Goal: Task Accomplishment & Management: Manage account settings

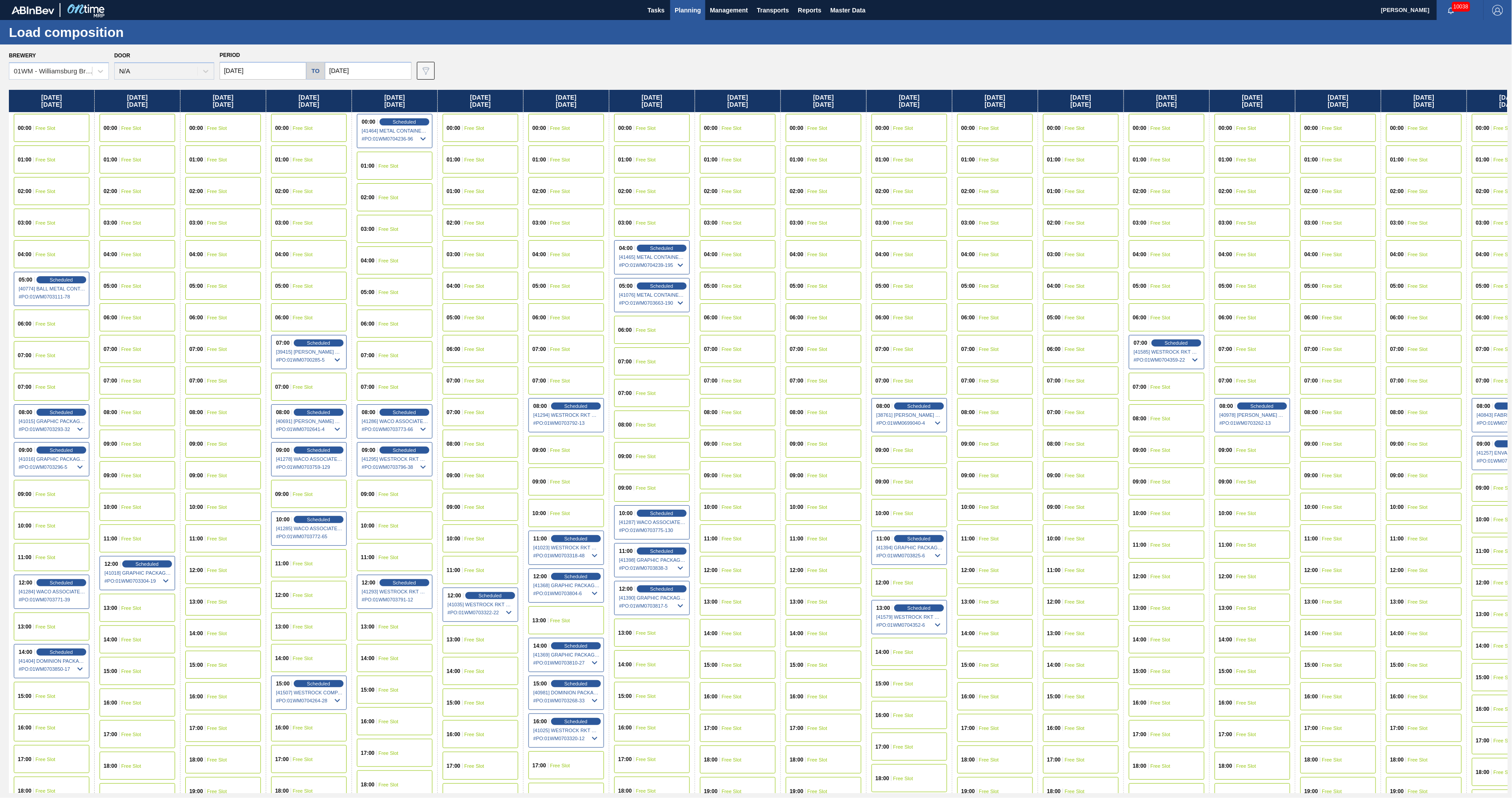
click at [681, 10] on span "Planning" at bounding box center [687, 10] width 26 height 10
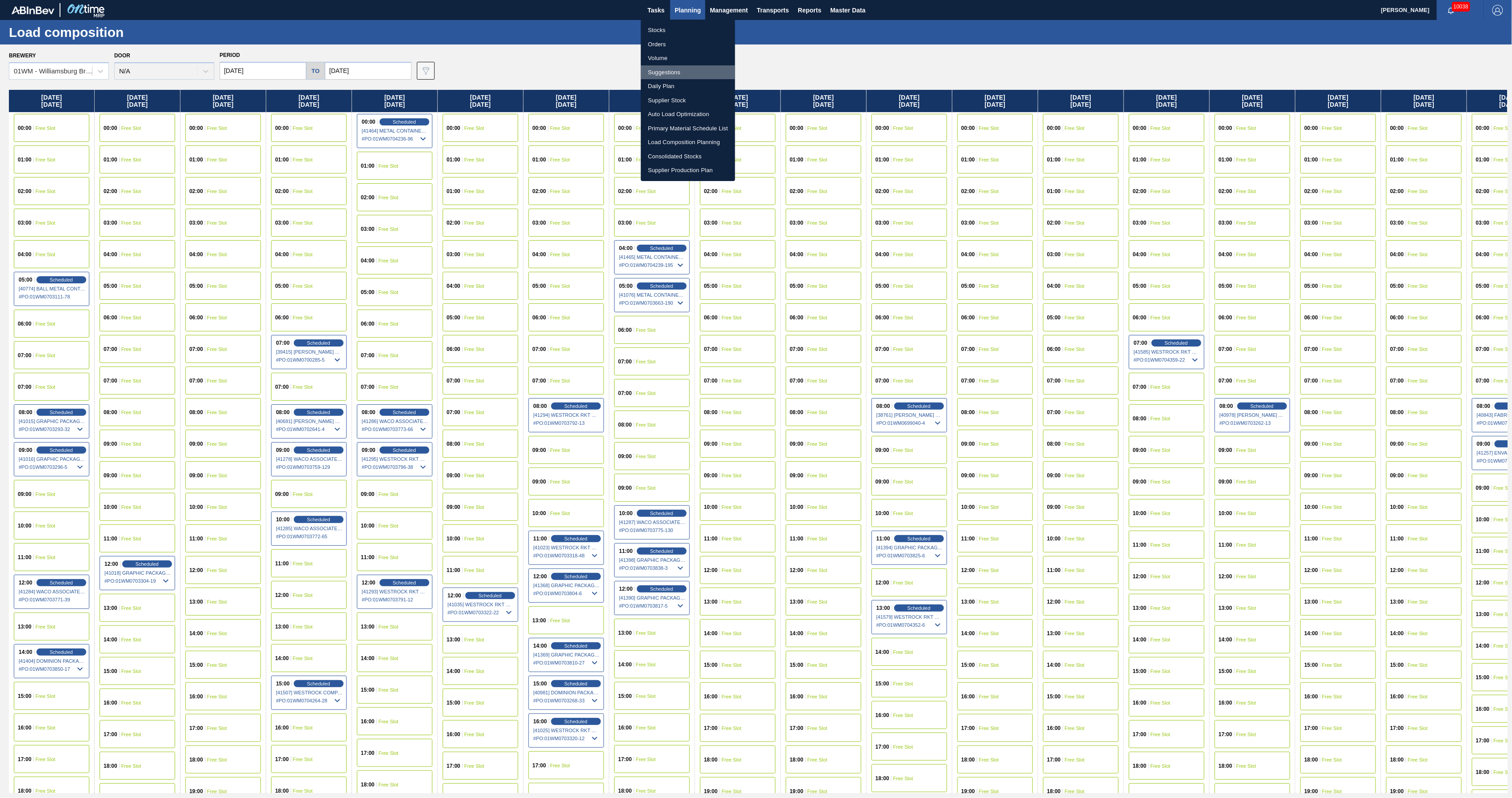
click at [671, 71] on li "Suggestions" at bounding box center [688, 72] width 94 height 14
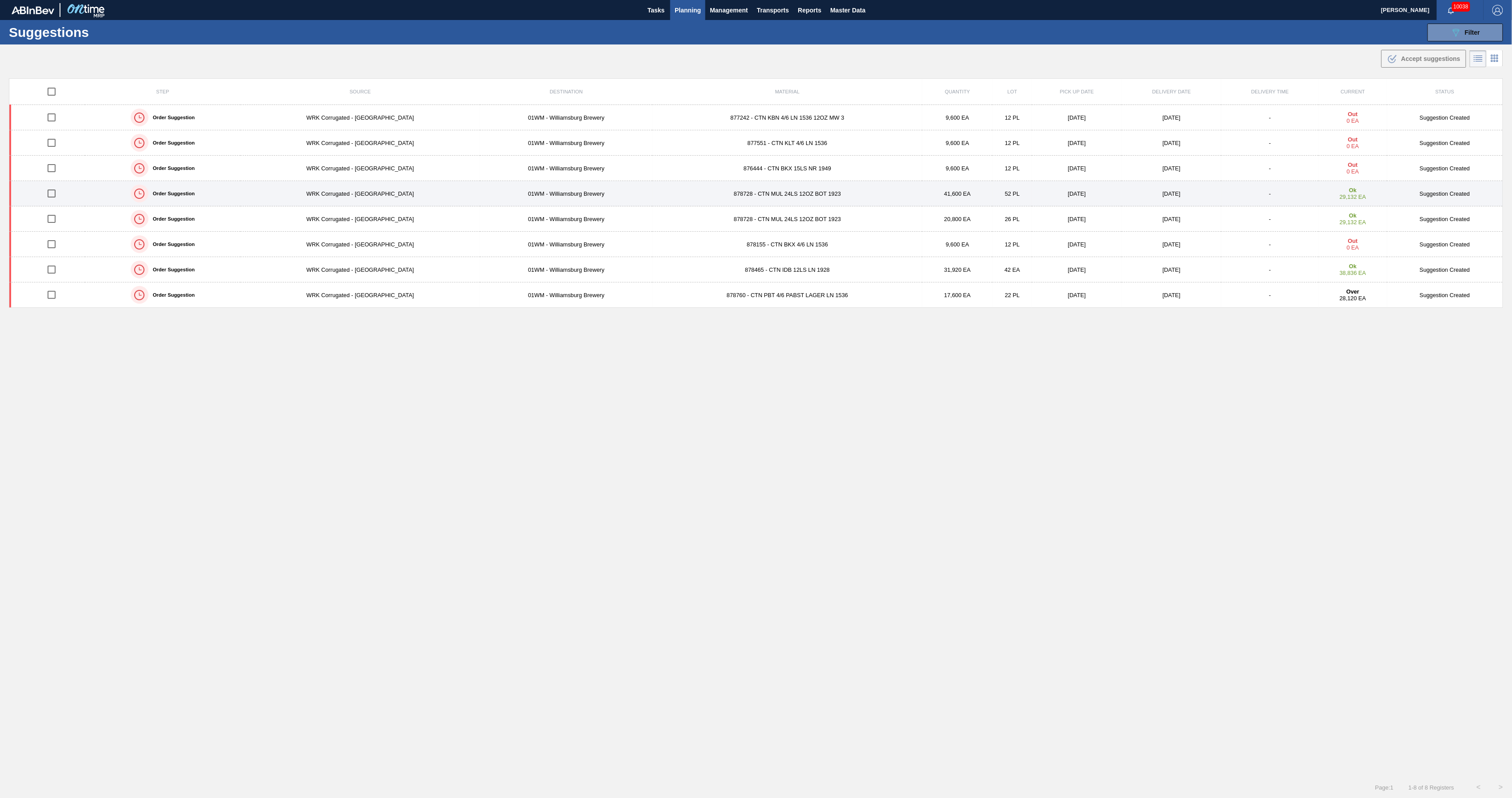
click at [176, 189] on div "Order Suggestion" at bounding box center [162, 194] width 153 height 22
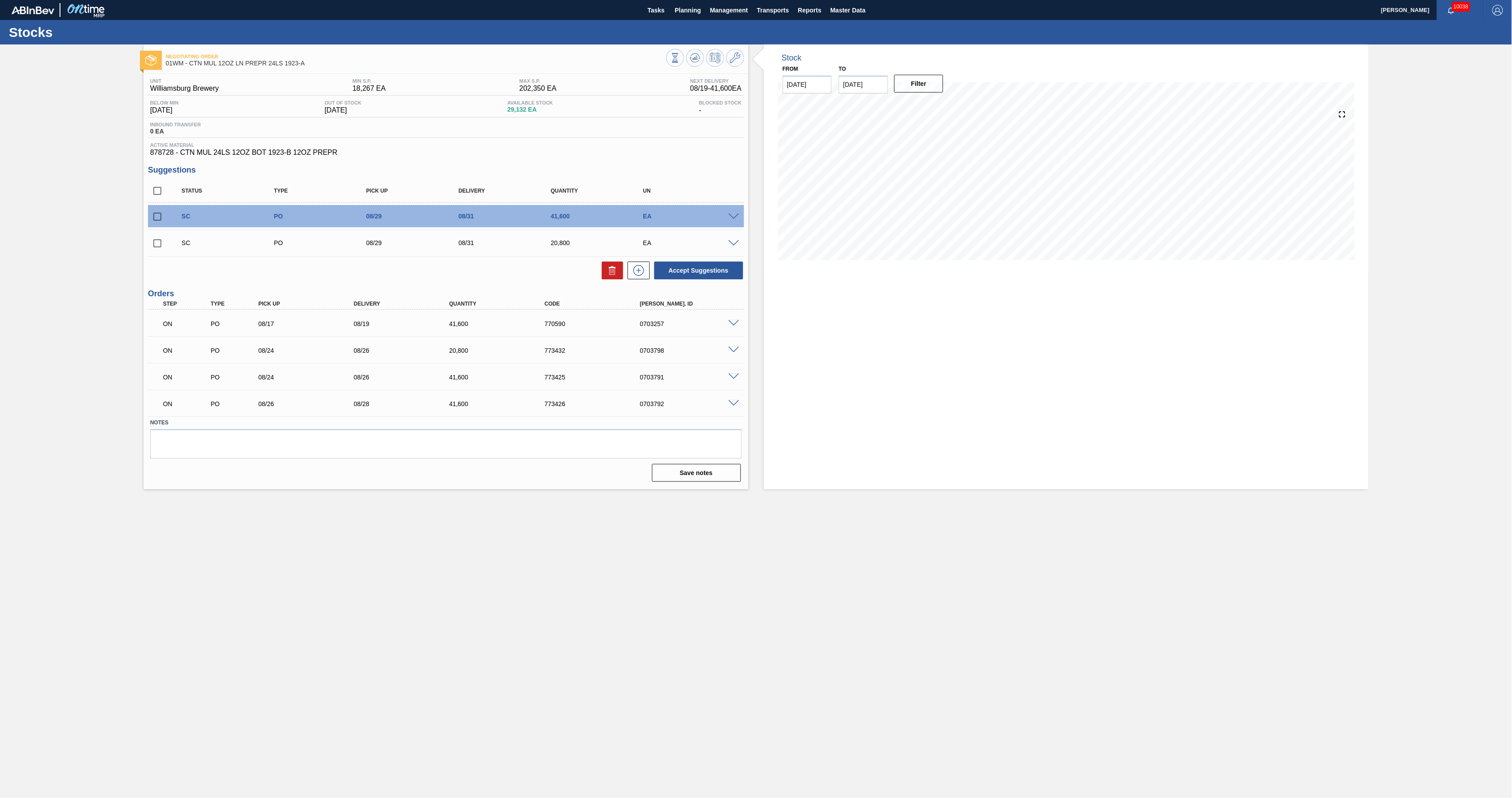
click at [155, 218] on input "checkbox" at bounding box center [157, 216] width 19 height 19
checkbox input "true"
click at [155, 237] on input "checkbox" at bounding box center [157, 243] width 19 height 19
checkbox input "true"
click at [609, 276] on icon at bounding box center [612, 270] width 10 height 10
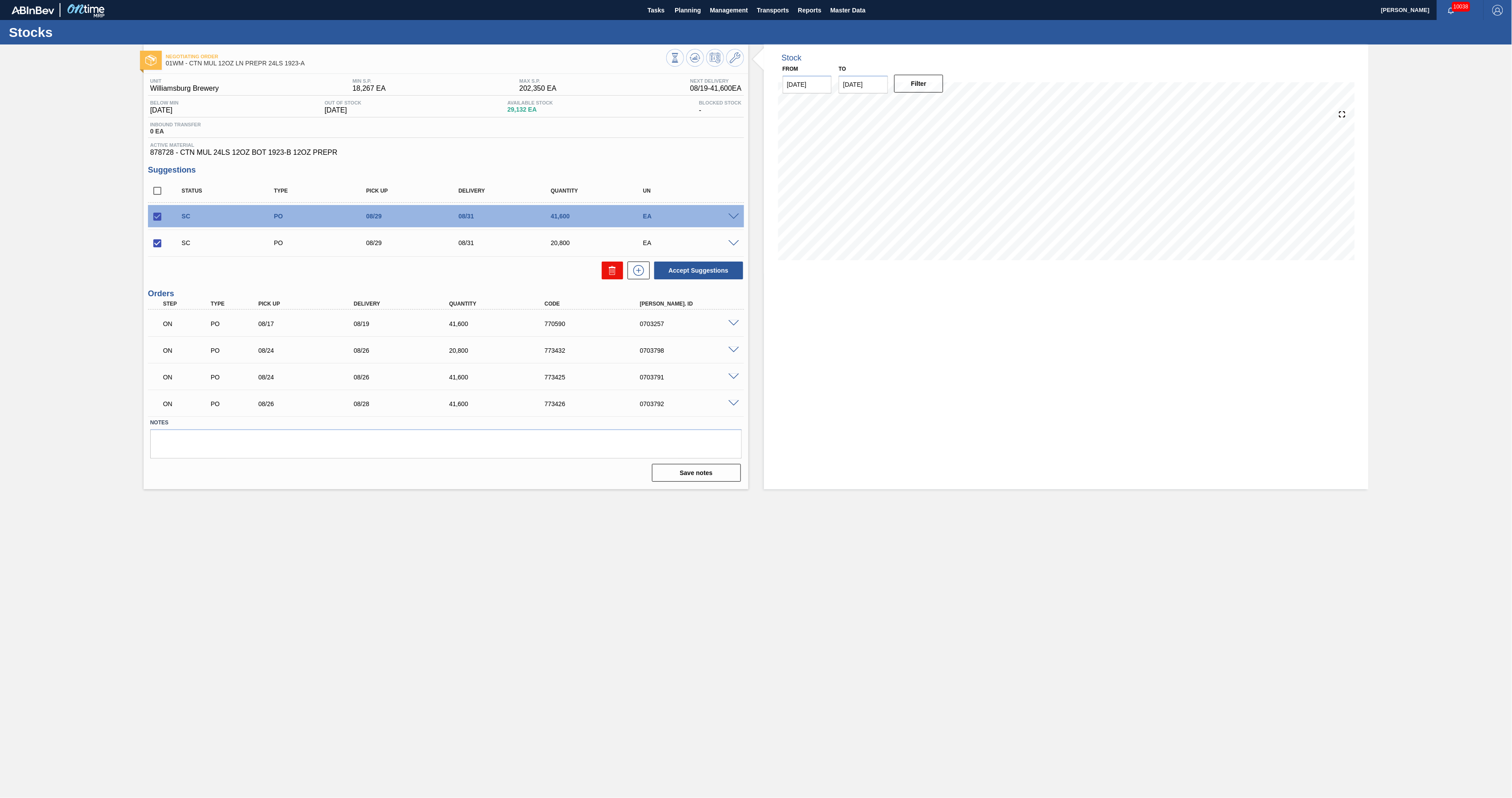
checkbox input "false"
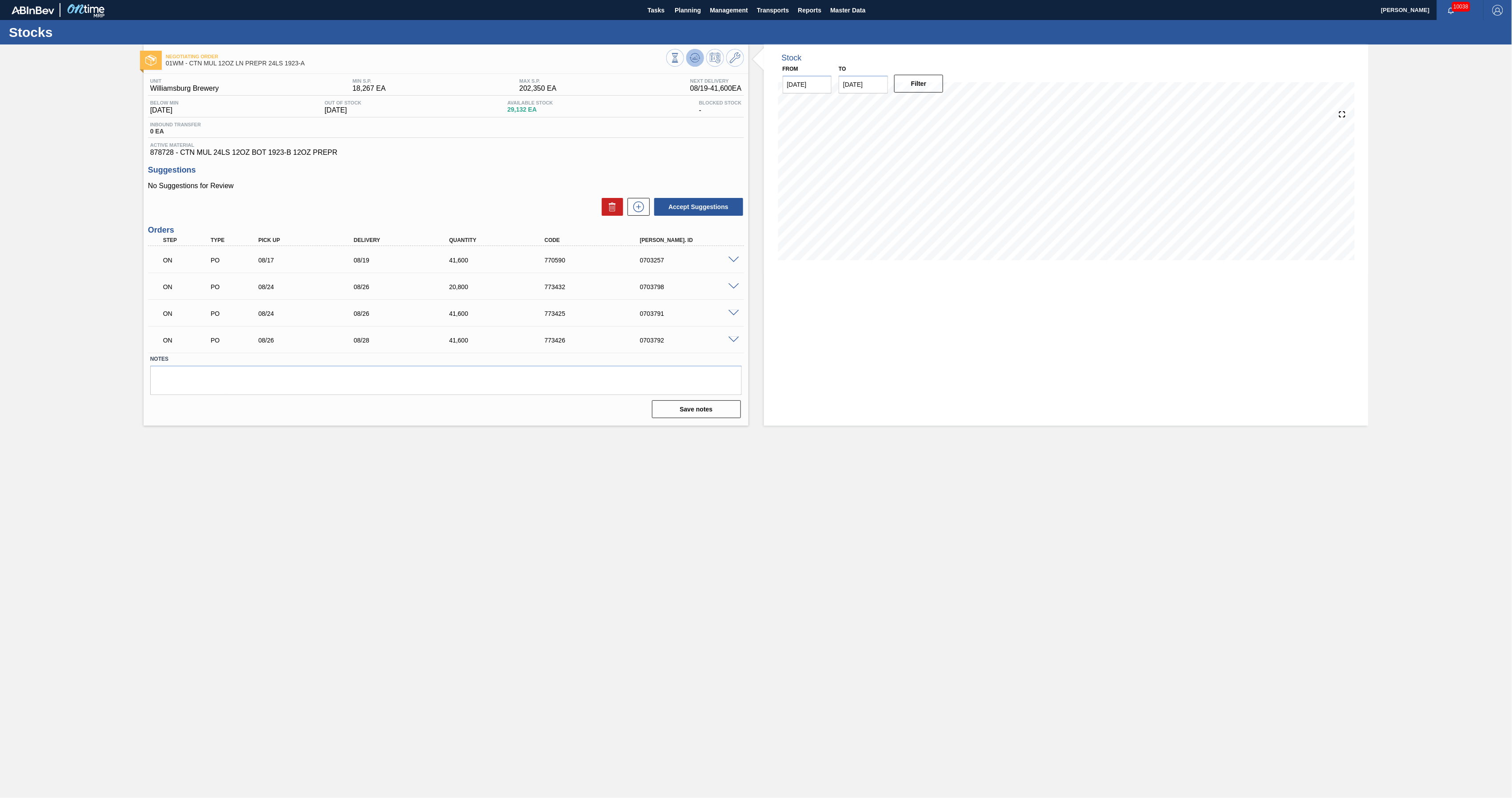
click at [680, 53] on icon at bounding box center [674, 57] width 10 height 10
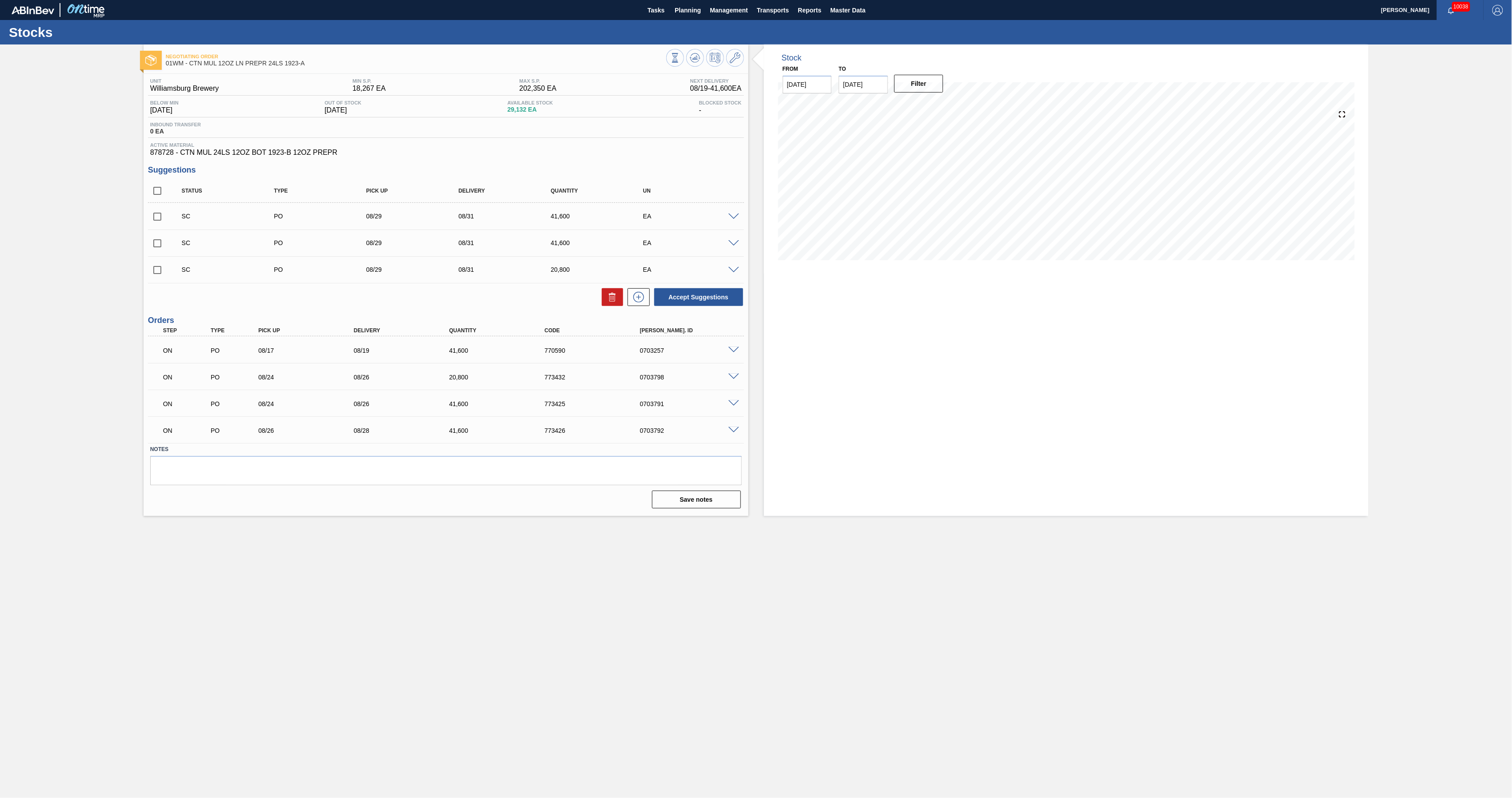
click at [159, 222] on input "checkbox" at bounding box center [157, 216] width 19 height 19
checkbox input "true"
click at [614, 297] on icon at bounding box center [612, 297] width 10 height 10
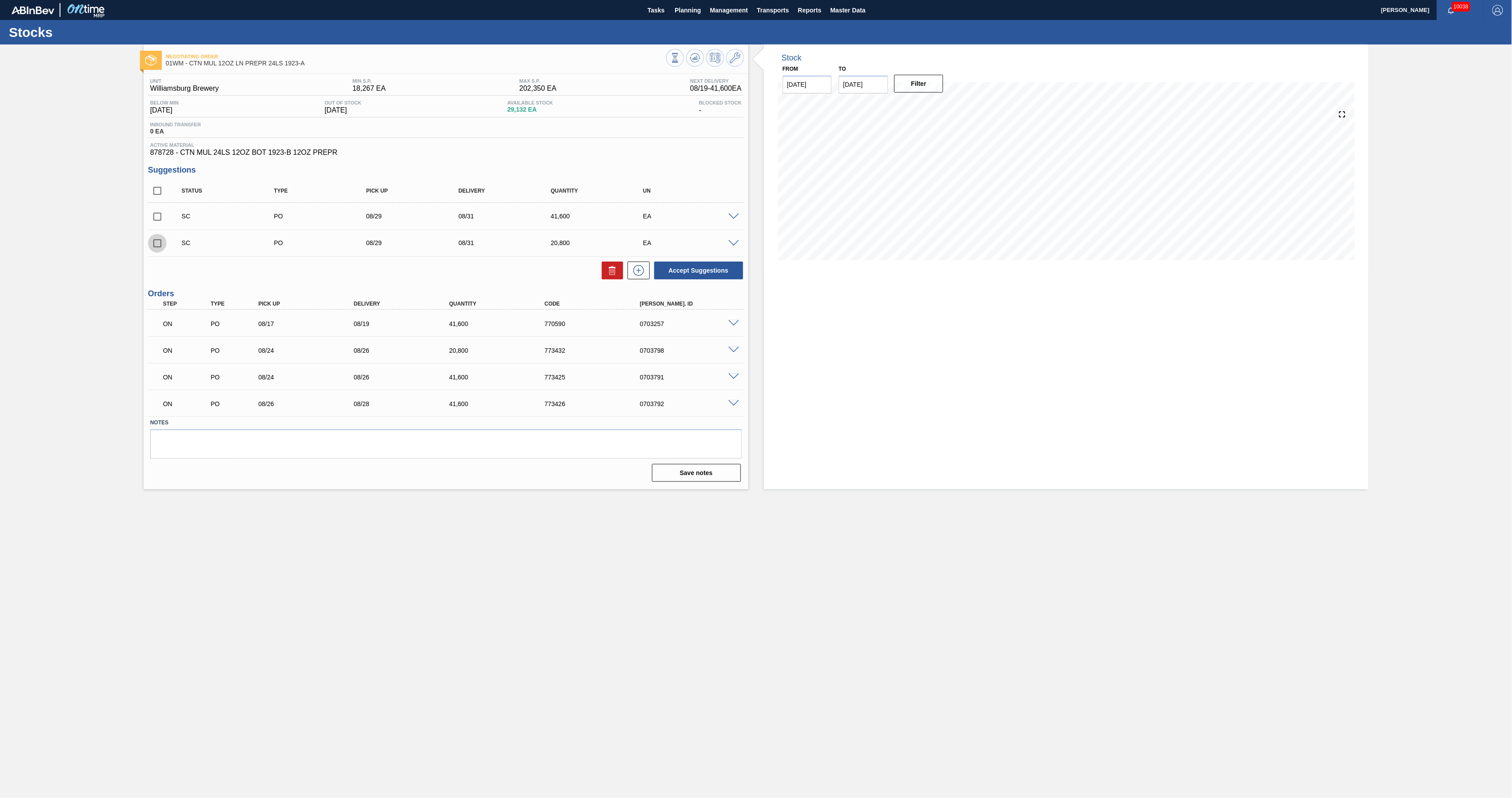
click at [159, 246] on input "checkbox" at bounding box center [157, 243] width 19 height 19
checkbox input "true"
click at [0, 0] on icon at bounding box center [0, 0] width 0 height 0
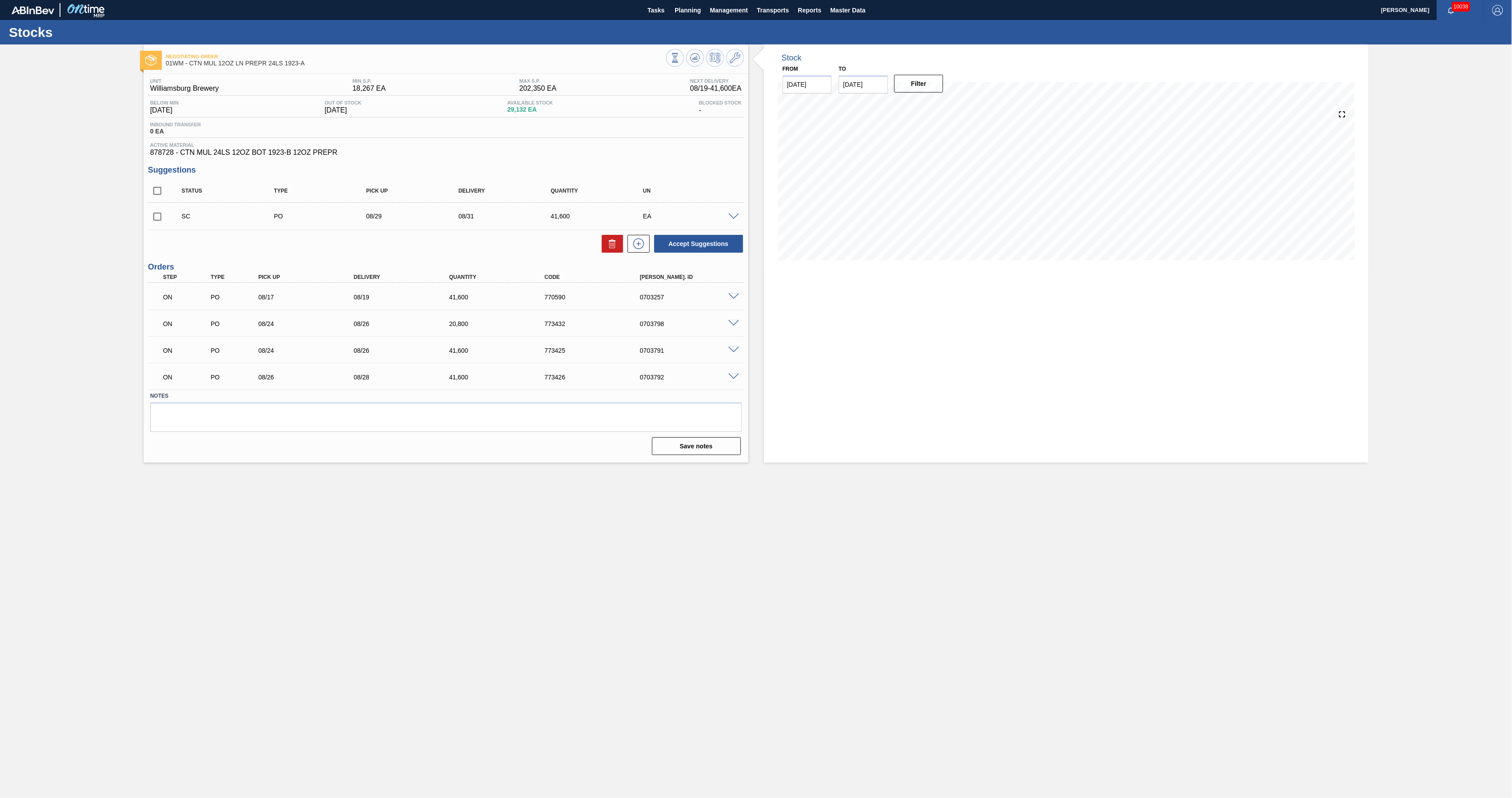
click at [737, 217] on span at bounding box center [734, 217] width 10 height 7
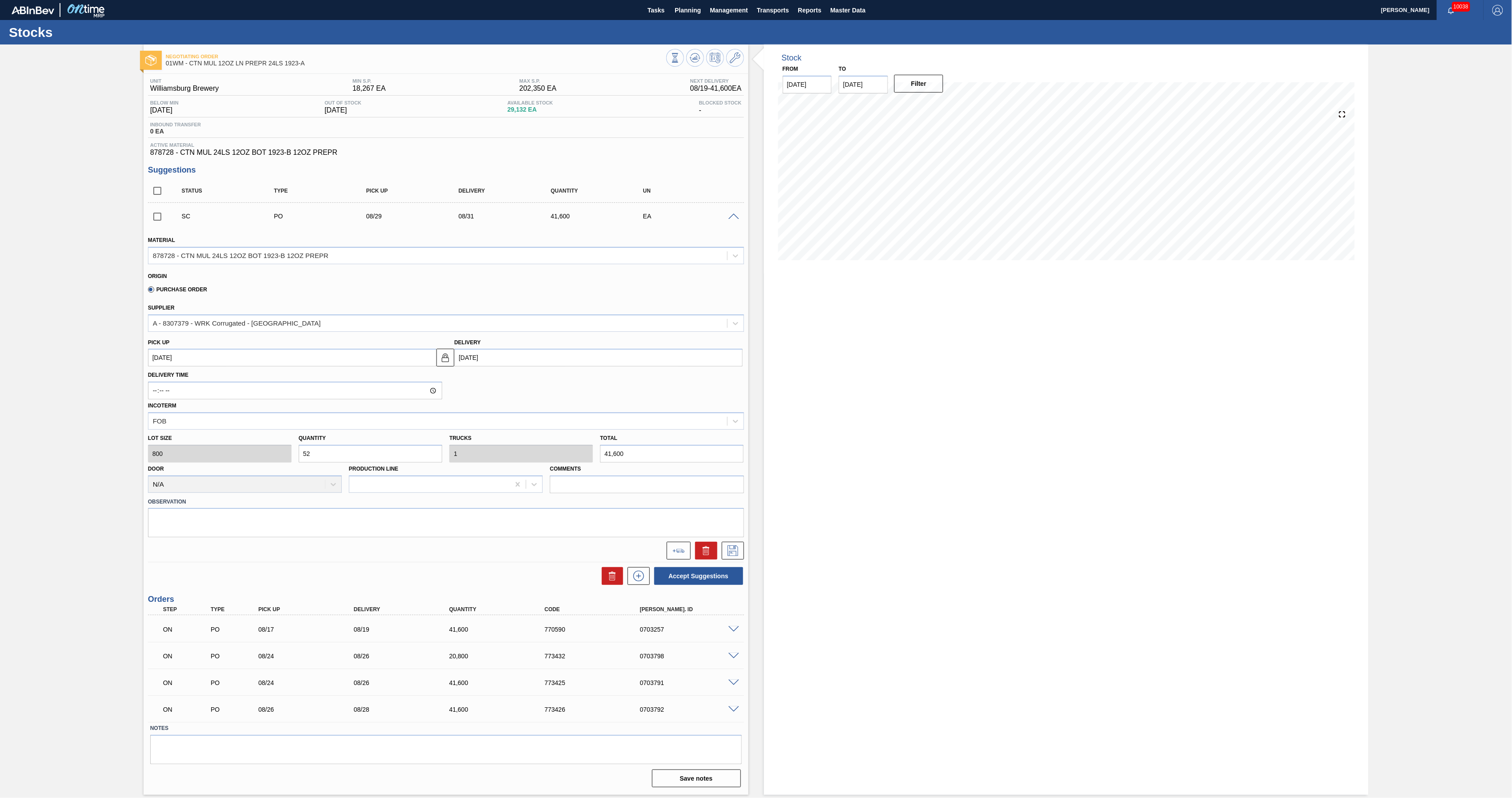
click at [157, 218] on input "checkbox" at bounding box center [157, 216] width 19 height 19
checkbox input "true"
click at [683, 573] on button "Accept Suggestions" at bounding box center [699, 576] width 89 height 18
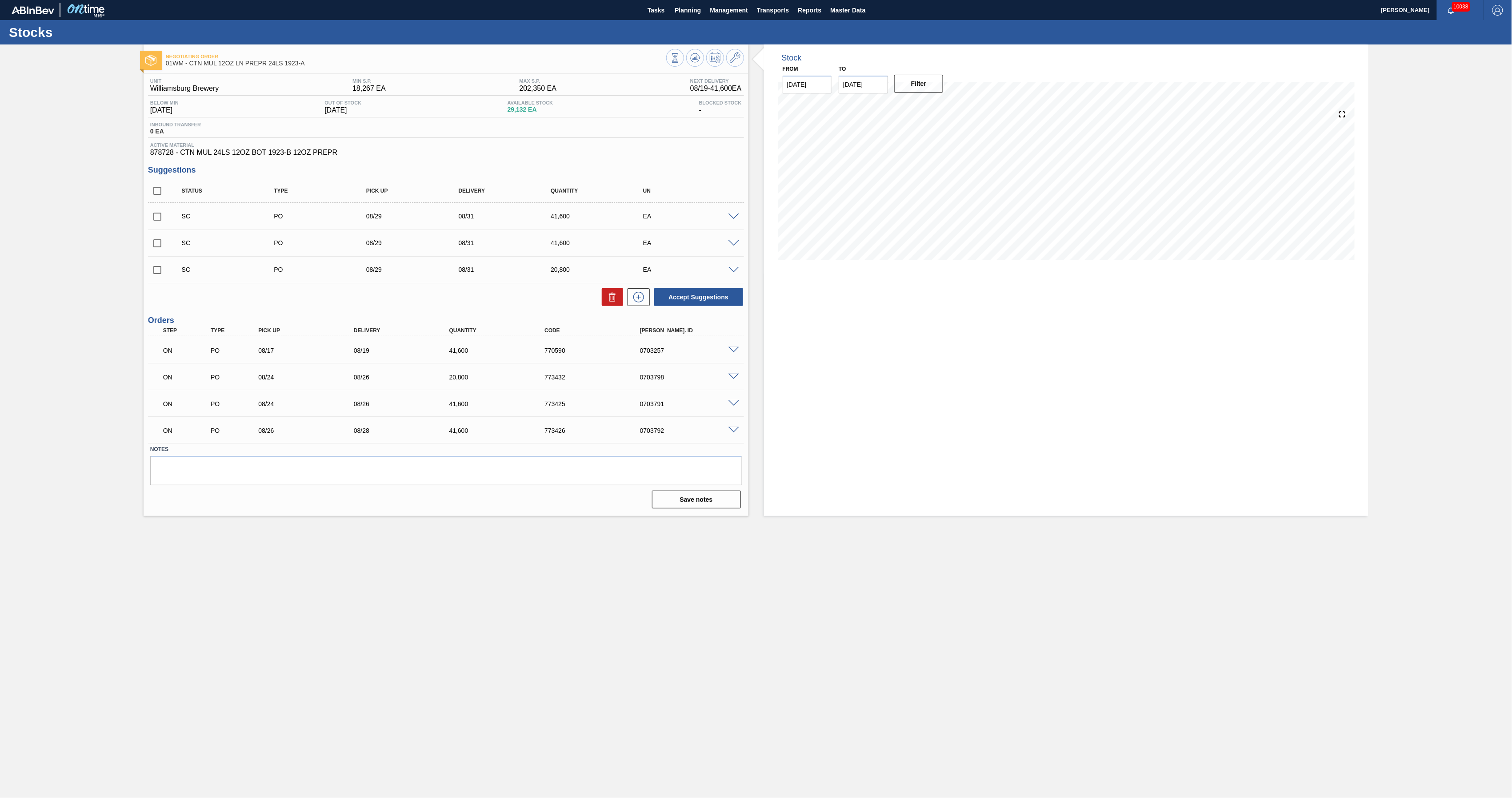
click at [164, 216] on input "checkbox" at bounding box center [157, 216] width 19 height 19
checkbox input "true"
click at [156, 269] on input "checkbox" at bounding box center [157, 269] width 19 height 19
checkbox input "true"
click at [612, 296] on icon at bounding box center [612, 297] width 10 height 10
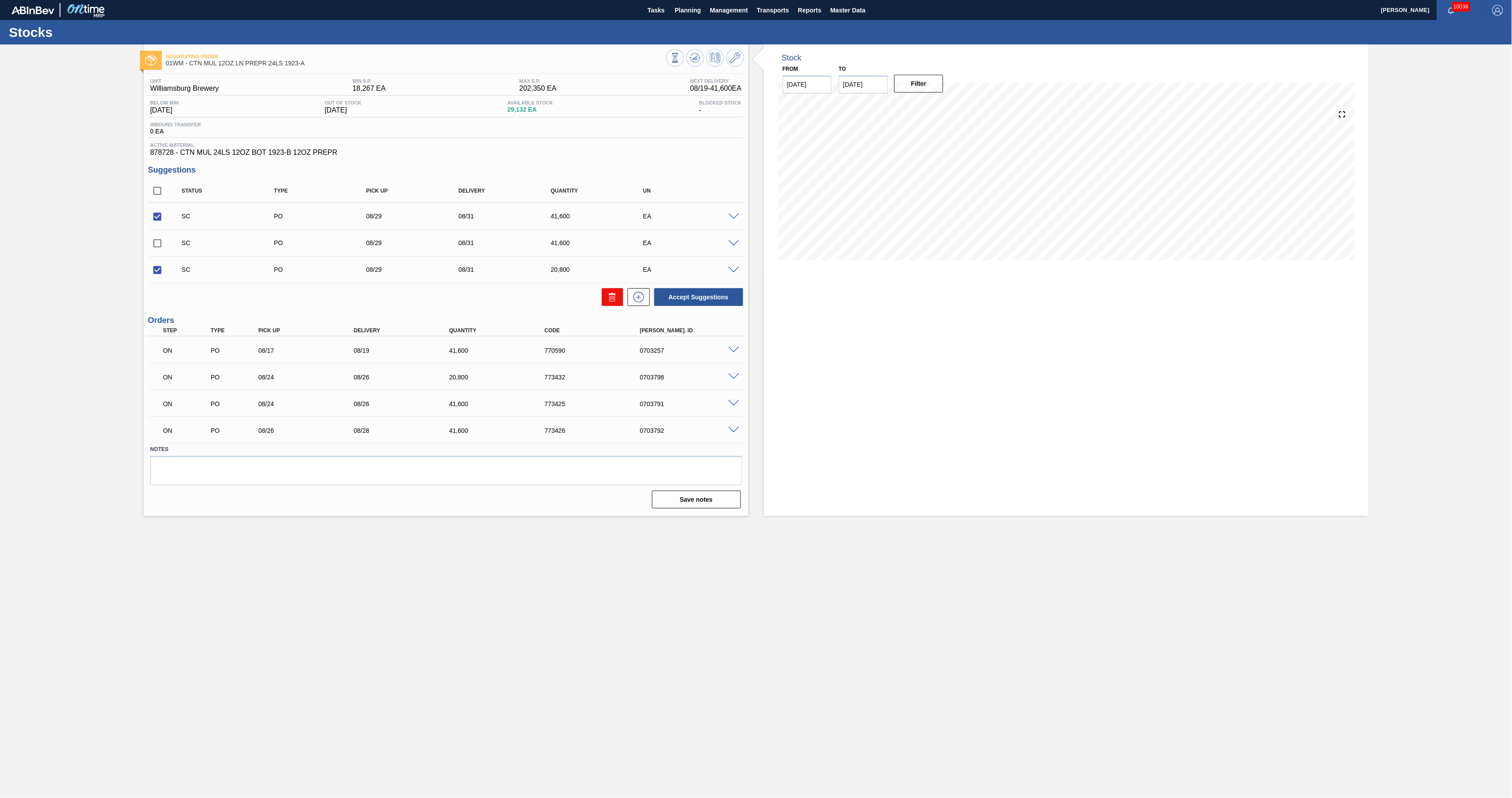
checkbox input "false"
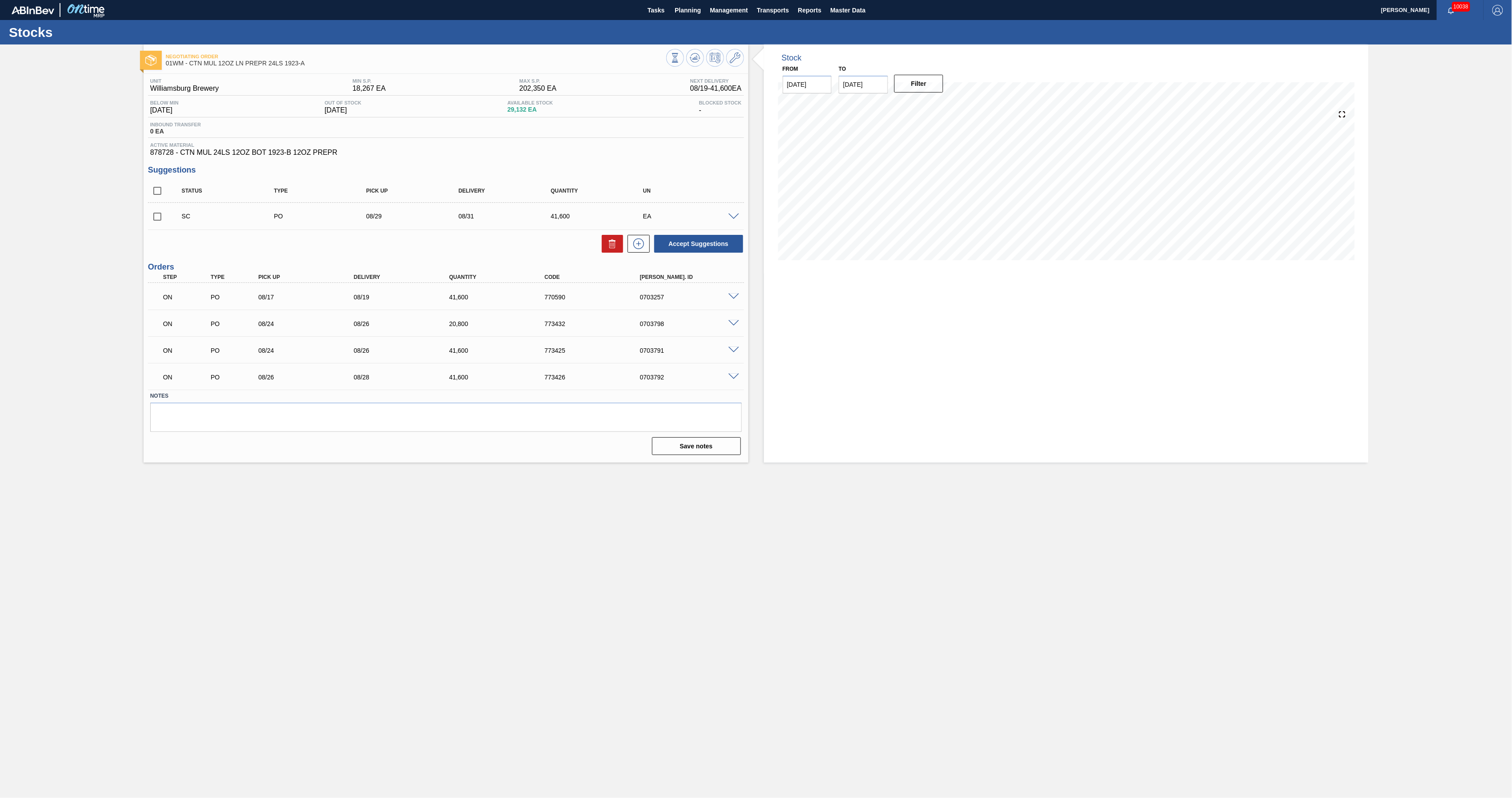
click at [156, 218] on input "checkbox" at bounding box center [157, 216] width 19 height 19
checkbox input "true"
click at [678, 244] on button "Accept Suggestions" at bounding box center [699, 244] width 89 height 18
click at [731, 214] on span at bounding box center [734, 217] width 10 height 7
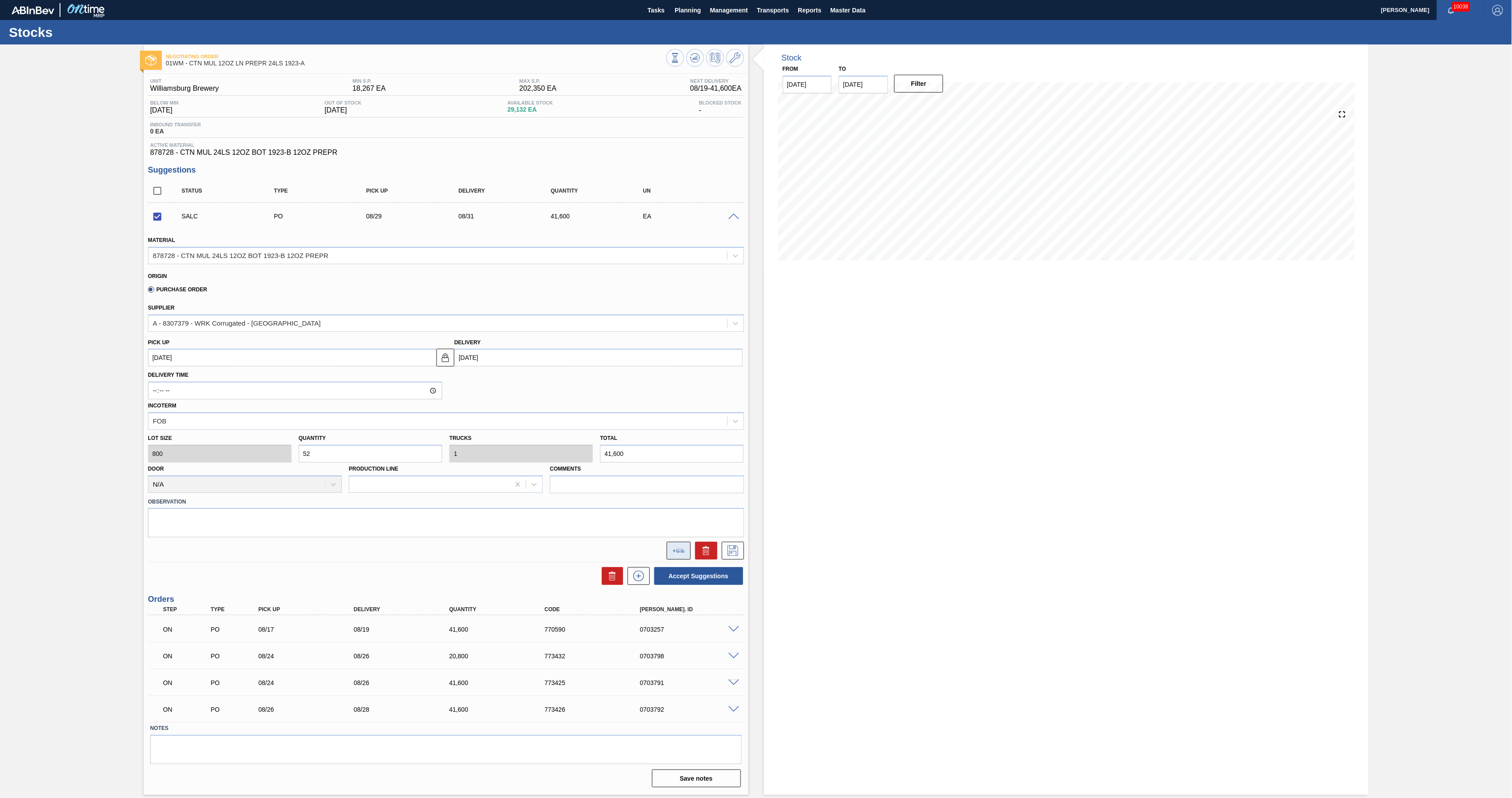
click at [683, 550] on icon at bounding box center [678, 550] width 13 height 4
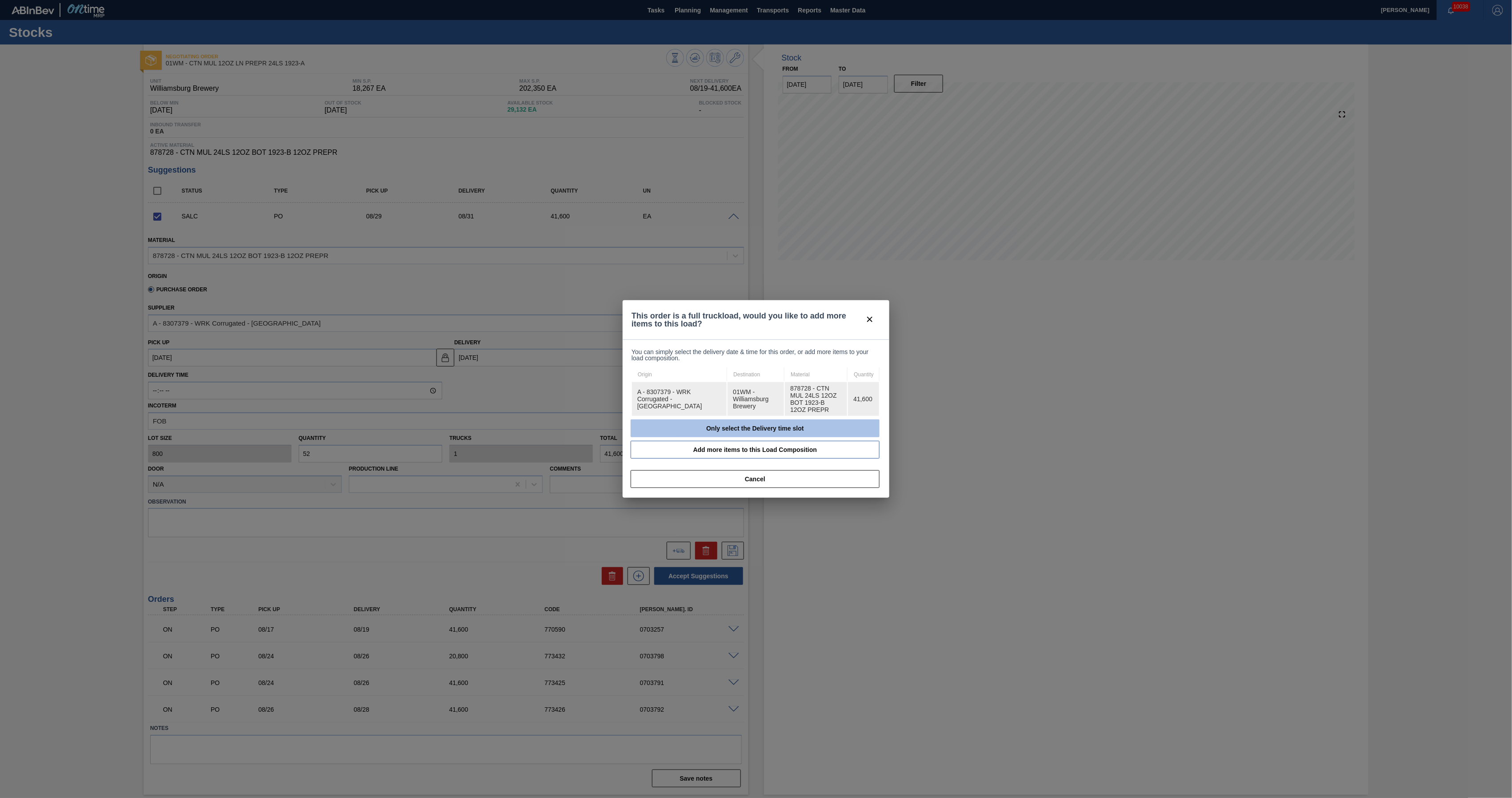
click at [740, 424] on button "Only select the Delivery time slot" at bounding box center [755, 429] width 249 height 18
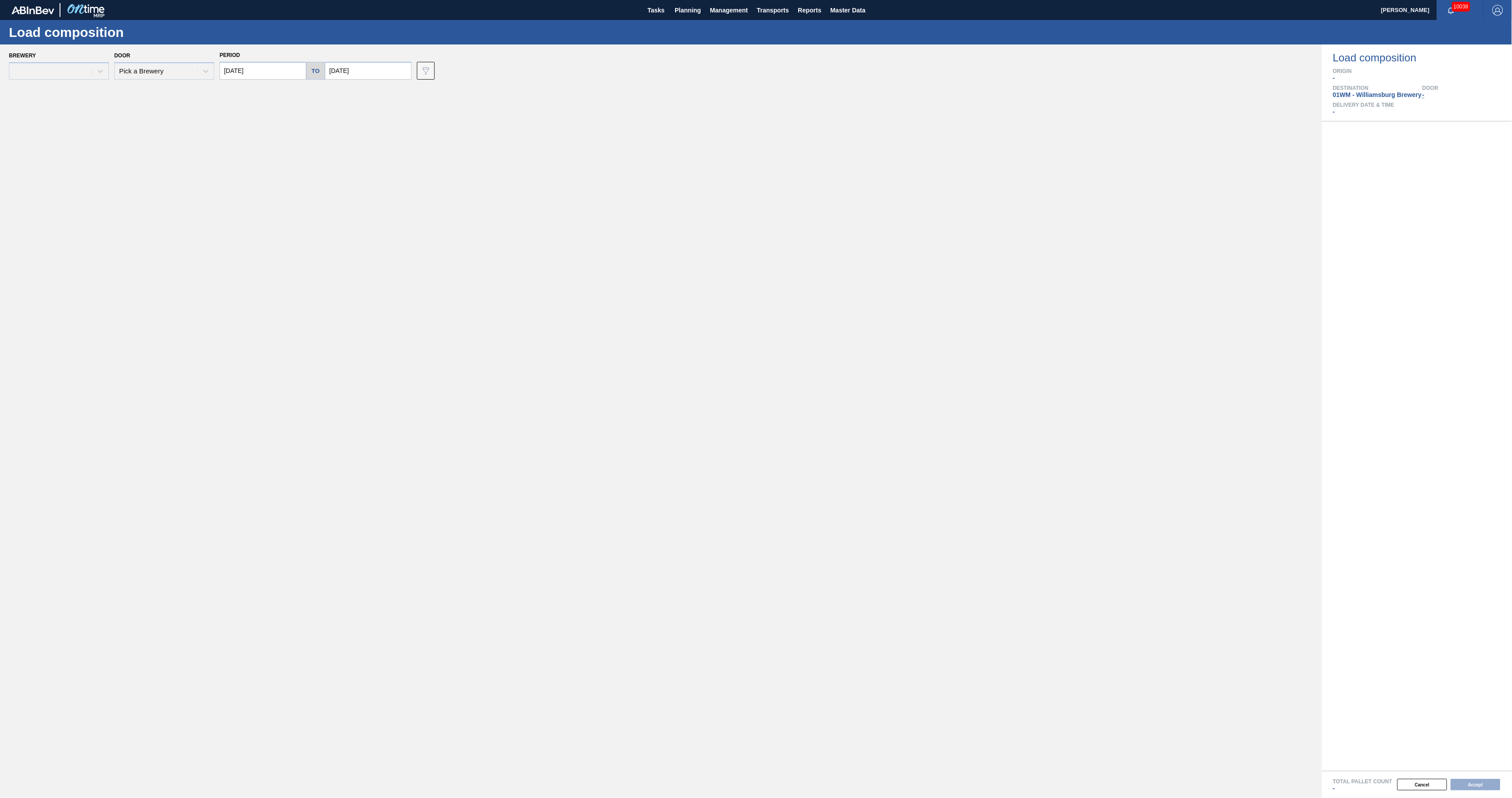
type input "[DATE]"
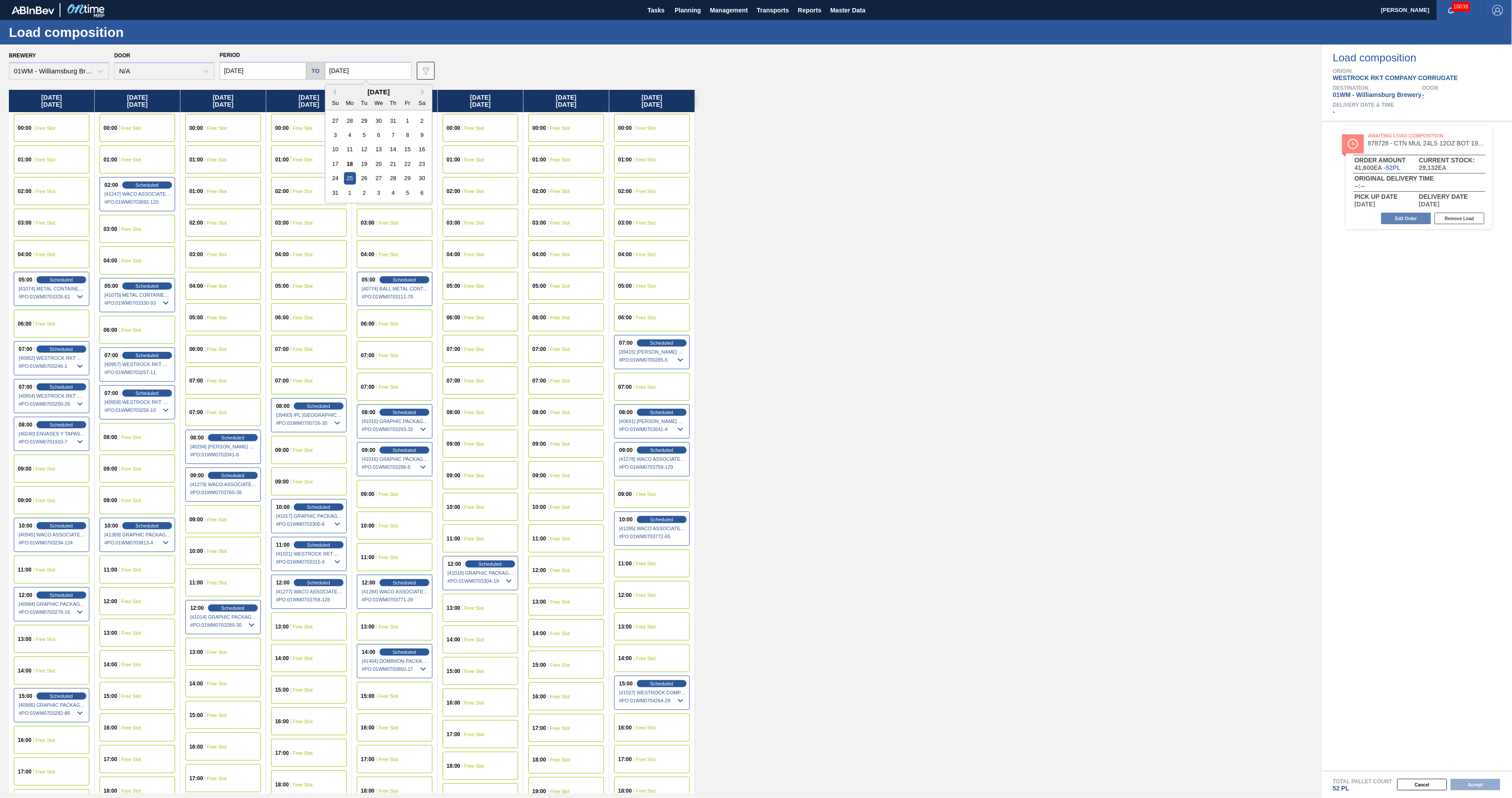
click at [382, 65] on input "[DATE]" at bounding box center [368, 70] width 87 height 18
click at [422, 93] on button "Next Month" at bounding box center [425, 92] width 6 height 6
click at [334, 147] on div "14" at bounding box center [335, 149] width 12 height 12
type input "[DATE]"
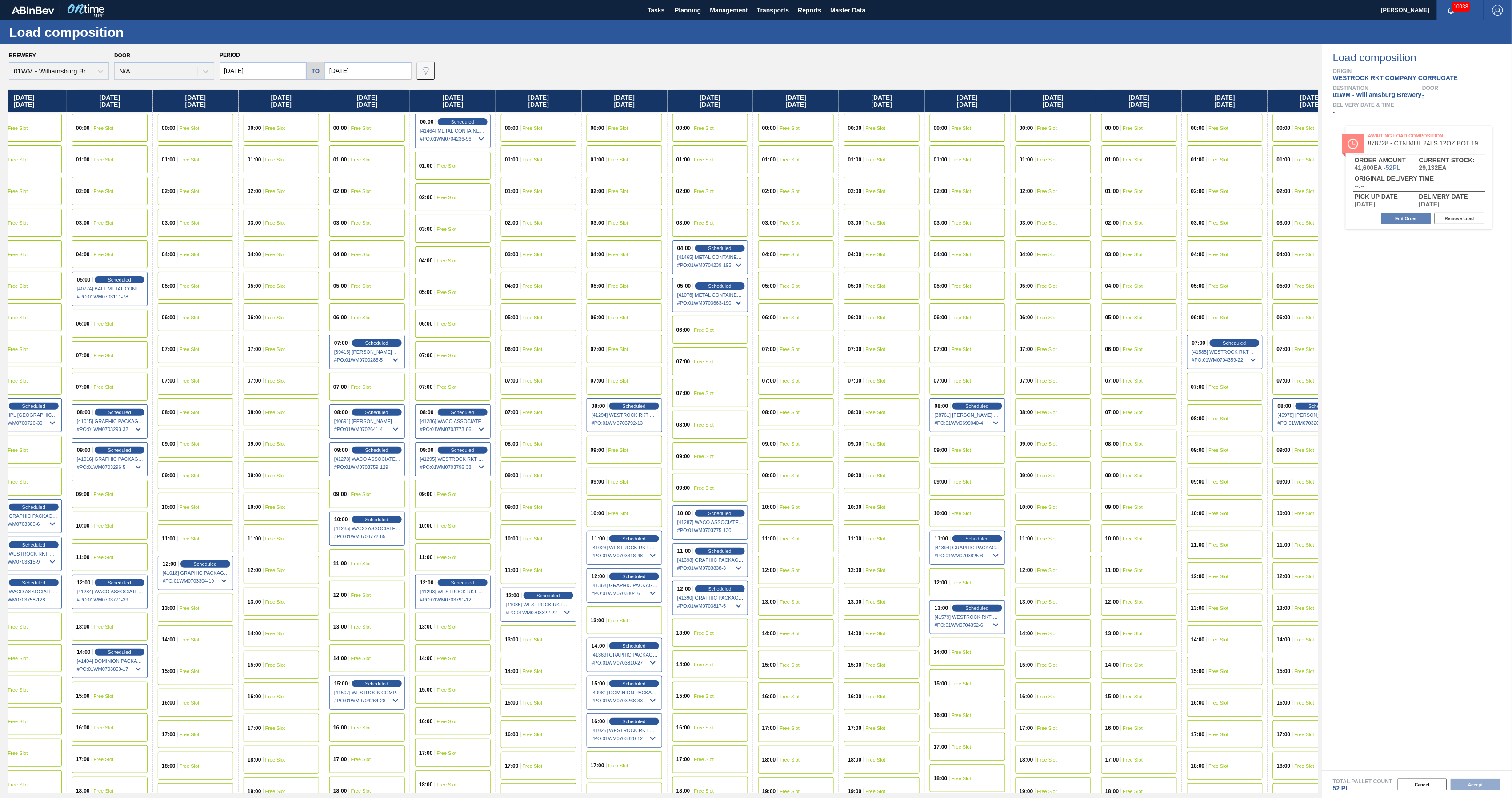
scroll to position [0, 302]
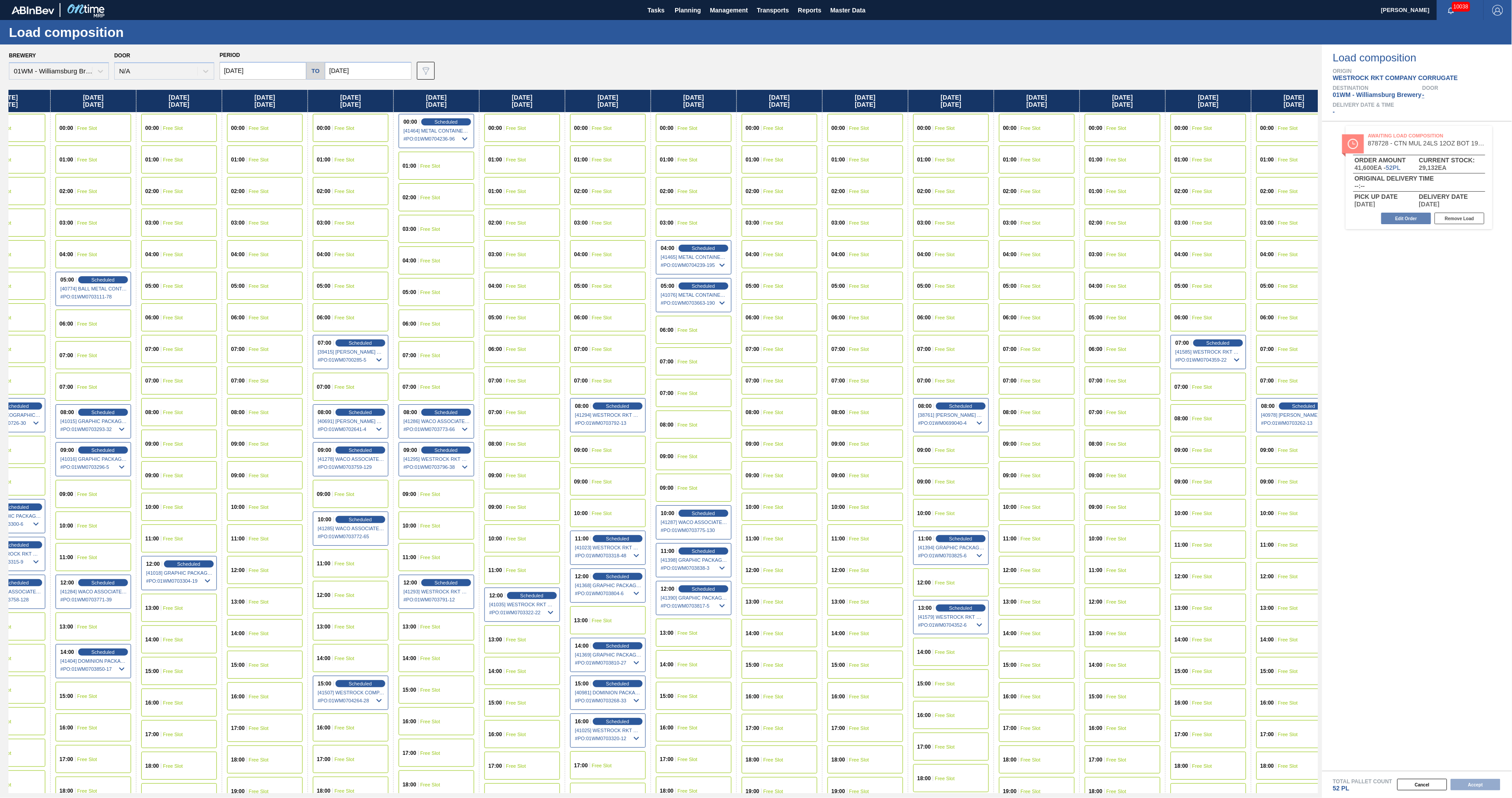
drag, startPoint x: 1057, startPoint y: 113, endPoint x: 737, endPoint y: 153, distance: 322.5
click at [737, 153] on div "[DATE] 00:00 Free Slot 01:00 Free Slot 02:00 Free Slot 03:00 Free Slot 04:00 Fr…" at bounding box center [663, 441] width 1309 height 703
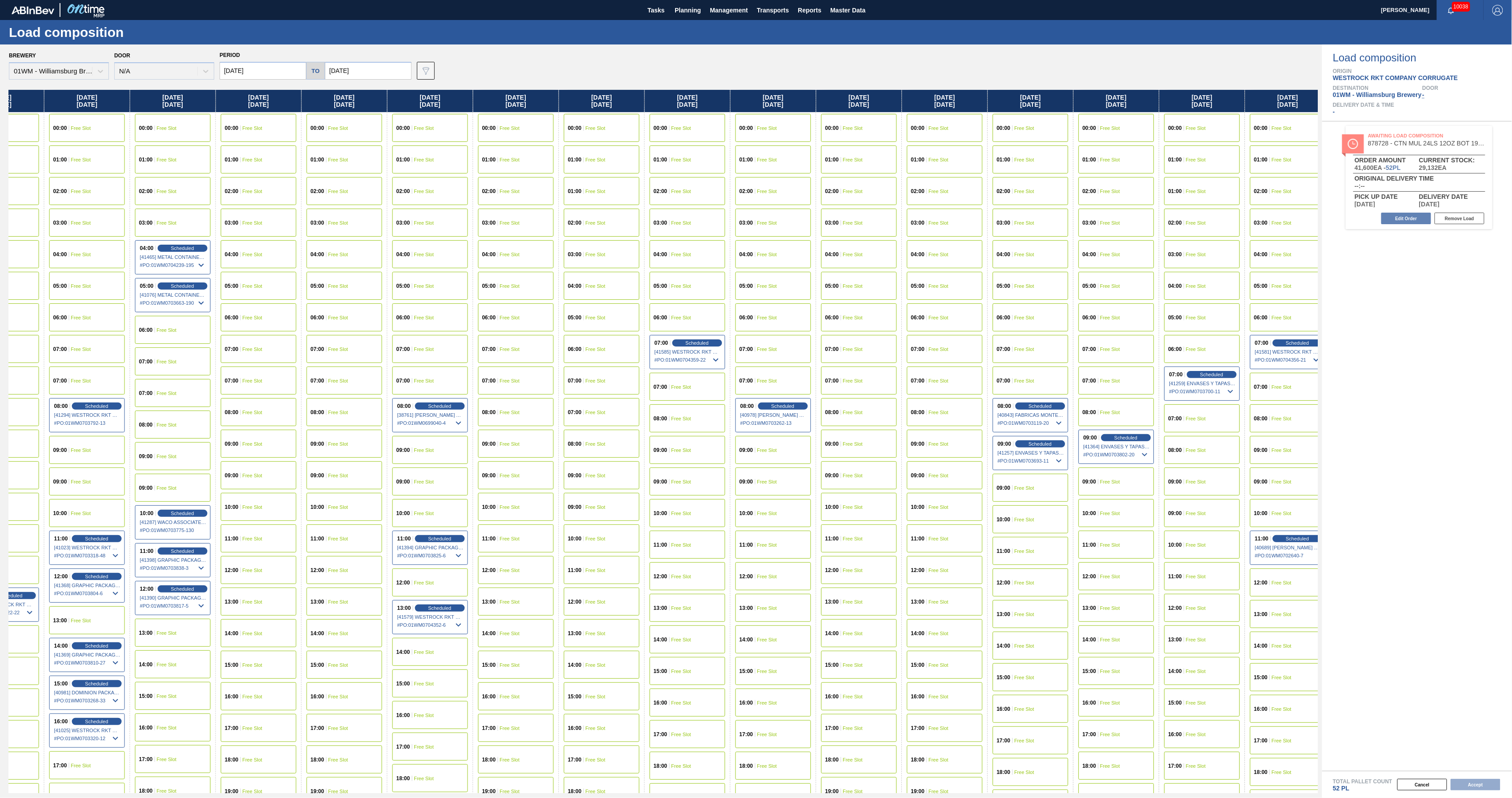
drag, startPoint x: 1266, startPoint y: 103, endPoint x: 720, endPoint y: 246, distance: 564.4
click at [720, 246] on div "[DATE] 00:00 Free Slot 01:00 Free Slot 02:00 Free Slot 03:00 Free Slot 04:00 Fr…" at bounding box center [663, 441] width 1309 height 703
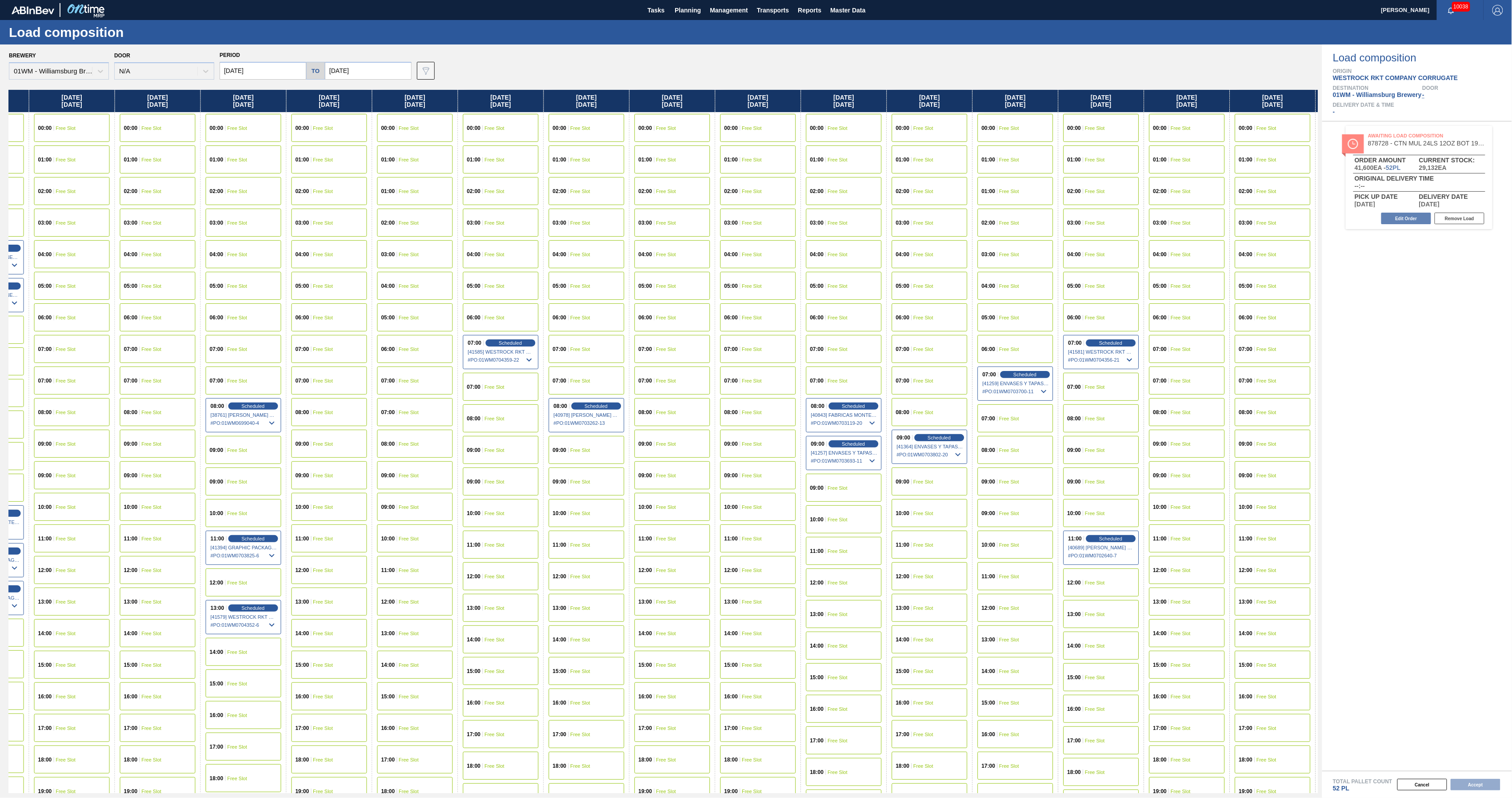
scroll to position [0, 1102]
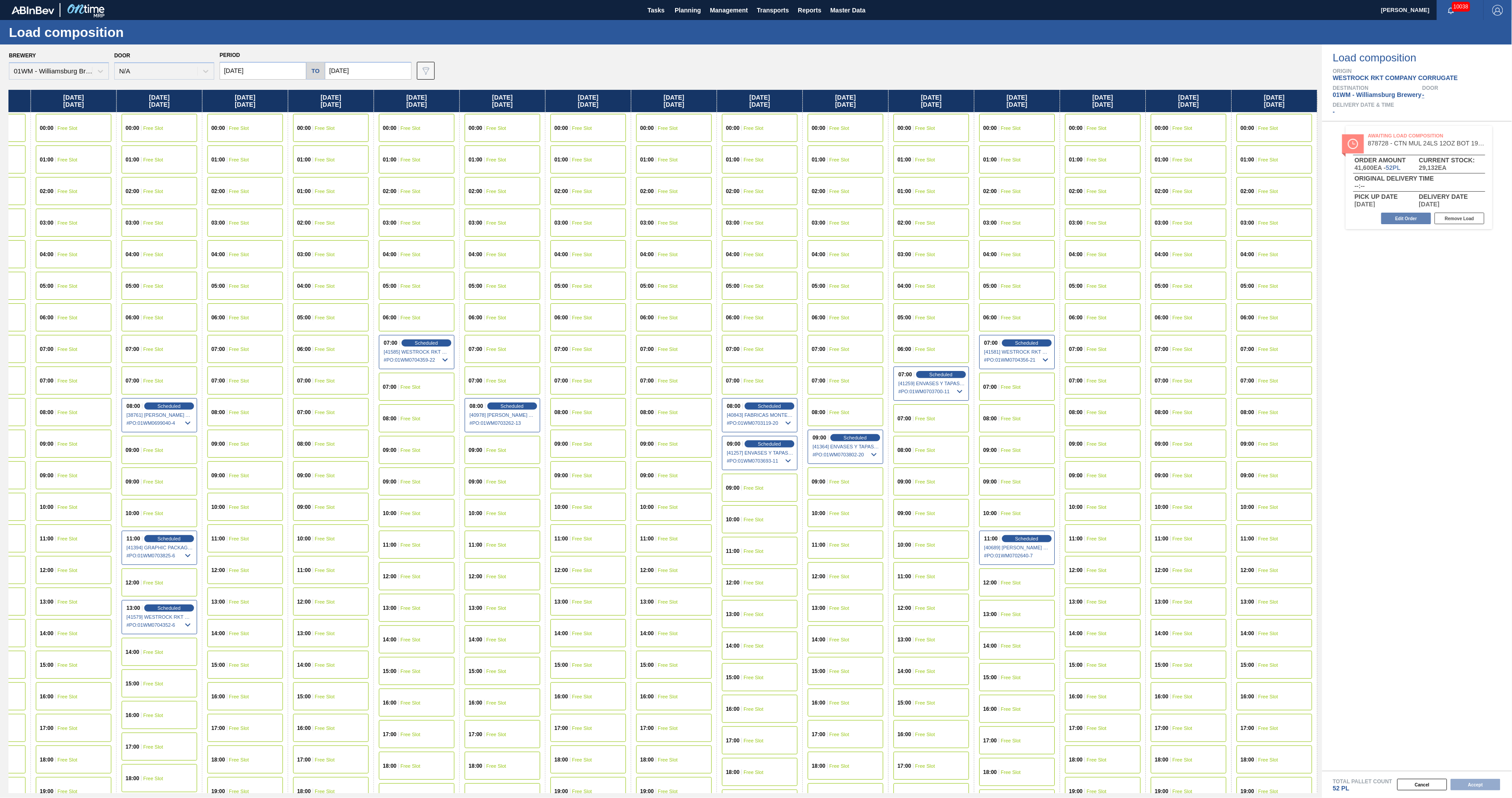
drag, startPoint x: 1288, startPoint y: 107, endPoint x: 964, endPoint y: 117, distance: 324.2
click at [964, 117] on div "[DATE] 00:00 Free Slot 01:00 Free Slot 02:00 Free Slot 03:00 Free Slot 04:00 Fr…" at bounding box center [663, 441] width 1309 height 703
click at [1007, 650] on div "14:00 Free Slot" at bounding box center [1018, 646] width 76 height 28
click at [1108, 576] on div "12:00 Free Slot" at bounding box center [1103, 570] width 76 height 28
click at [1468, 782] on button "Accept" at bounding box center [1475, 785] width 50 height 12
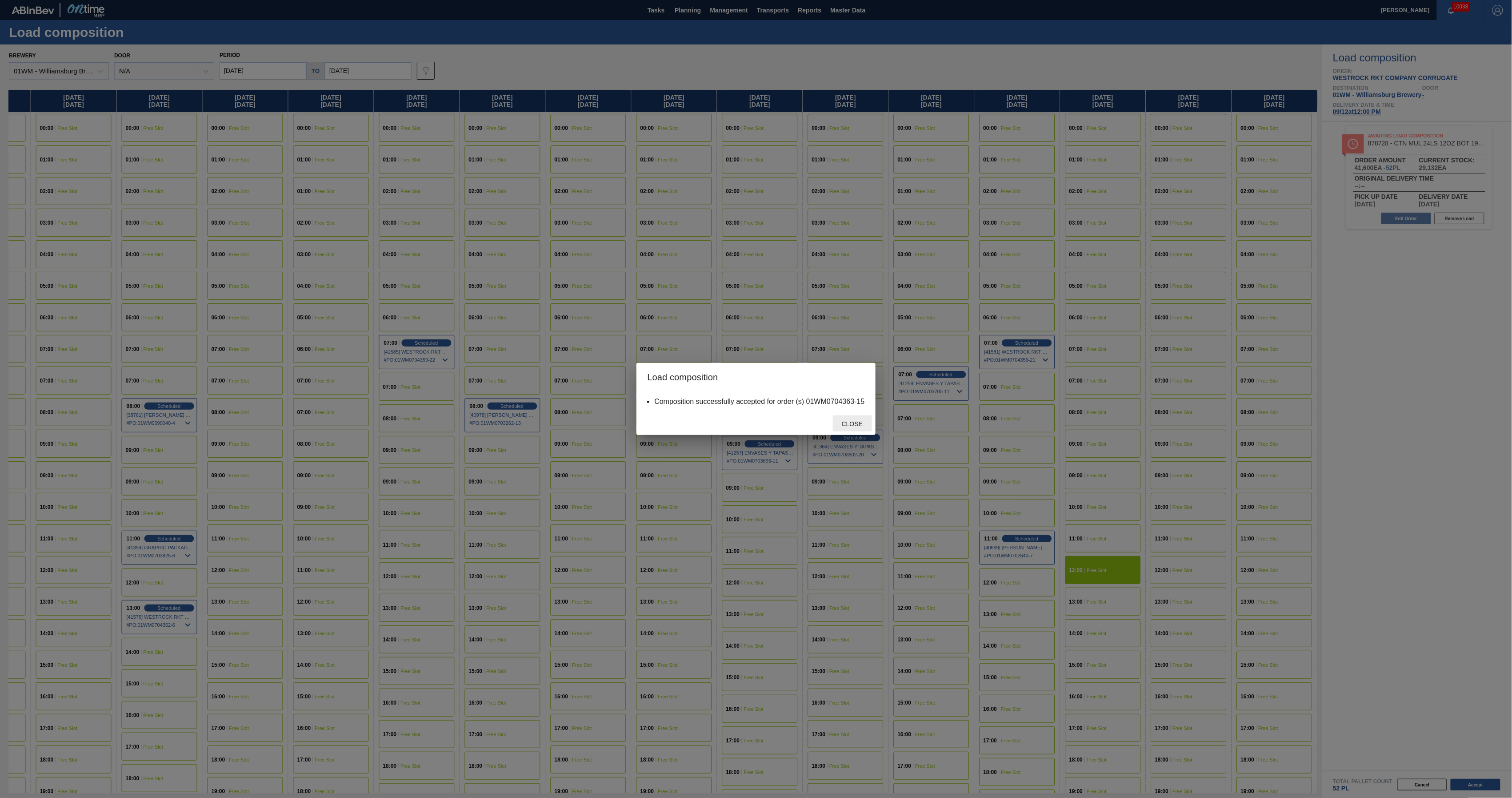
click at [853, 424] on span "Close" at bounding box center [852, 424] width 35 height 7
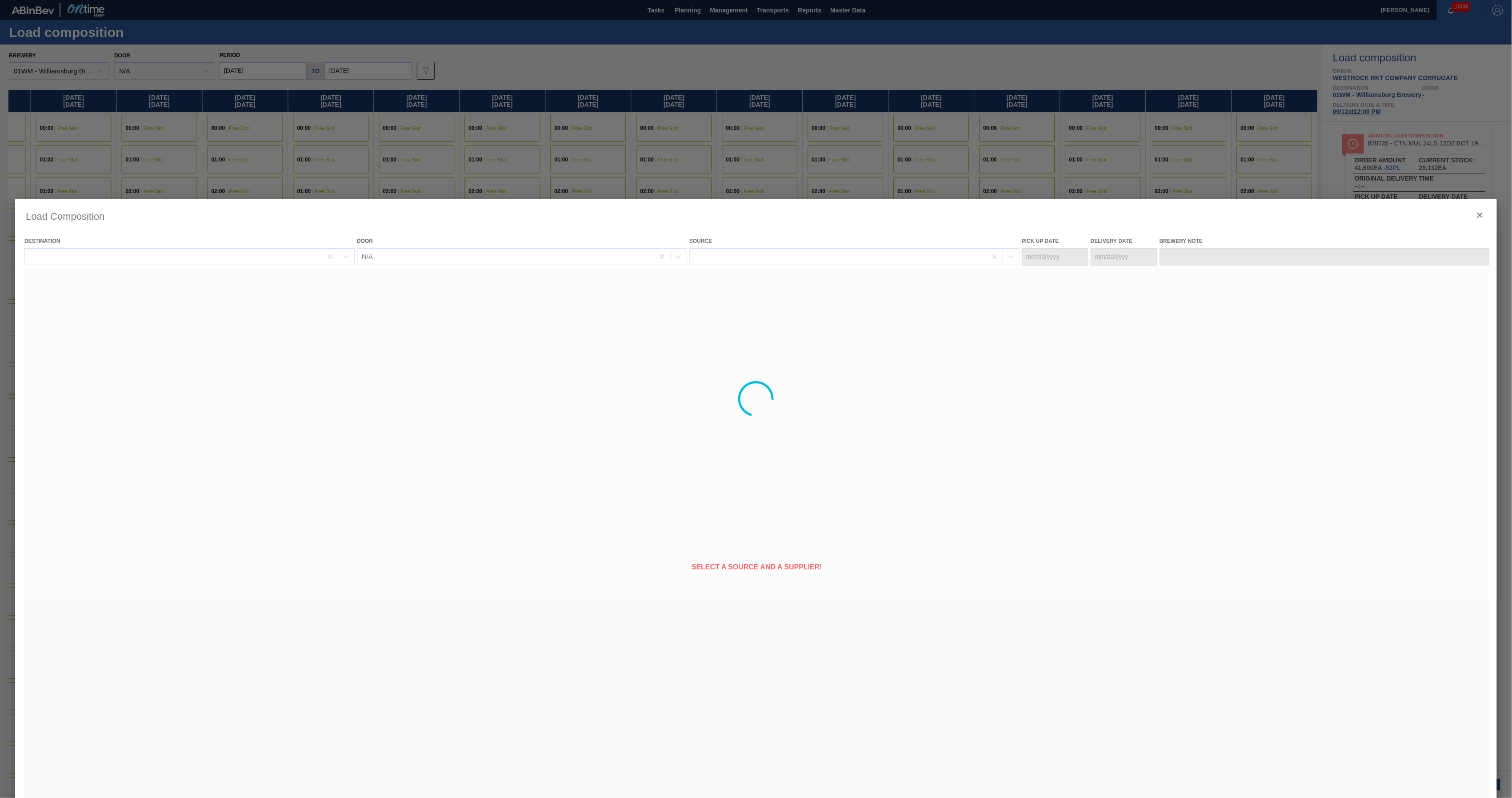
type Date "[DATE]"
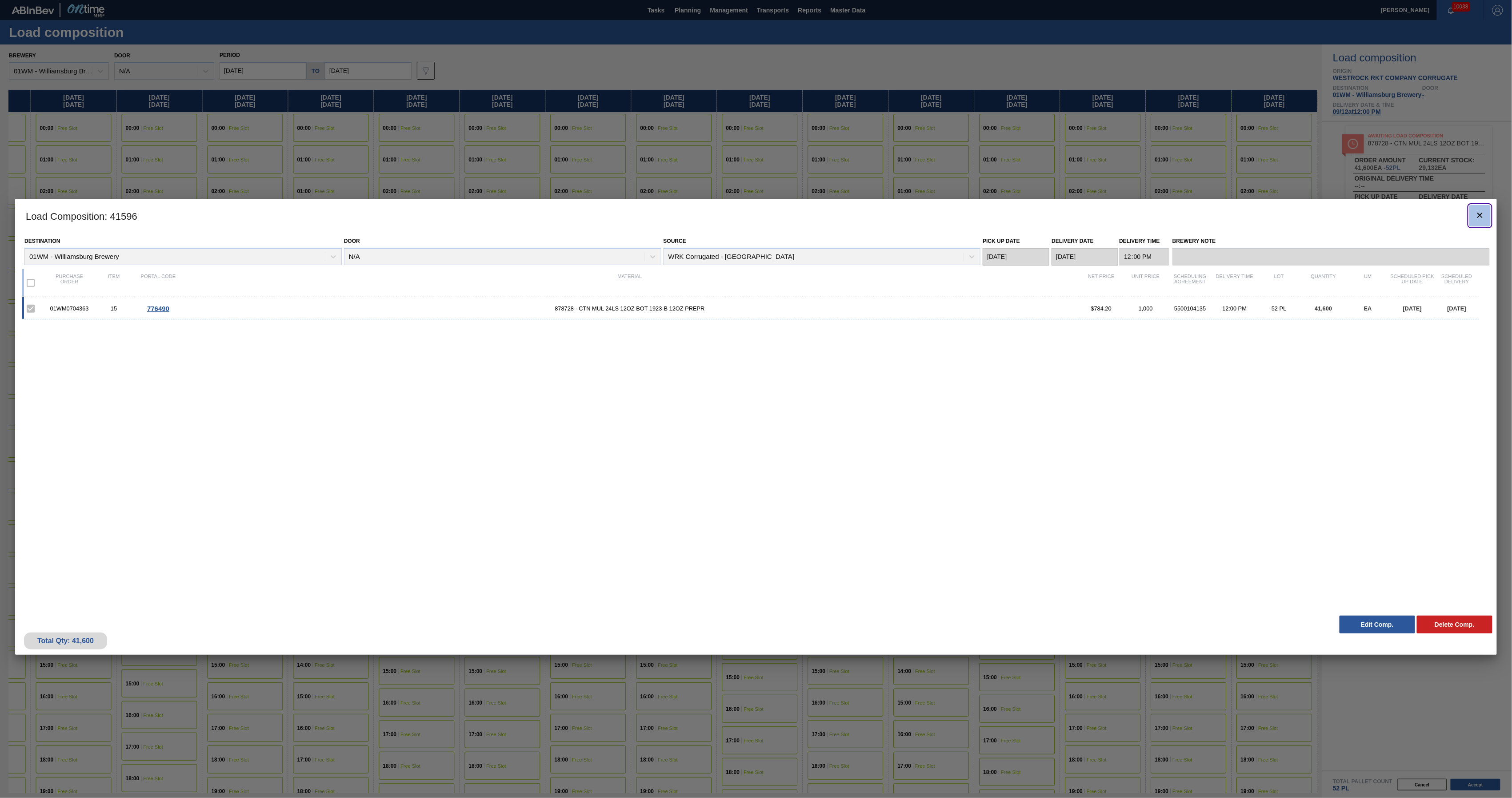
click at [1480, 214] on icon "botão de ícone" at bounding box center [1480, 215] width 10 height 10
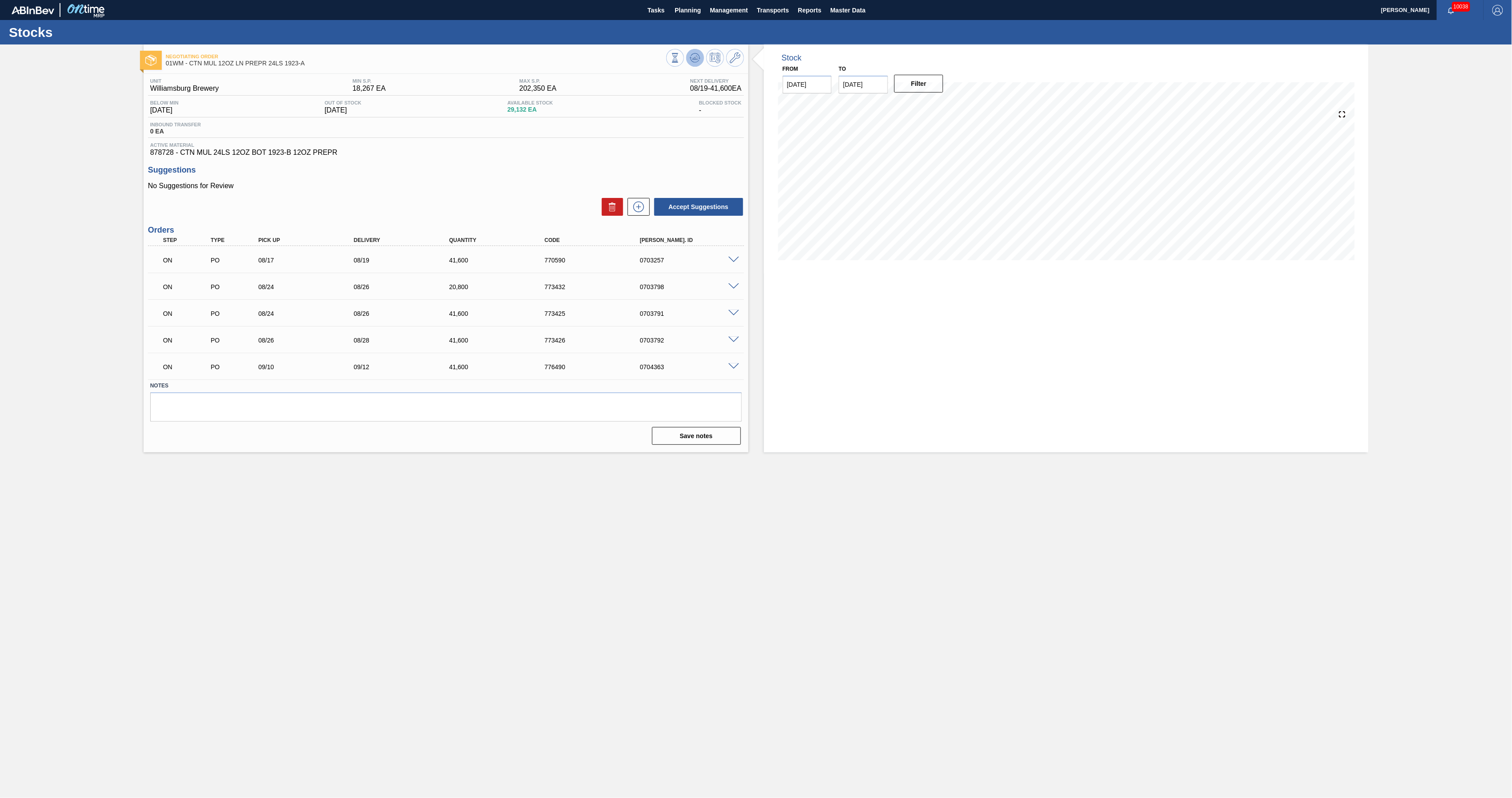
click at [680, 54] on icon at bounding box center [674, 57] width 10 height 10
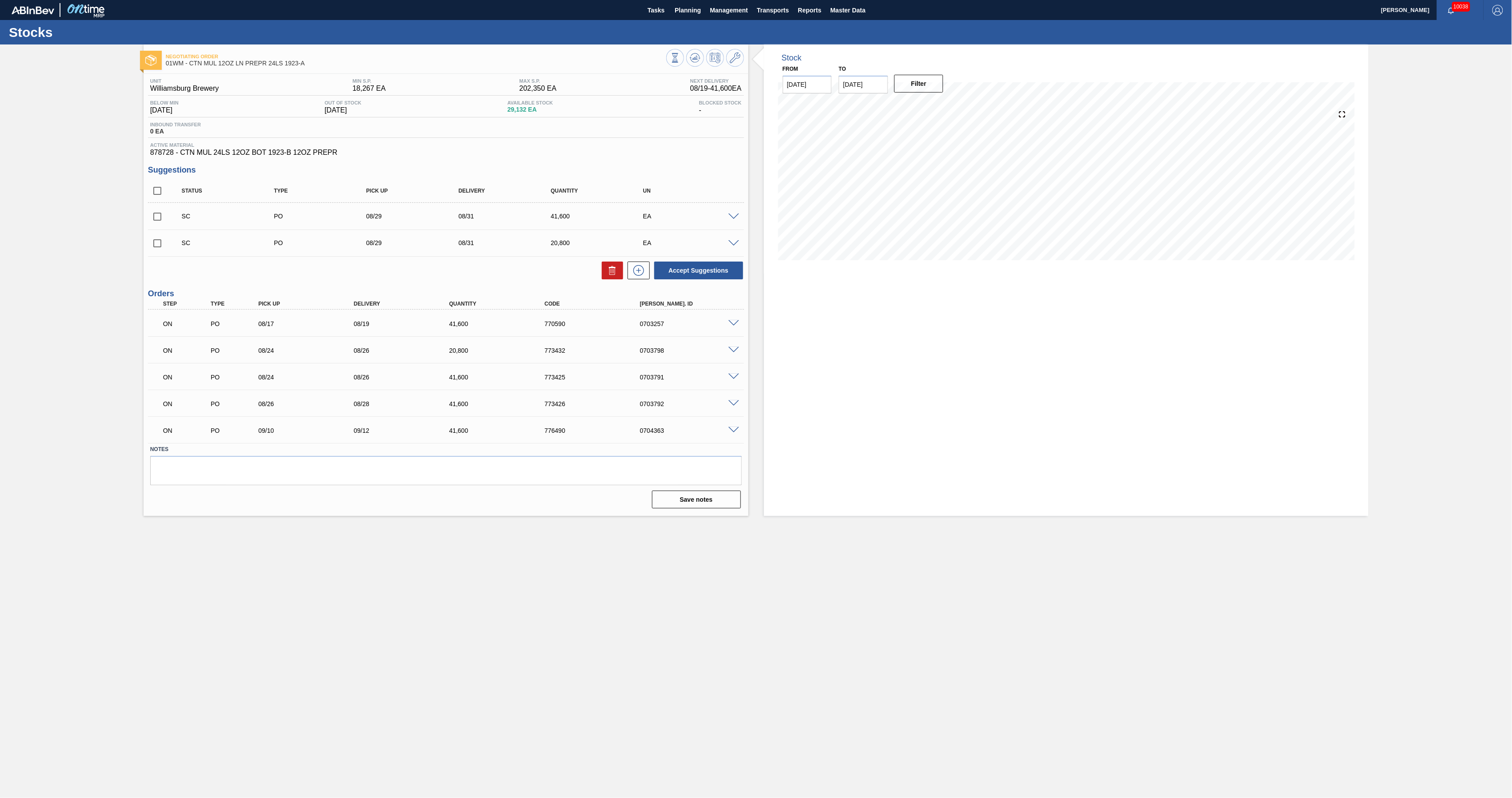
click at [159, 218] on input "checkbox" at bounding box center [157, 216] width 19 height 19
click at [609, 275] on icon at bounding box center [612, 270] width 10 height 10
checkbox input "false"
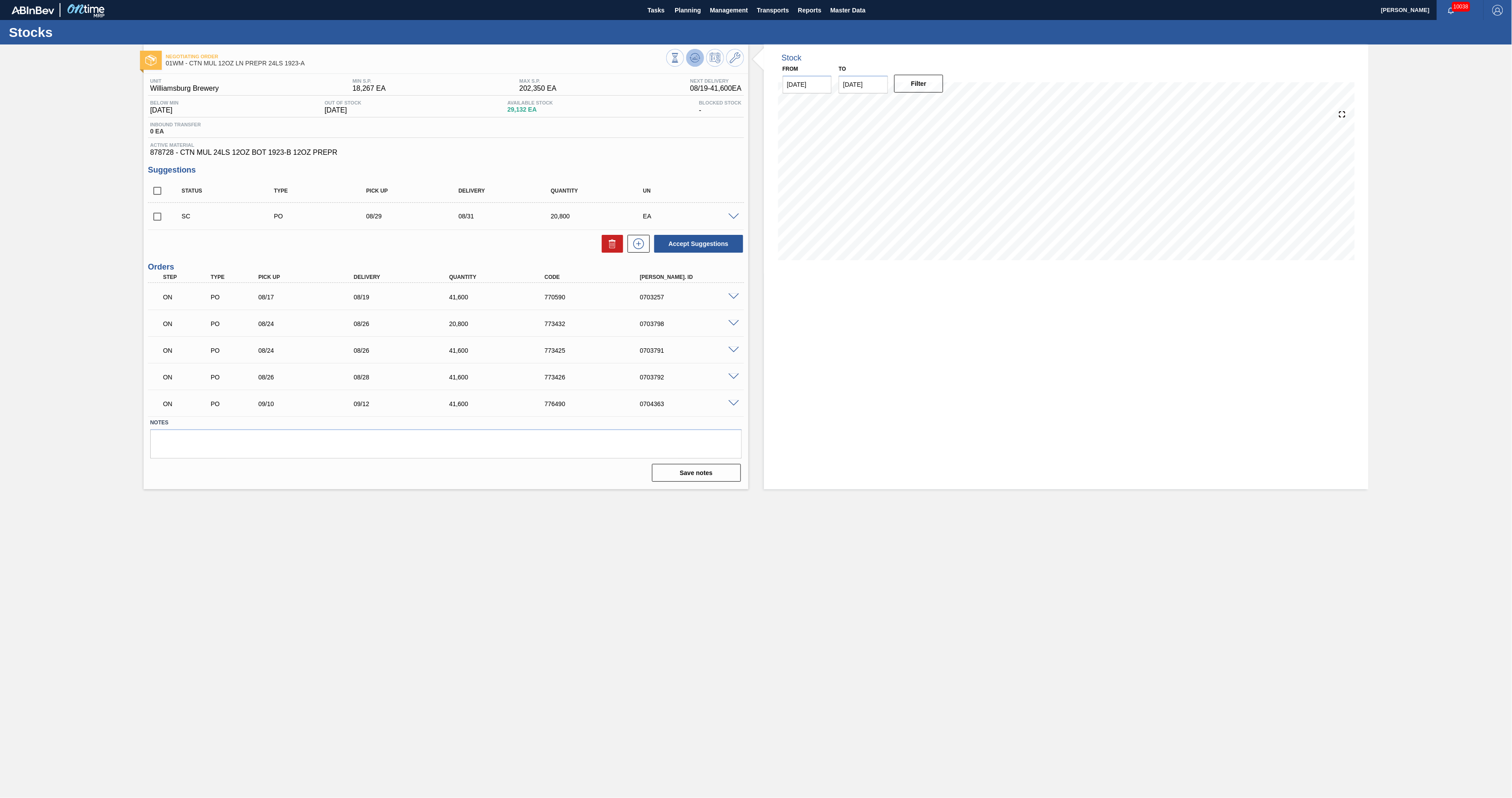
click at [680, 56] on icon at bounding box center [674, 57] width 10 height 10
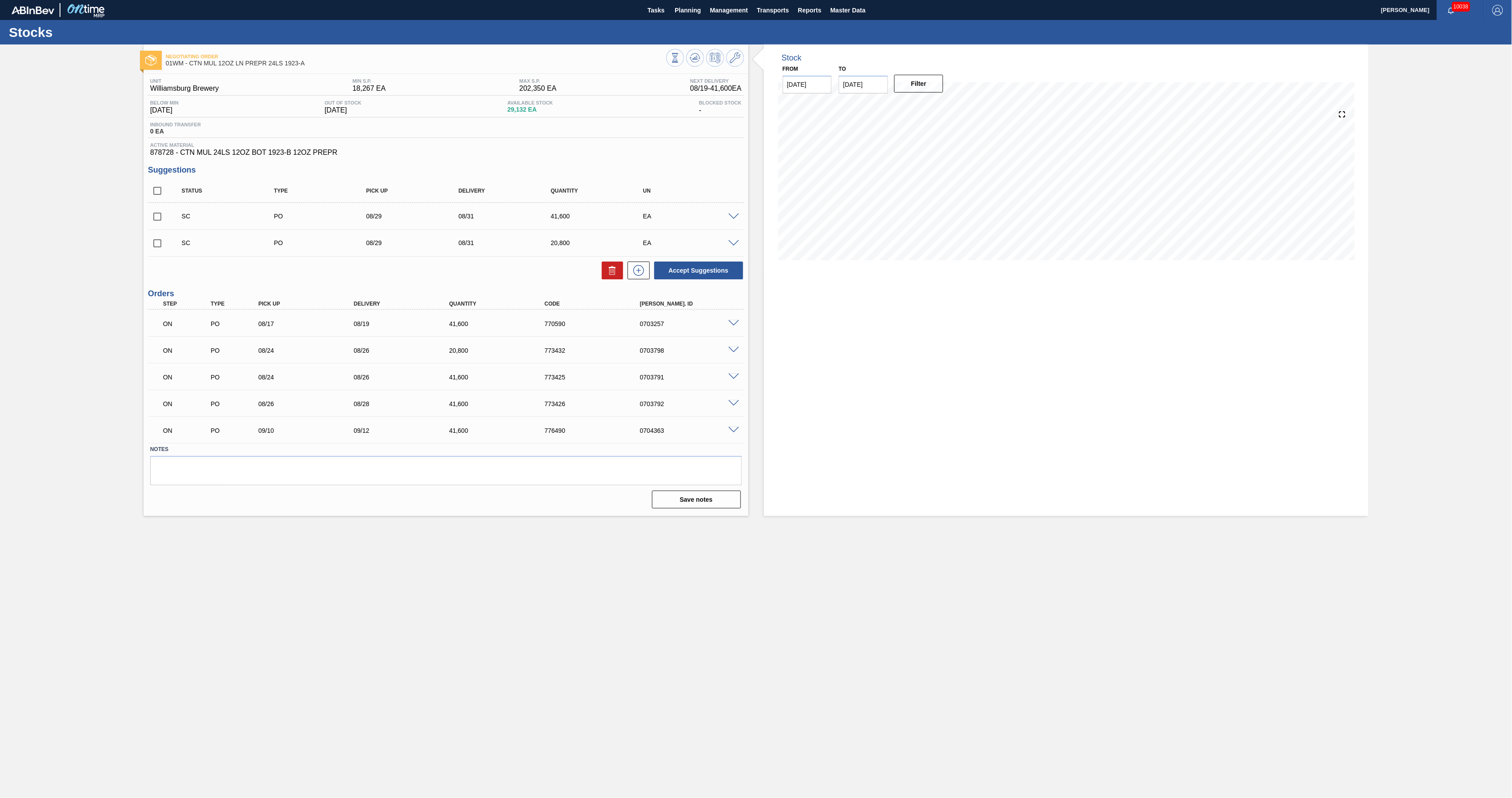
click at [160, 245] on input "checkbox" at bounding box center [157, 243] width 19 height 19
checkbox input "true"
click at [606, 269] on button at bounding box center [612, 271] width 21 height 18
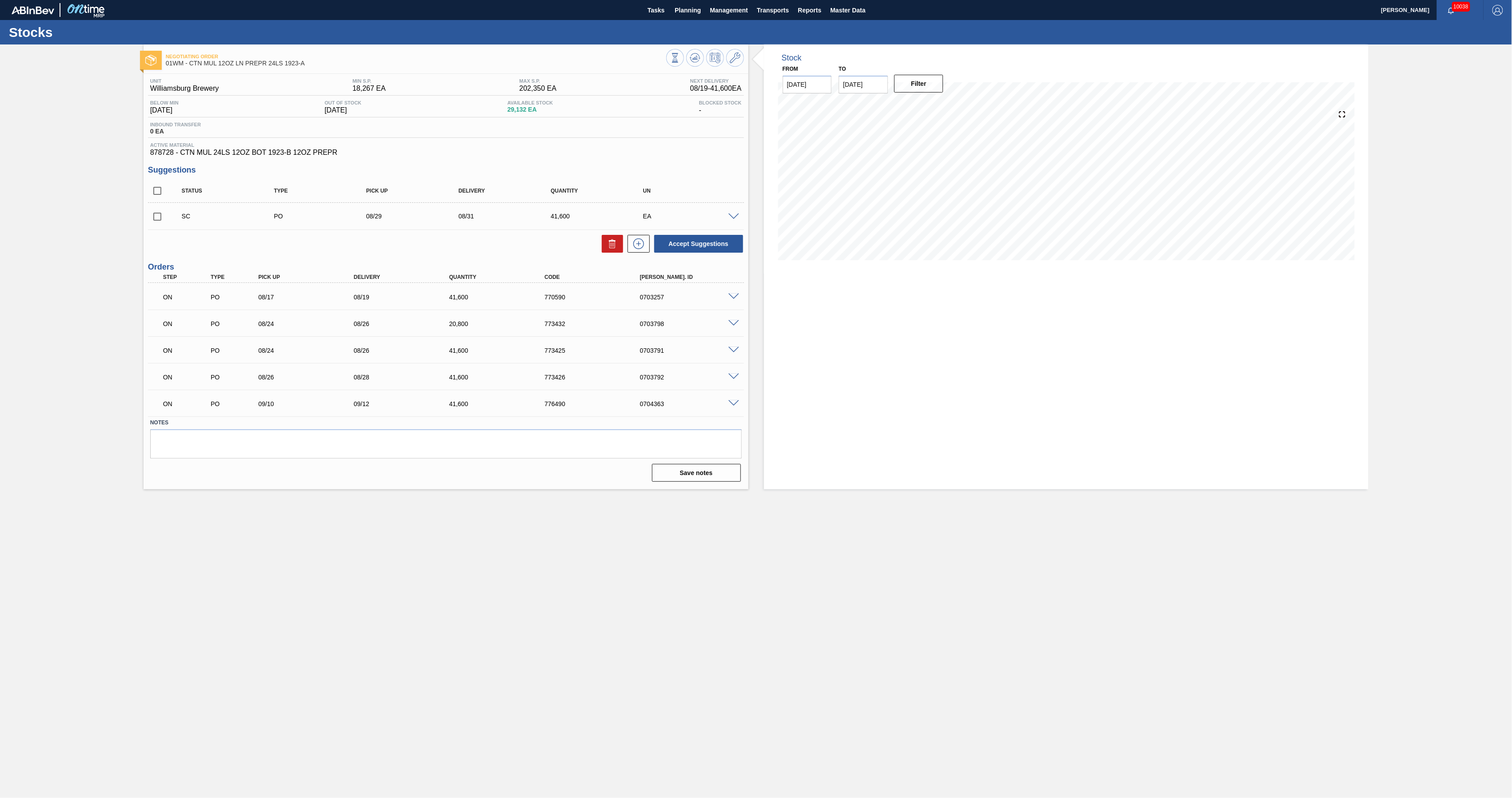
click at [155, 217] on input "checkbox" at bounding box center [157, 216] width 19 height 19
checkbox input "true"
click at [712, 242] on button "Accept Suggestions" at bounding box center [699, 244] width 89 height 18
click at [731, 214] on span at bounding box center [734, 217] width 10 height 7
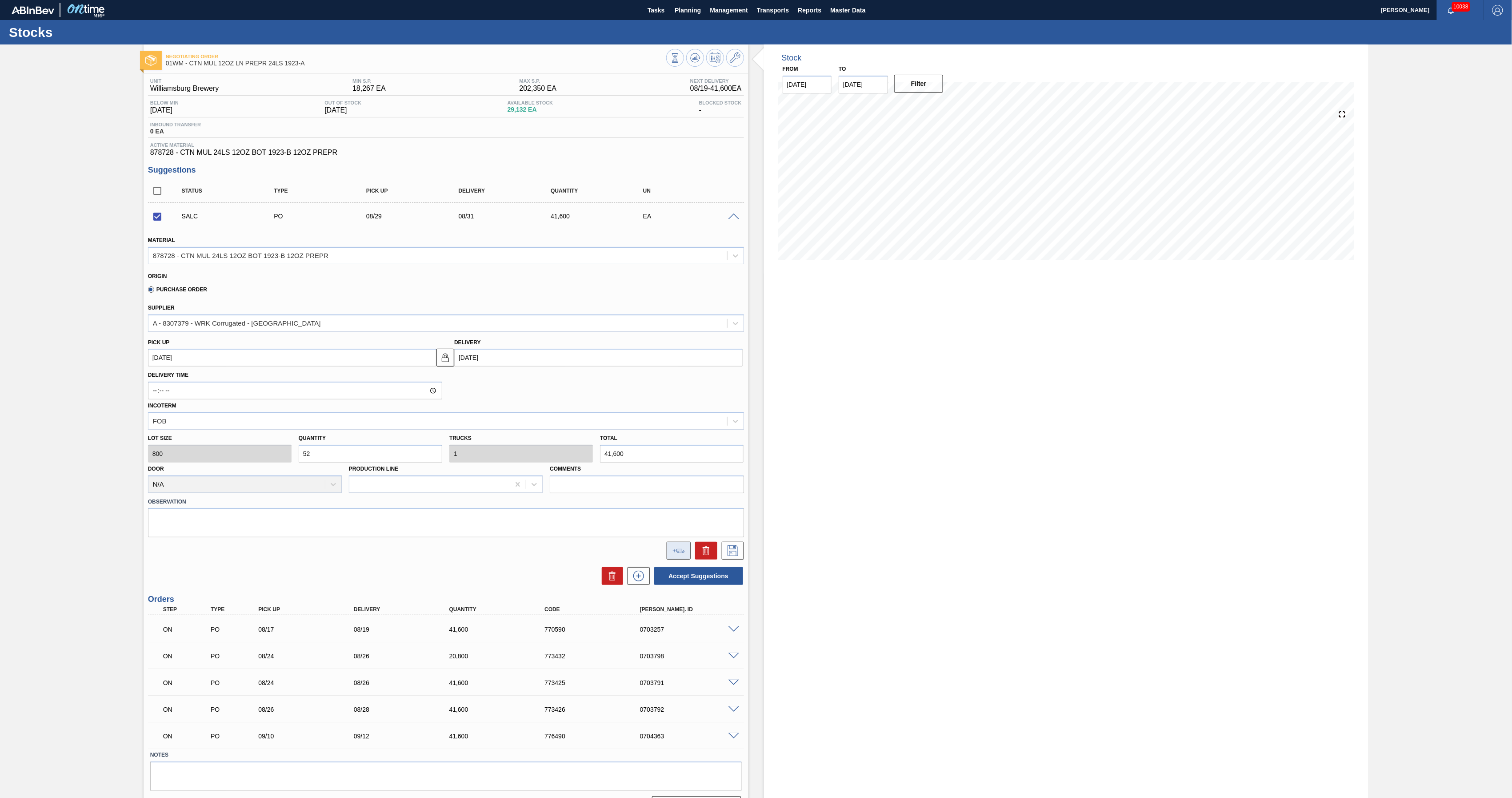
click at [672, 552] on icon at bounding box center [678, 550] width 13 height 4
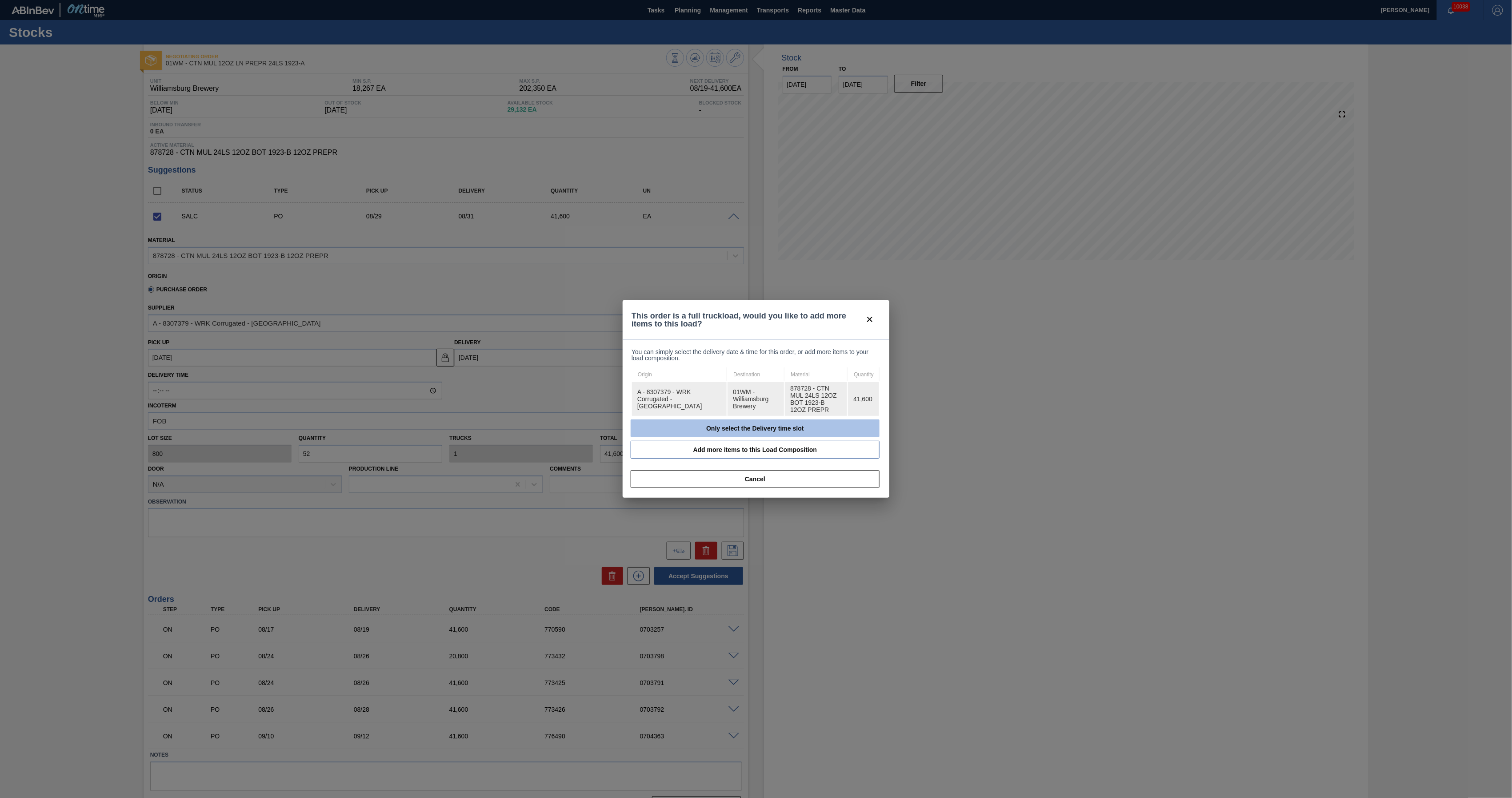
click at [731, 421] on button "Only select the Delivery time slot" at bounding box center [755, 429] width 249 height 18
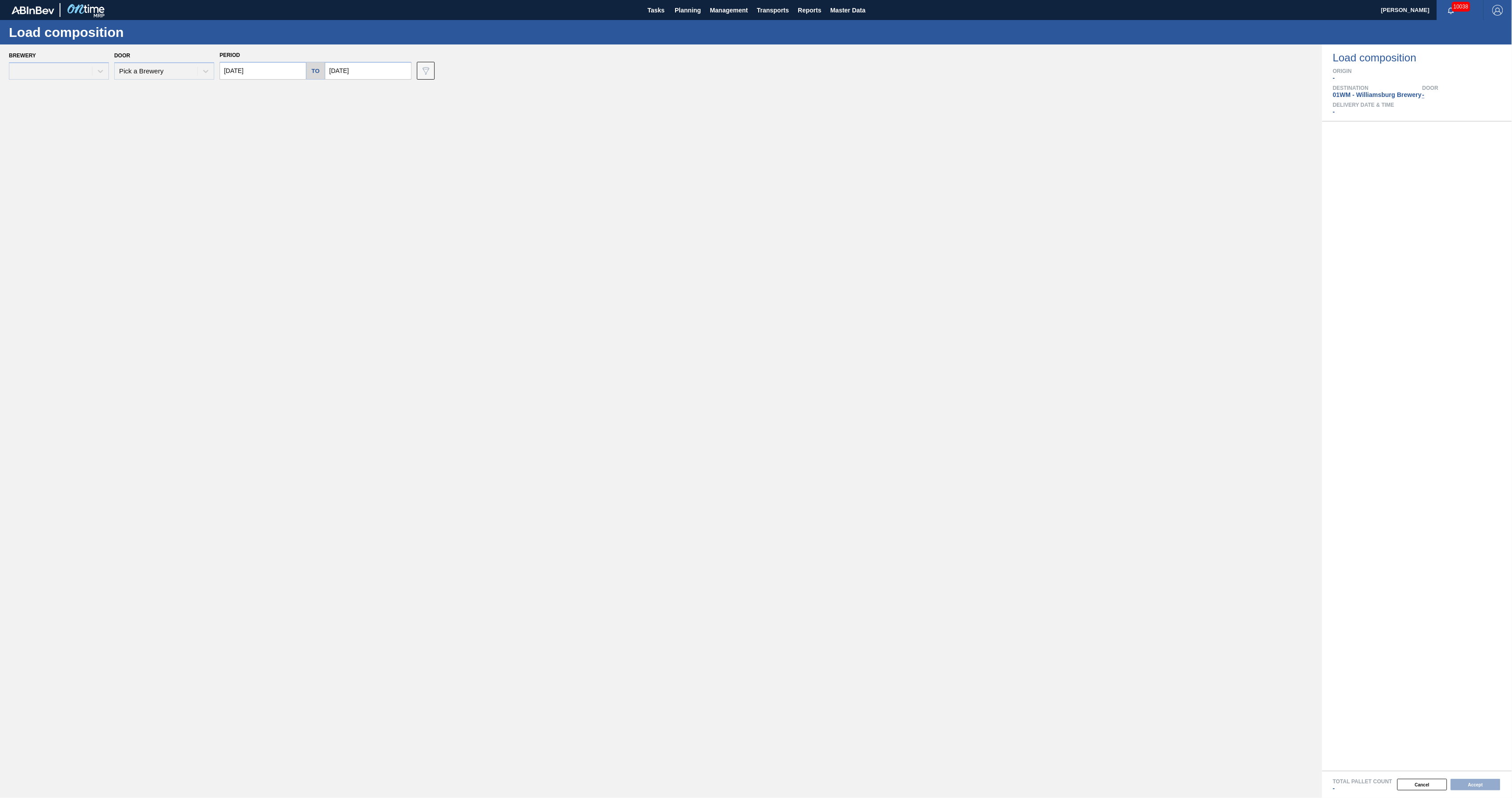
type input "[DATE]"
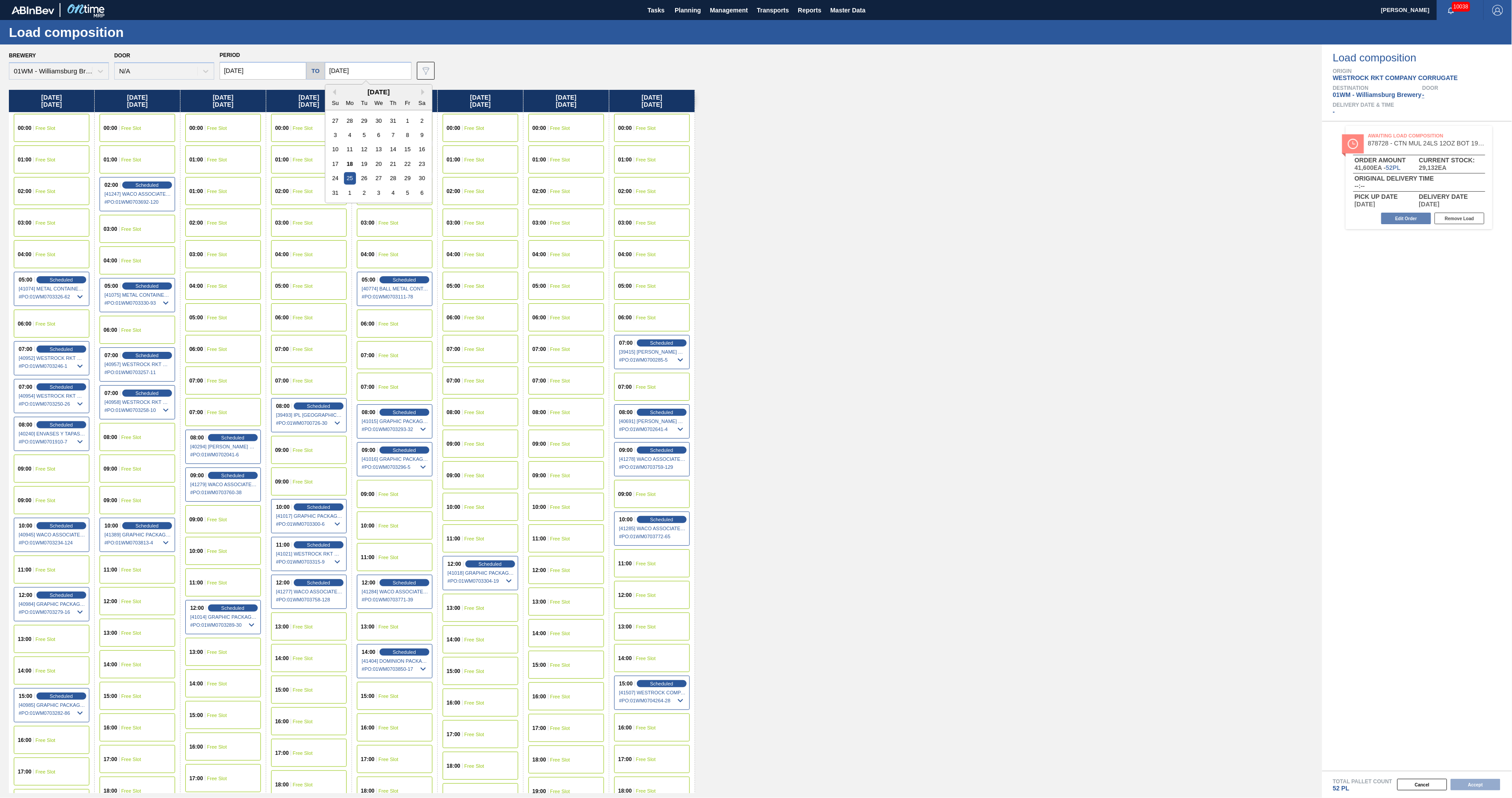
click at [377, 71] on input "[DATE]" at bounding box center [368, 70] width 87 height 18
click at [422, 89] on button "Next Month" at bounding box center [425, 92] width 6 height 6
click at [402, 136] on div "12" at bounding box center [408, 135] width 12 height 12
type input "[DATE]"
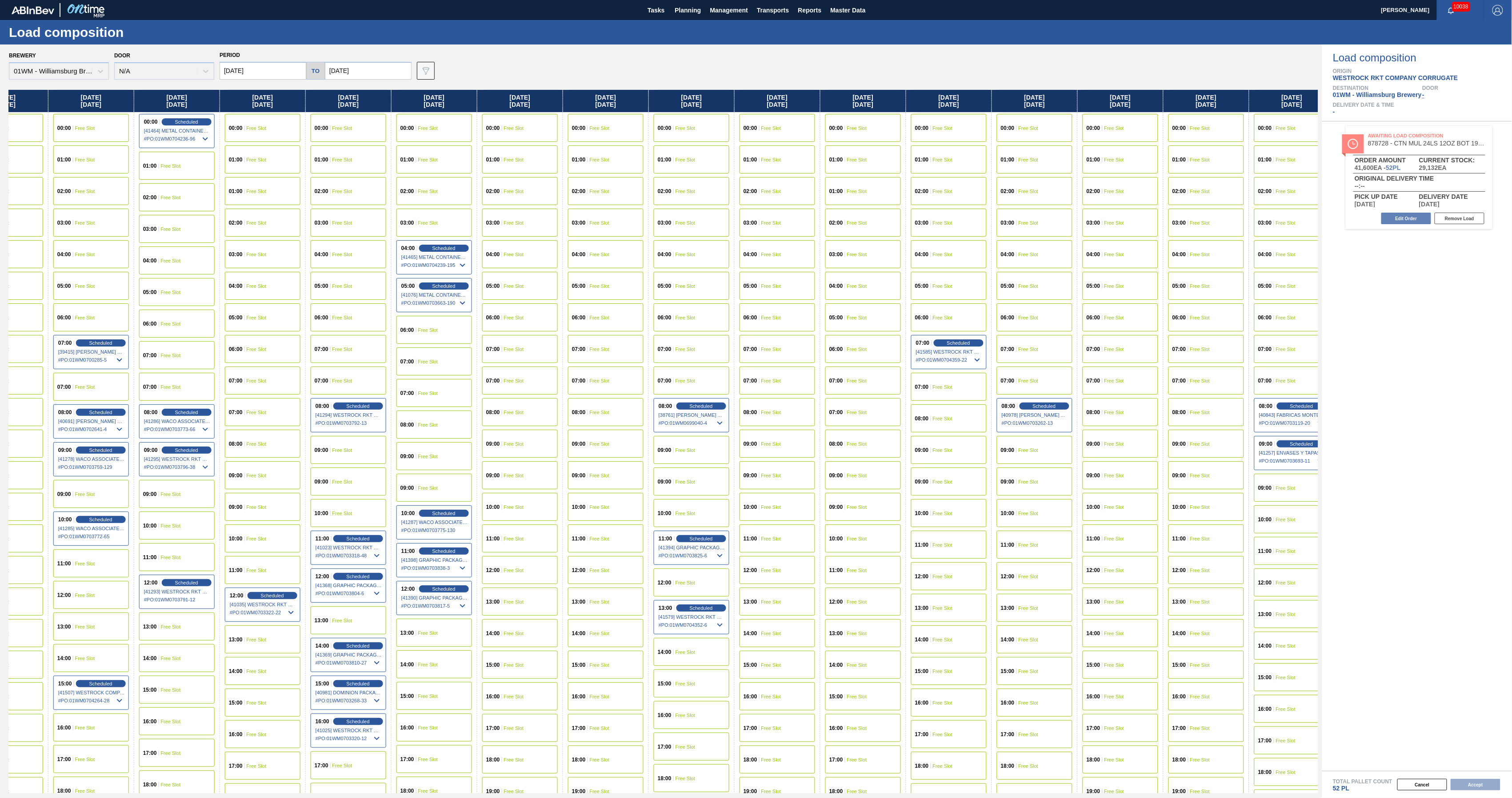
drag, startPoint x: 1193, startPoint y: 97, endPoint x: 526, endPoint y: 178, distance: 671.9
click at [526, 178] on div "[DATE] 00:00 Free Slot 01:00 Free Slot 02:00 Free Slot 03:00 Free Slot 04:00 Fr…" at bounding box center [663, 441] width 1309 height 703
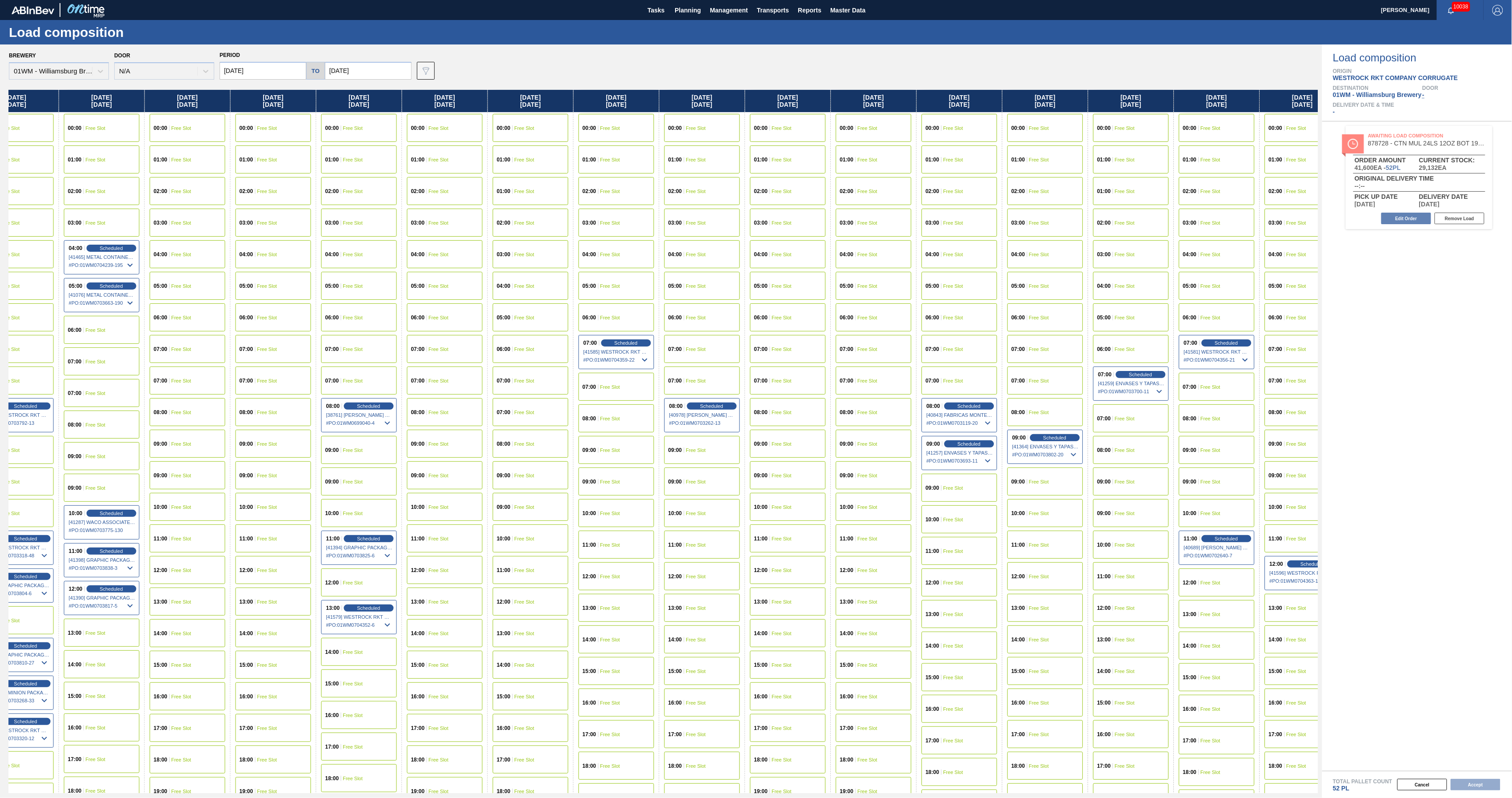
scroll to position [0, 931]
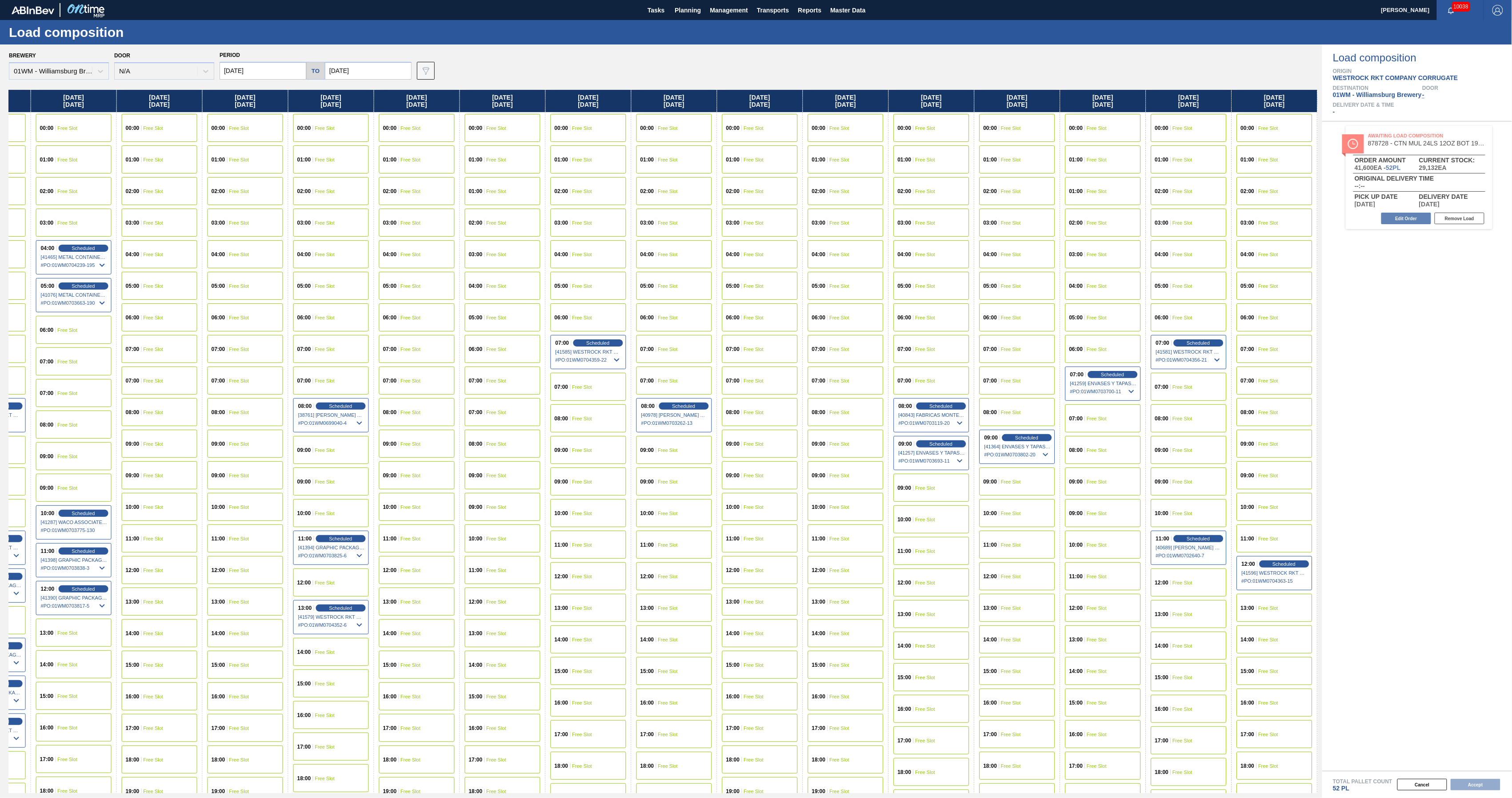
drag, startPoint x: 1260, startPoint y: 102, endPoint x: 706, endPoint y: 151, distance: 556.2
click at [706, 151] on div "[DATE] 00:00 Free Slot 01:00 Free Slot 02:00 Free Slot 03:00 Free Slot 04:00 Fr…" at bounding box center [663, 441] width 1309 height 703
click at [1181, 639] on div "14:00 Free Slot" at bounding box center [1189, 646] width 76 height 28
click at [1476, 780] on button "Accept" at bounding box center [1475, 785] width 50 height 12
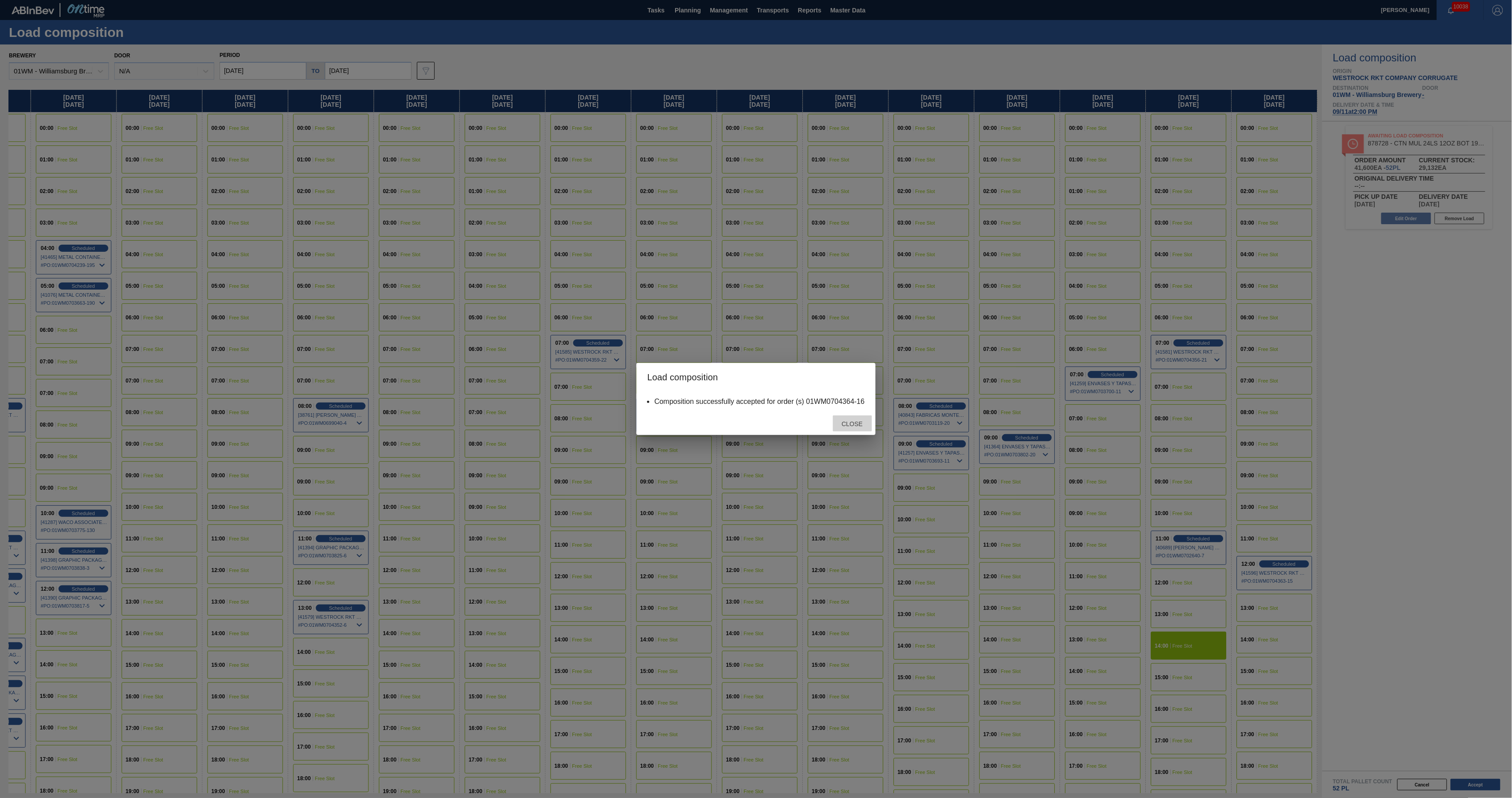
click at [857, 418] on div "Close" at bounding box center [852, 423] width 39 height 16
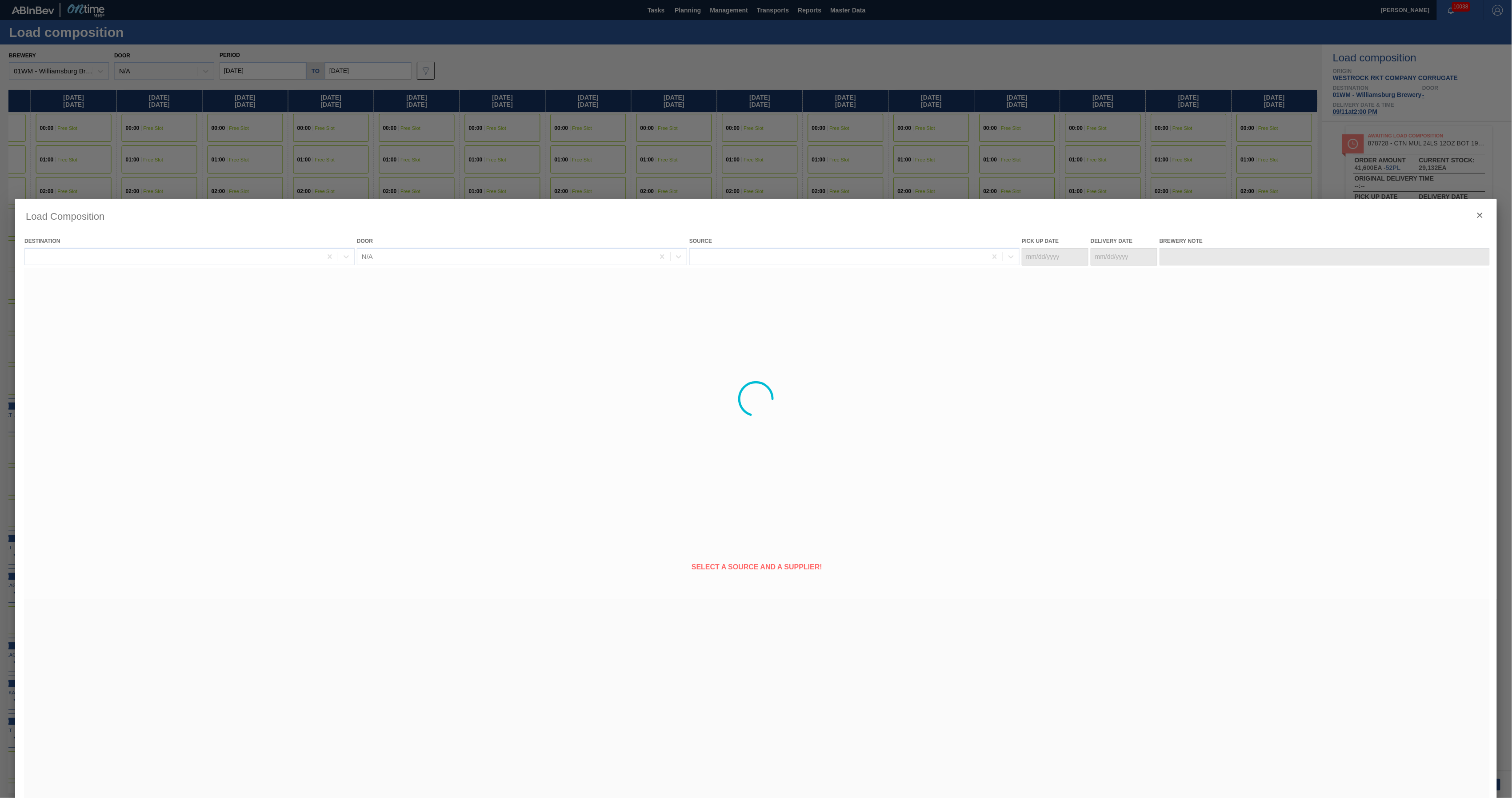
type Date "[DATE]"
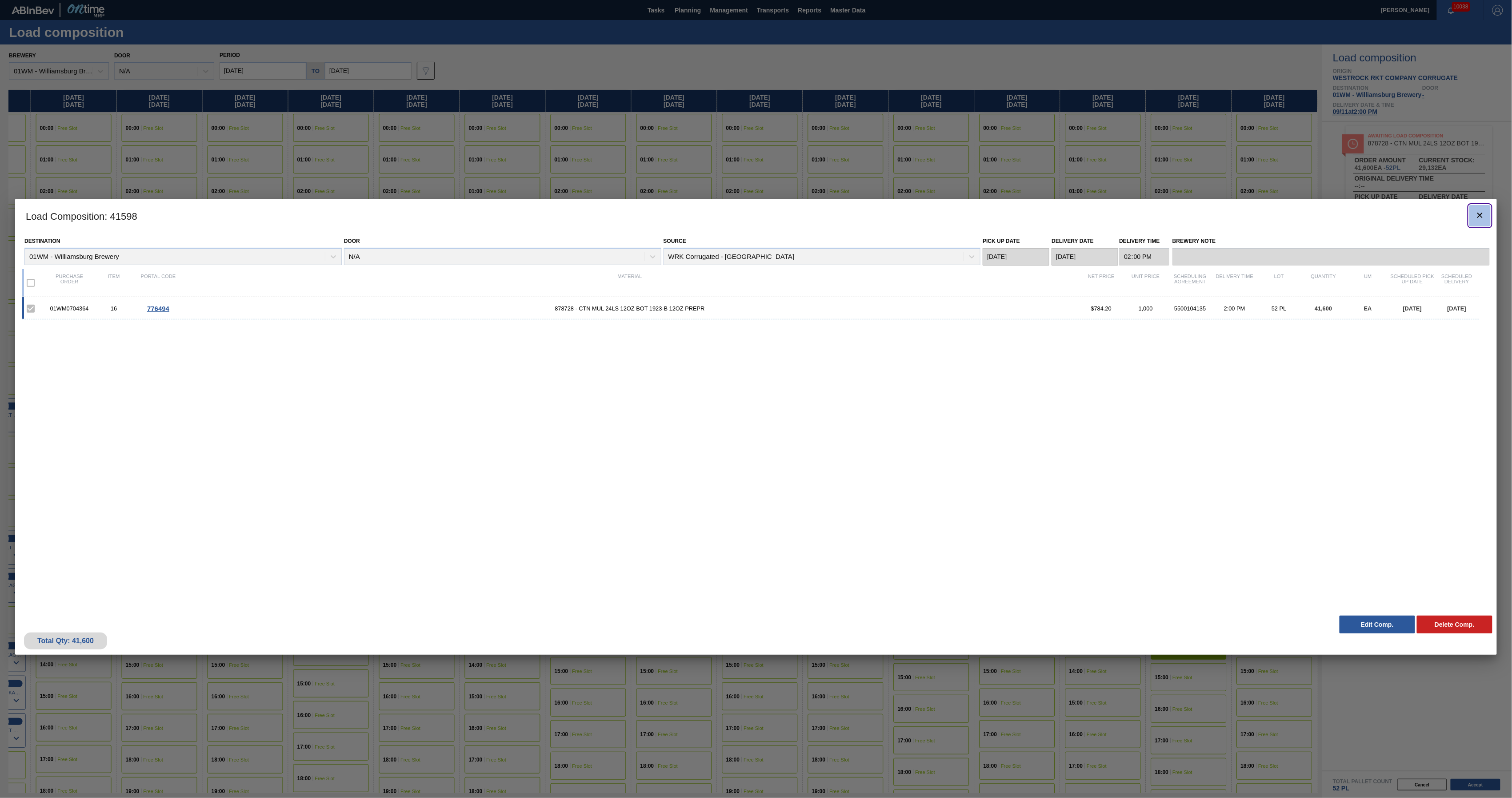
click at [1478, 214] on icon "botão de ícone" at bounding box center [1480, 215] width 10 height 10
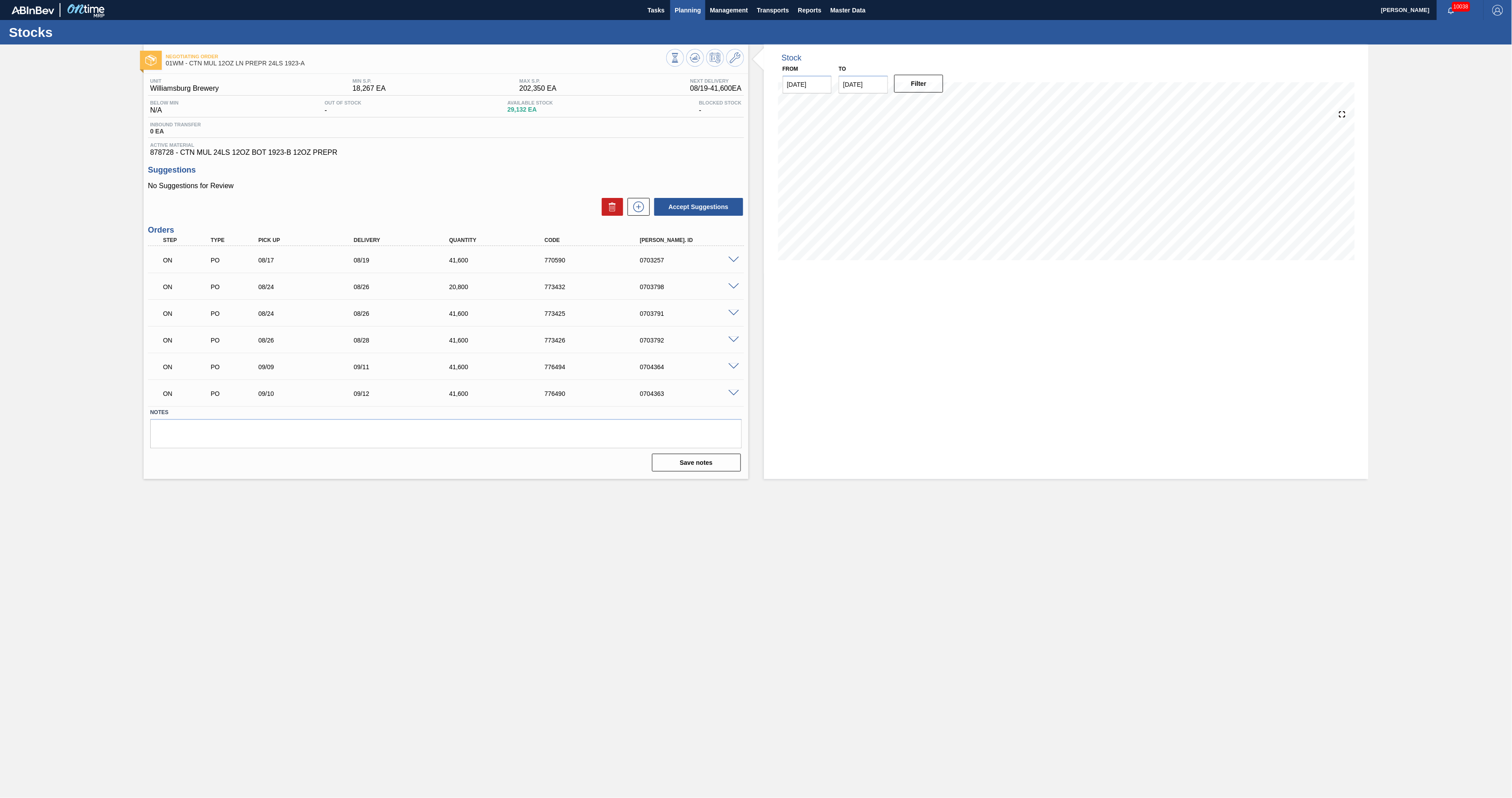
click at [685, 7] on span "Planning" at bounding box center [687, 10] width 26 height 10
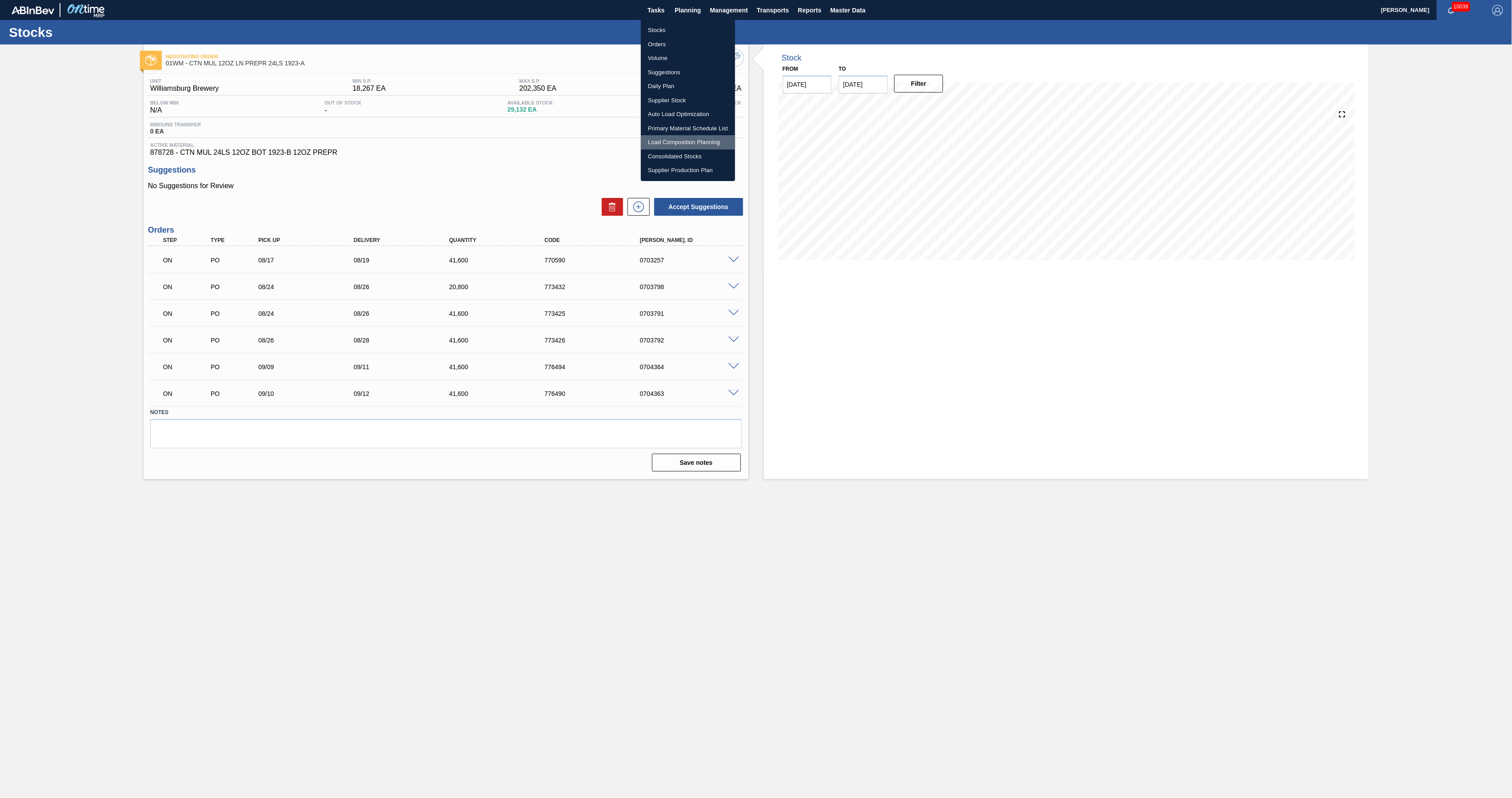
click at [667, 139] on li "Load Composition Planning" at bounding box center [688, 142] width 94 height 14
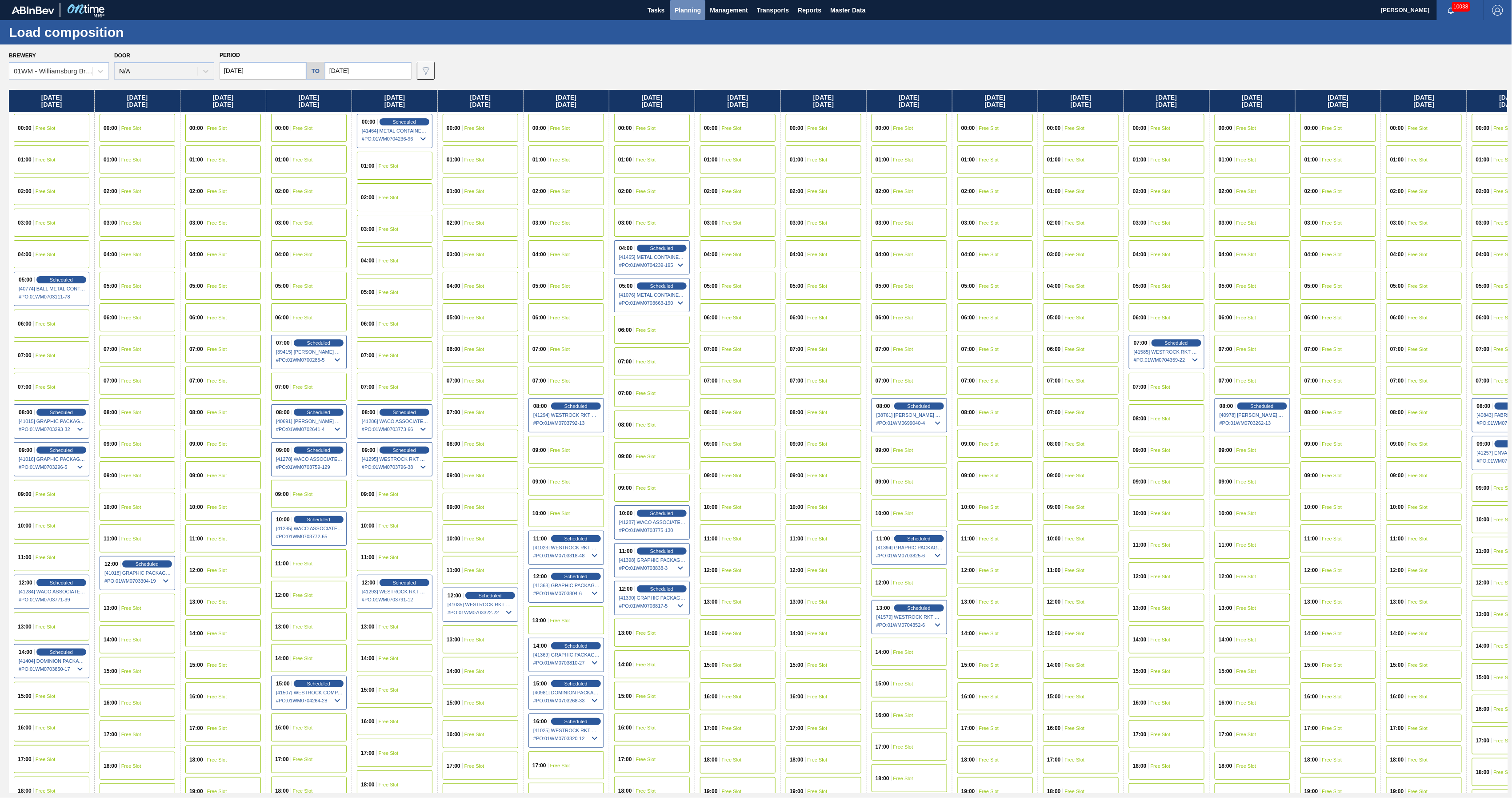
click at [687, 8] on span "Planning" at bounding box center [687, 10] width 26 height 10
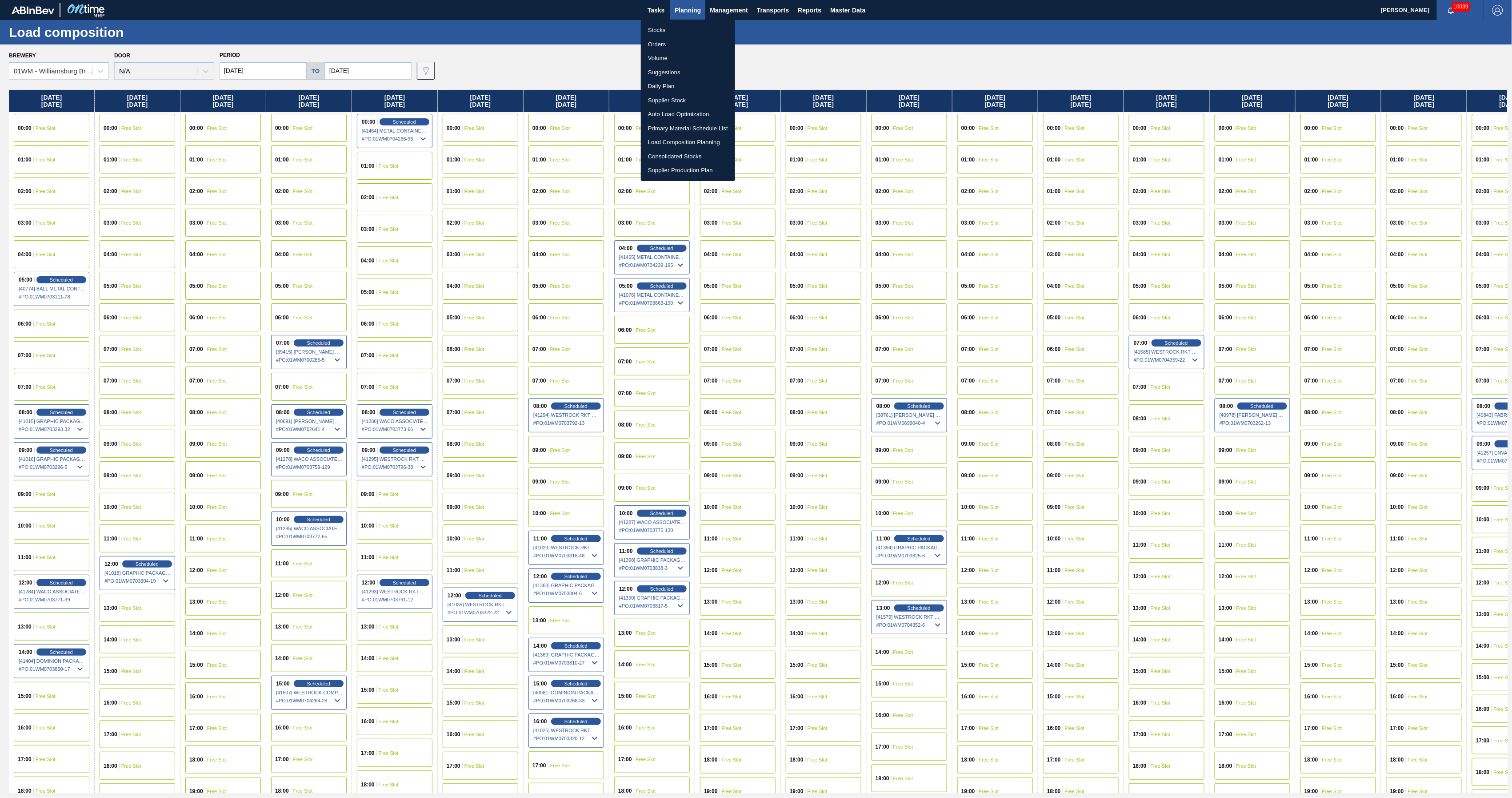
click at [821, 50] on div at bounding box center [756, 399] width 1512 height 798
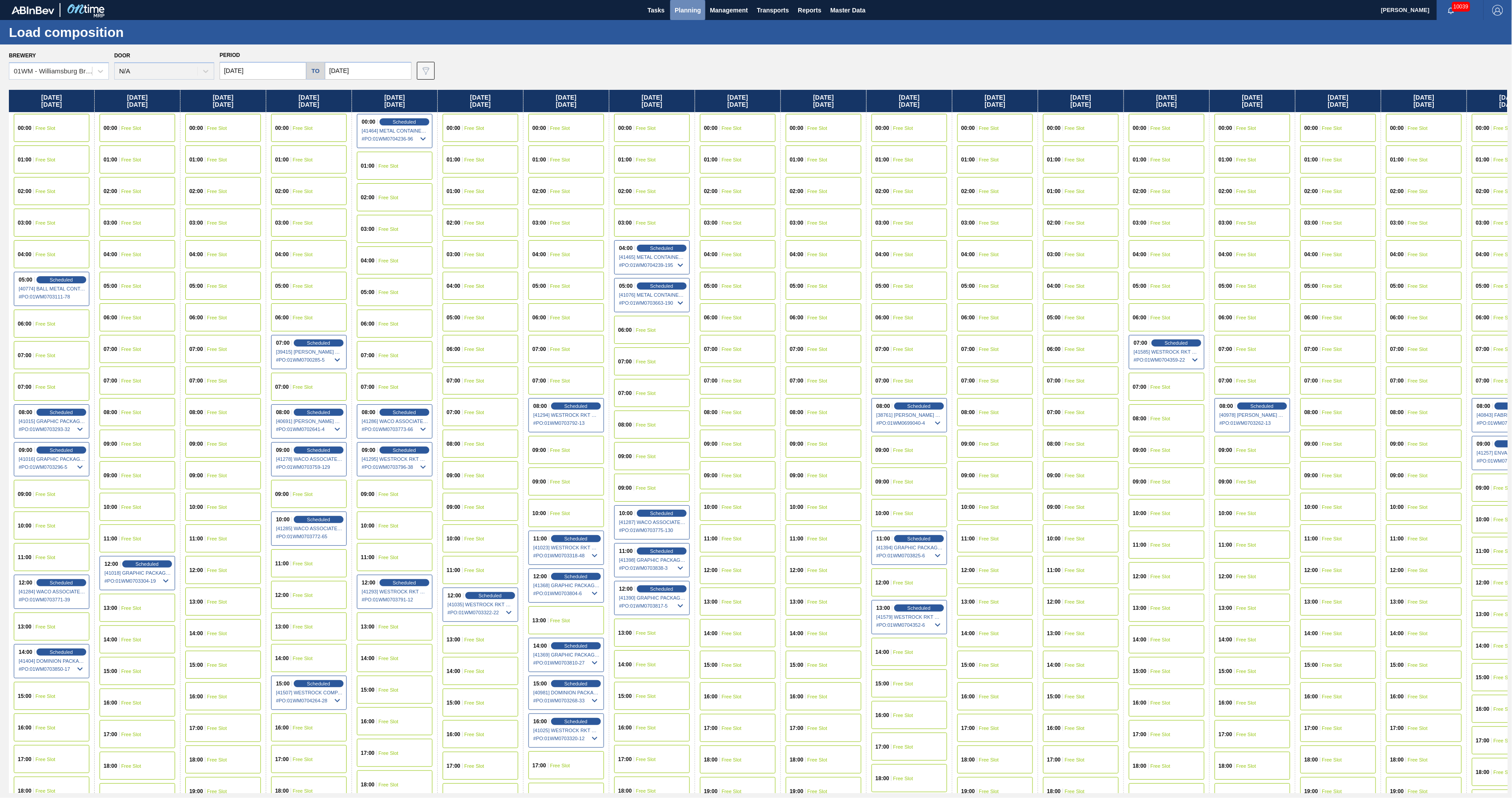
click at [694, 15] on button "Planning" at bounding box center [687, 10] width 35 height 20
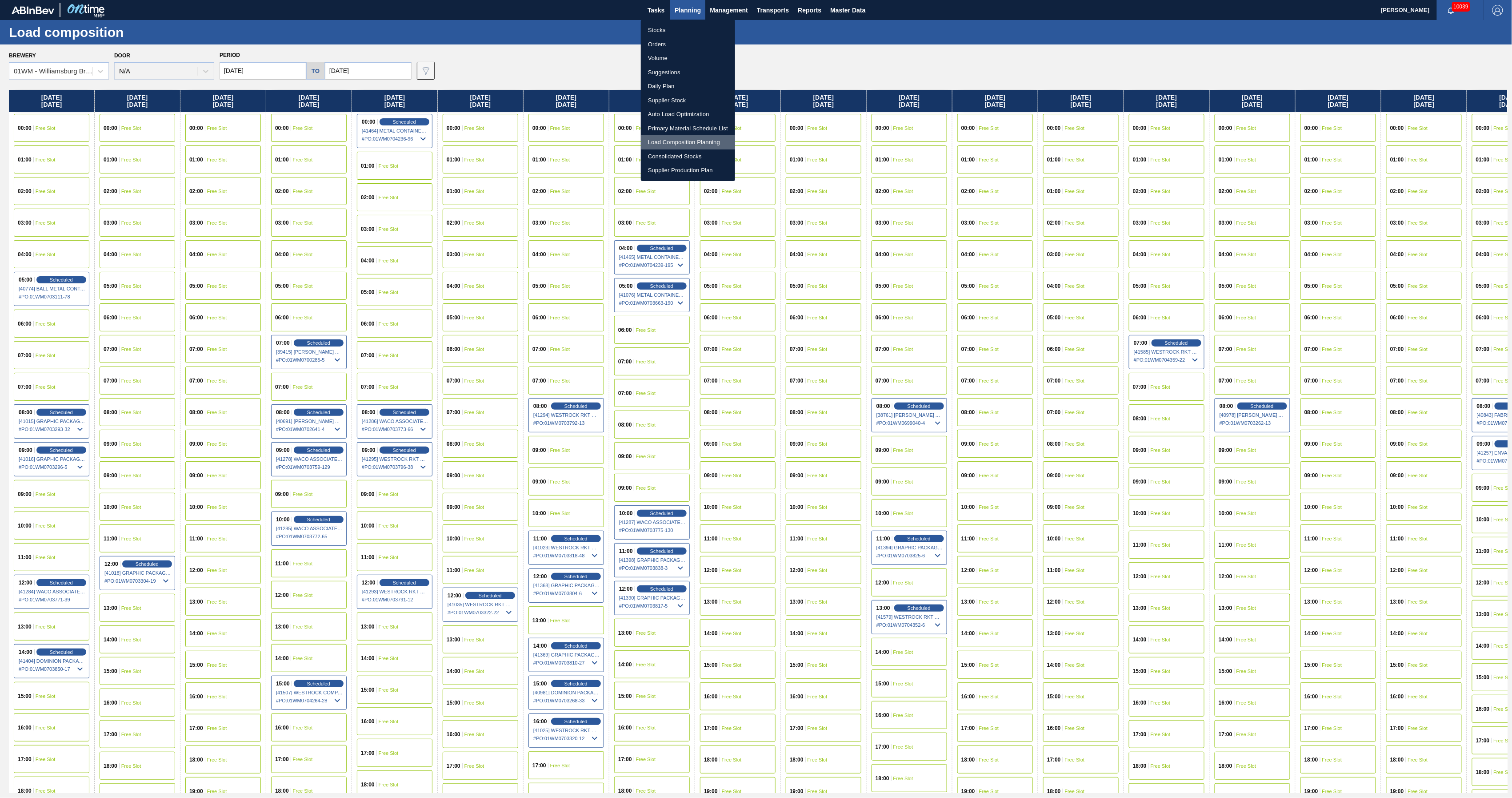
click at [683, 141] on li "Load Composition Planning" at bounding box center [688, 142] width 94 height 14
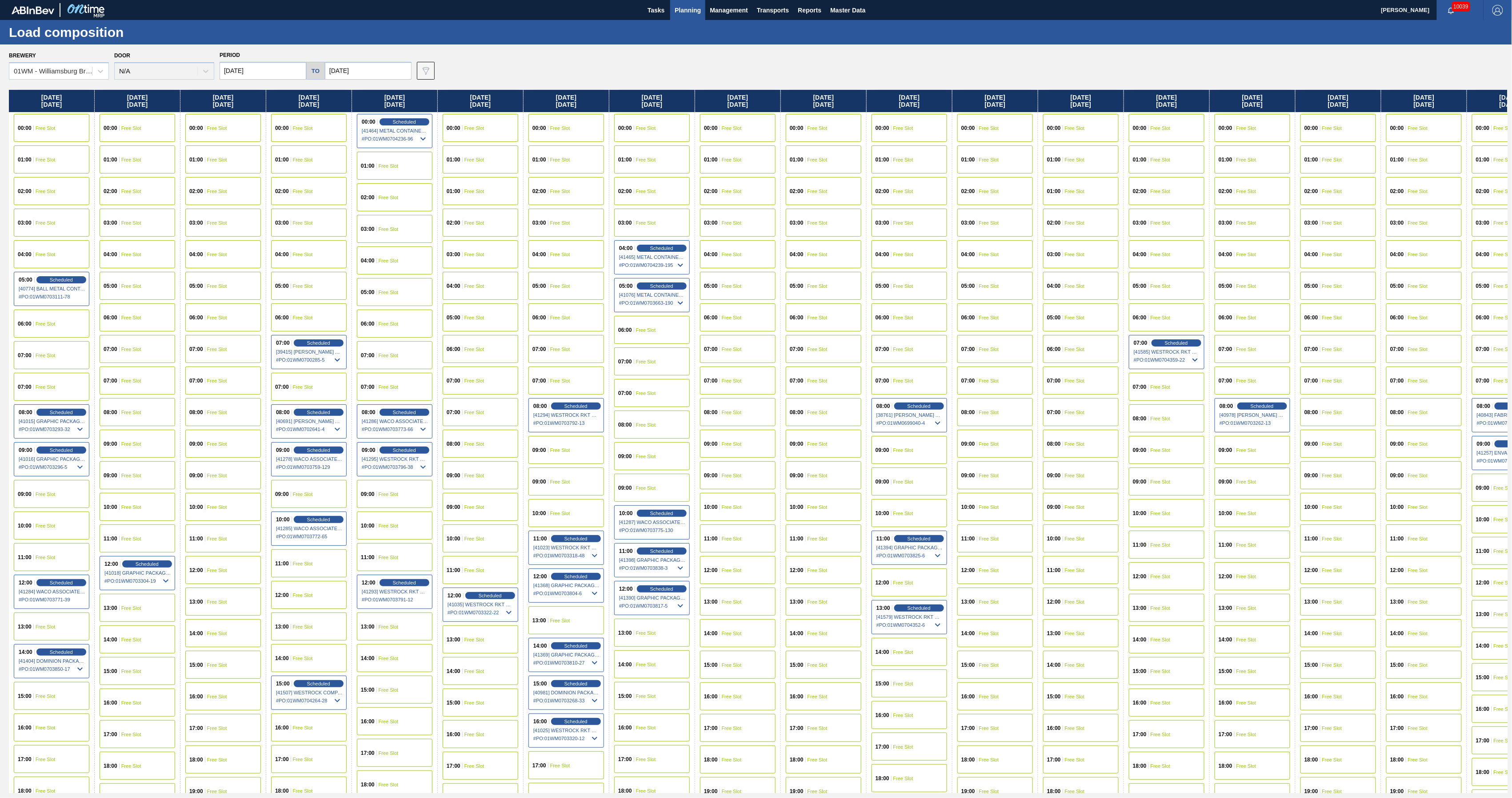
click at [694, 14] on span "Planning" at bounding box center [687, 10] width 26 height 10
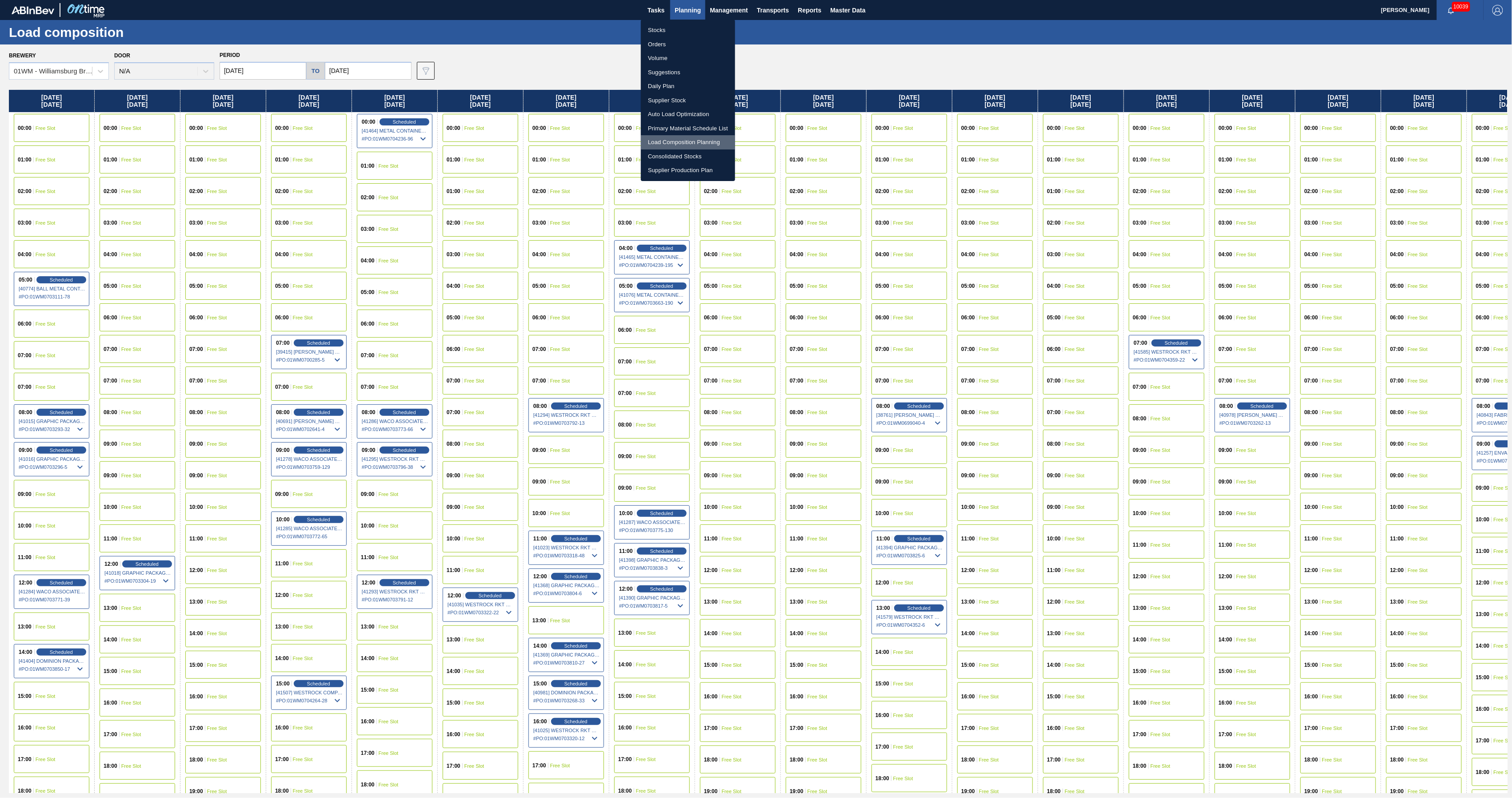
click at [674, 142] on li "Load Composition Planning" at bounding box center [688, 142] width 94 height 14
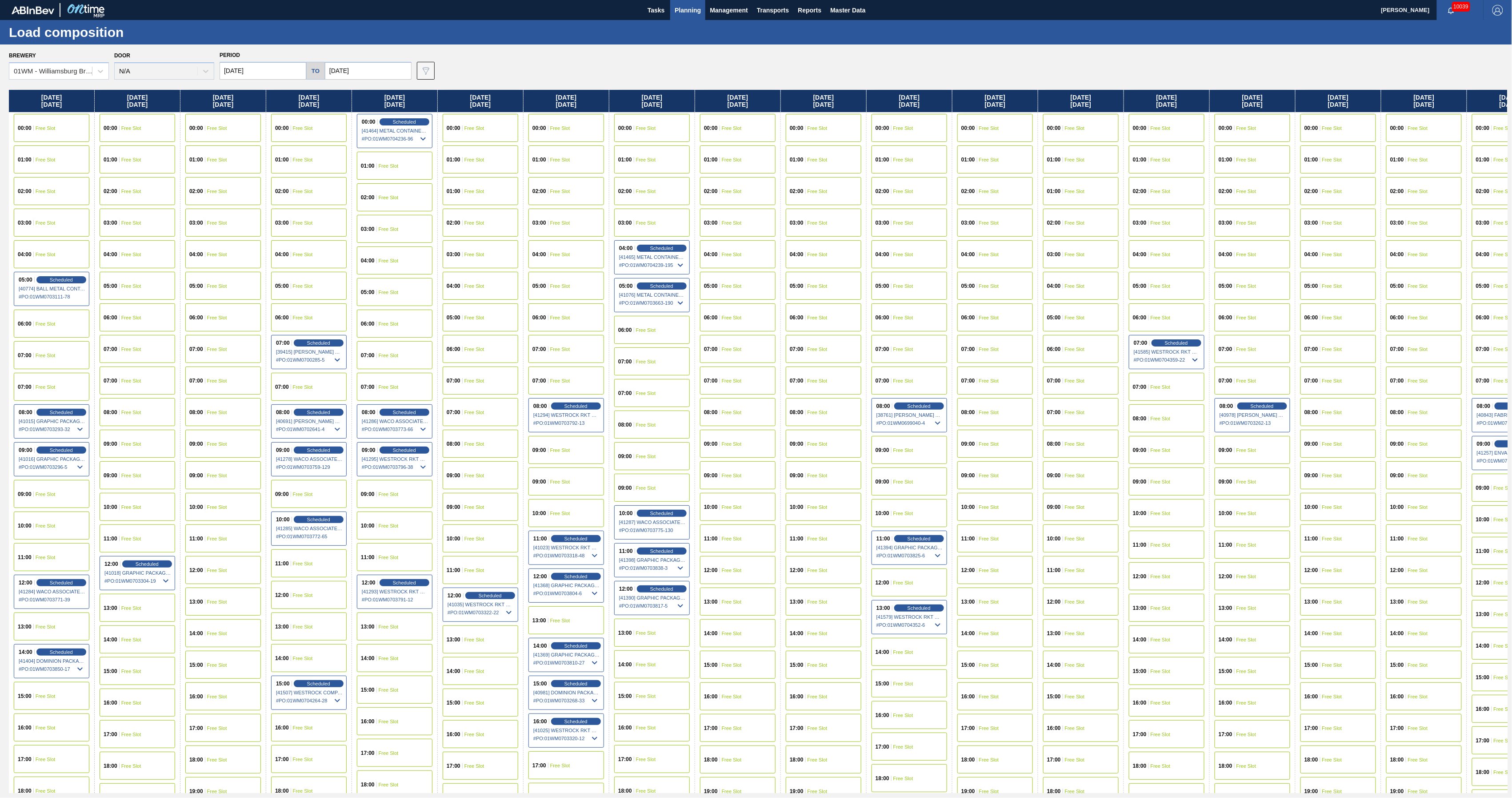
click at [687, 10] on span "Planning" at bounding box center [687, 10] width 26 height 10
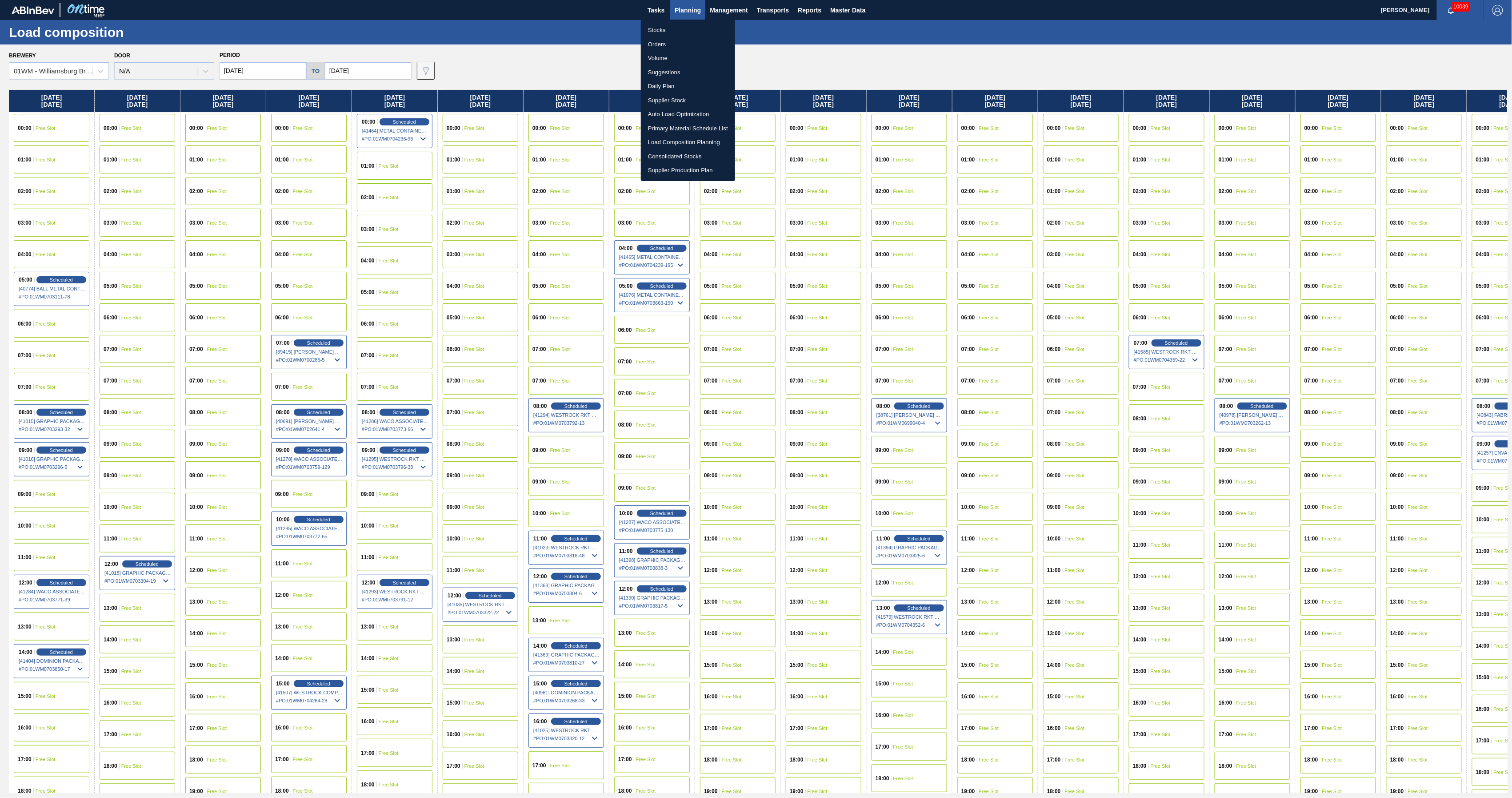
click at [671, 71] on li "Suggestions" at bounding box center [688, 72] width 94 height 14
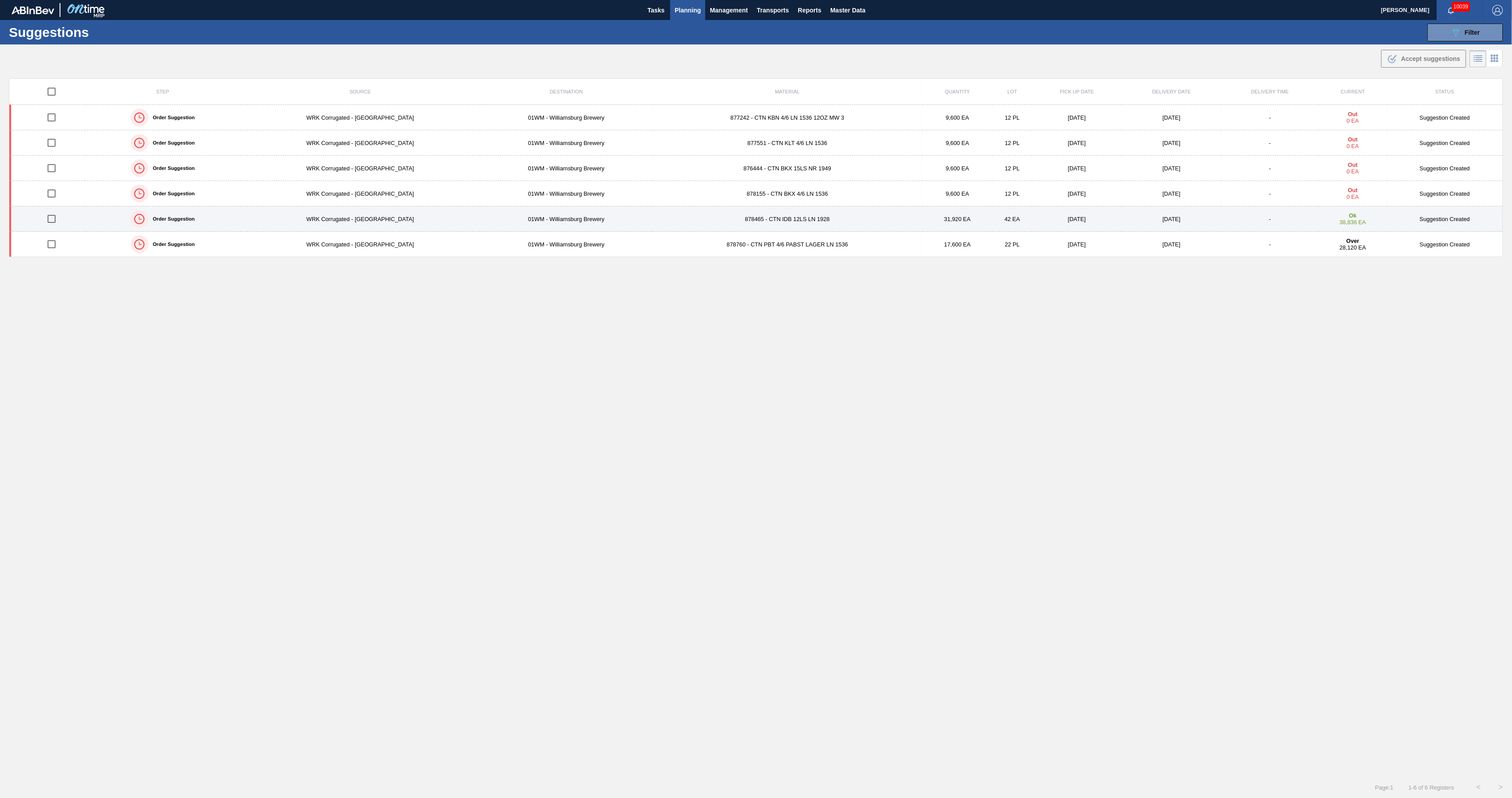
click at [760, 220] on td "878465 - CTN IDB 12LS LN 1928" at bounding box center [787, 219] width 271 height 25
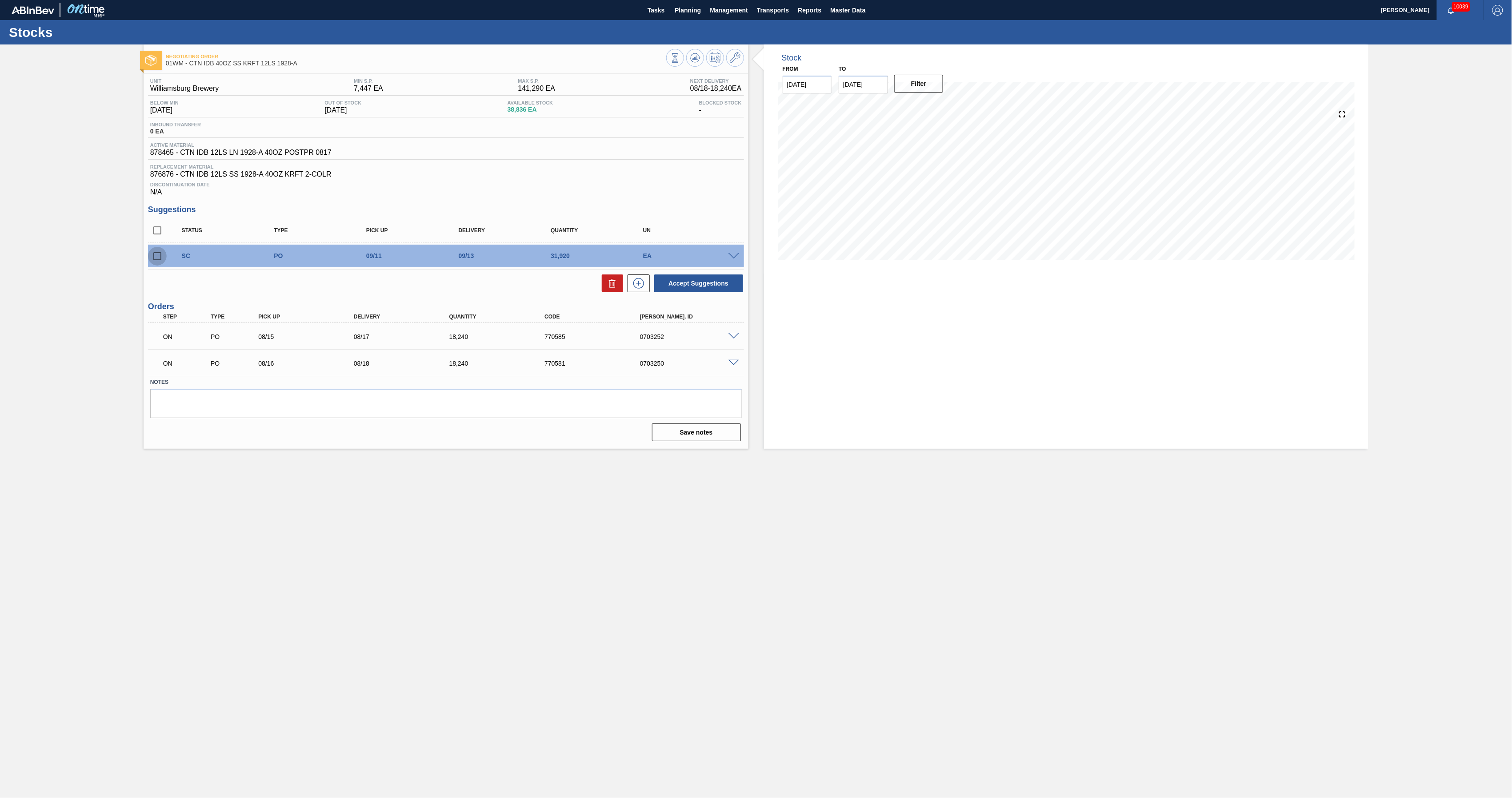
click at [155, 260] on input "checkbox" at bounding box center [157, 256] width 19 height 19
click at [700, 283] on button "Accept Suggestions" at bounding box center [699, 283] width 89 height 18
checkbox input "false"
click at [733, 256] on span at bounding box center [734, 256] width 10 height 7
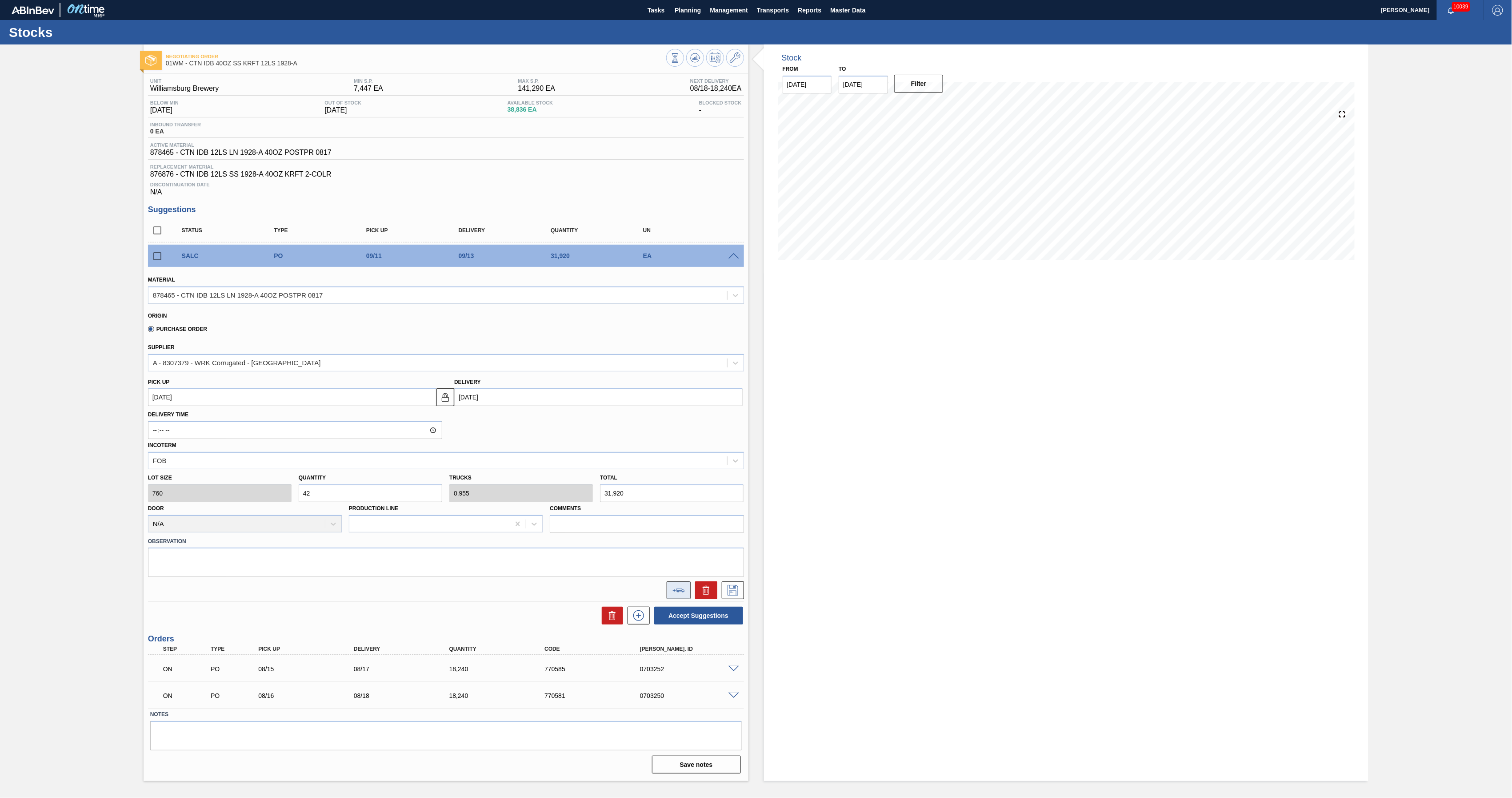
click at [681, 595] on button at bounding box center [679, 590] width 24 height 18
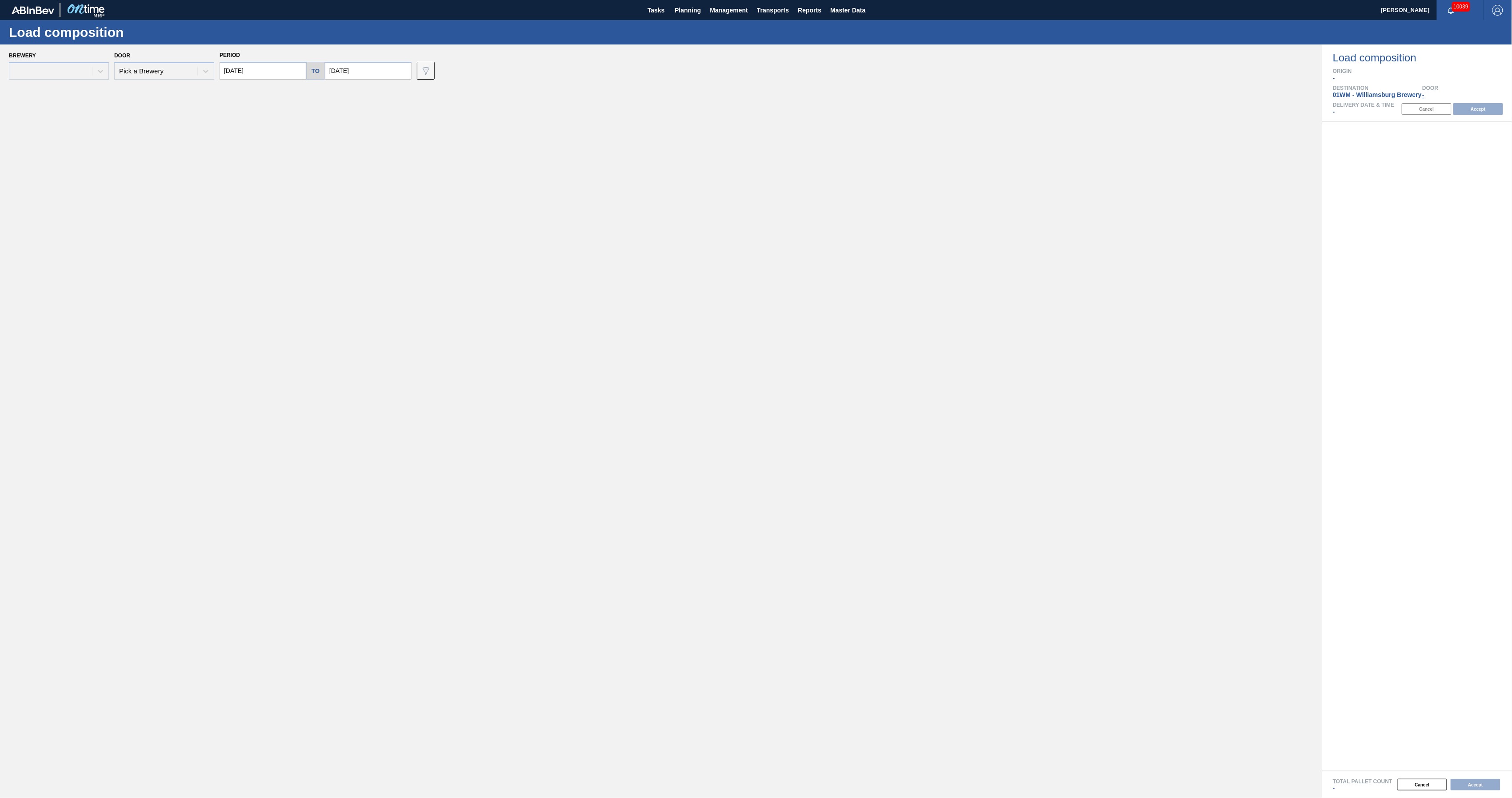
type input "[DATE]"
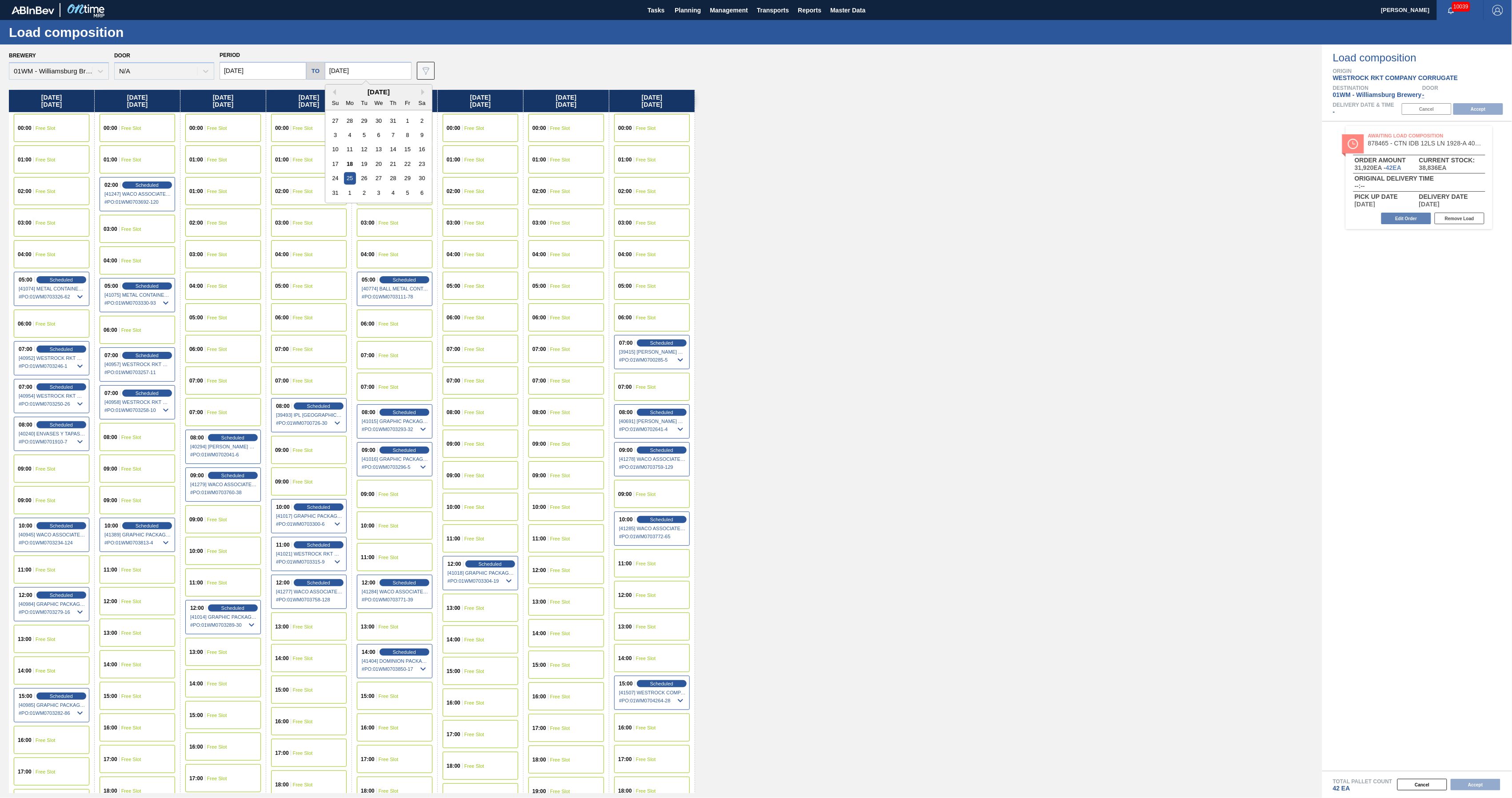
click at [372, 67] on input "[DATE]" at bounding box center [368, 70] width 87 height 18
click at [422, 97] on div "Sa" at bounding box center [422, 103] width 12 height 12
click at [422, 93] on button "Next Month" at bounding box center [425, 92] width 6 height 6
click at [406, 137] on div "12" at bounding box center [408, 135] width 12 height 12
type input "[DATE]"
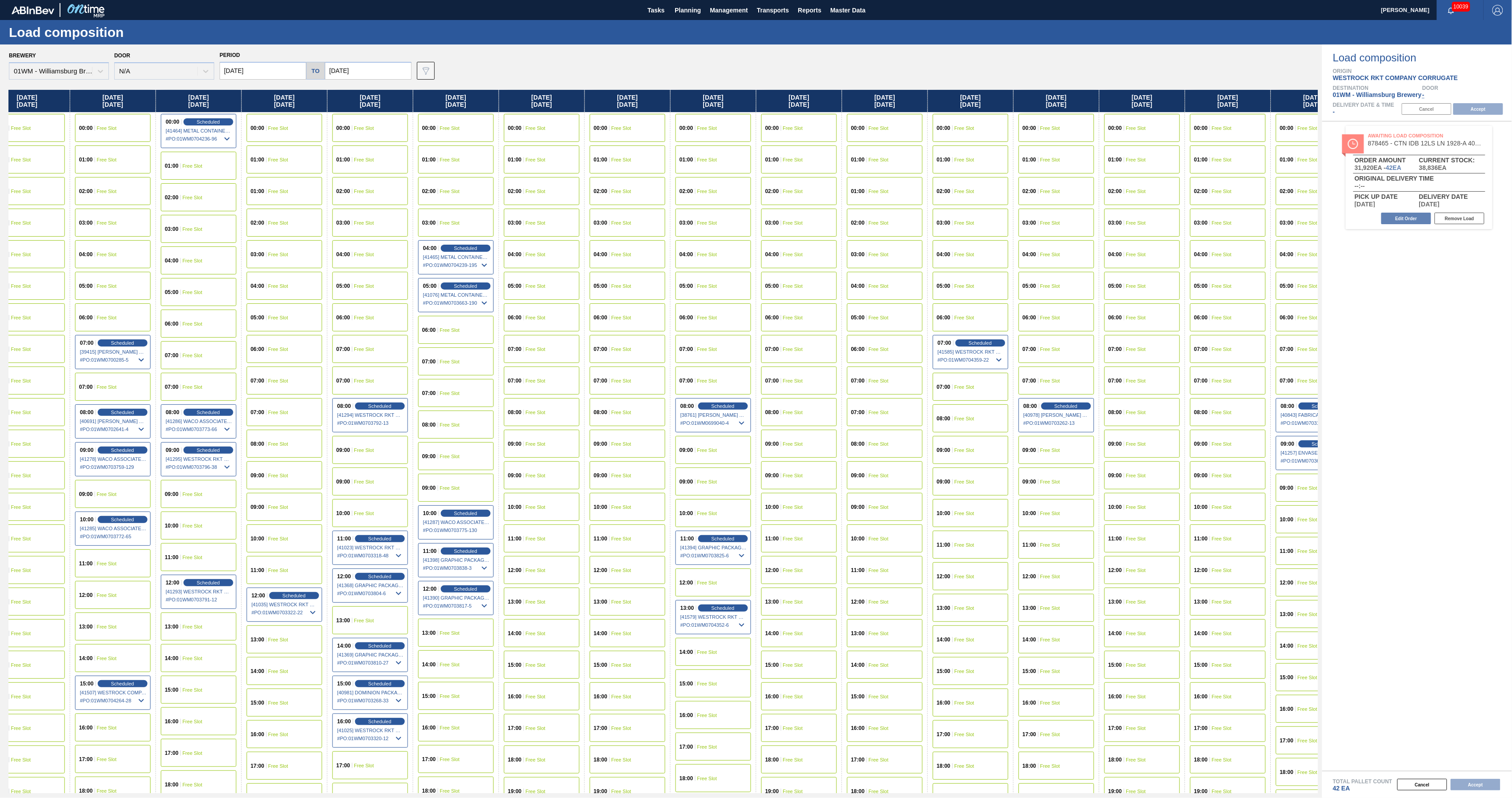
drag, startPoint x: 1242, startPoint y: 102, endPoint x: 680, endPoint y: 189, distance: 568.7
click at [680, 189] on div "[DATE] 00:00 Free Slot 01:00 Free Slot 02:00 Free Slot 03:00 Free Slot 04:00 Fr…" at bounding box center [663, 441] width 1309 height 703
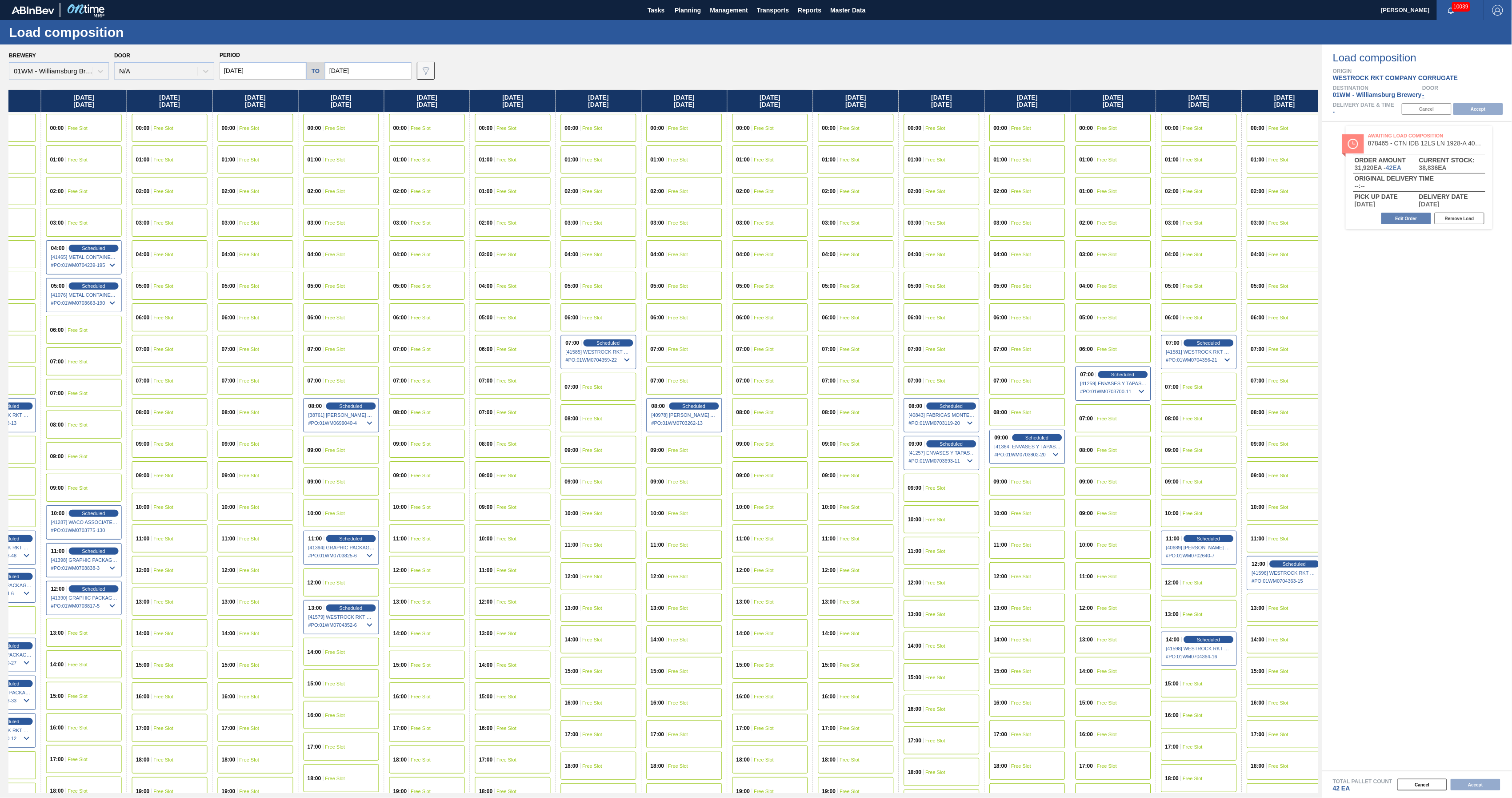
drag, startPoint x: 1279, startPoint y: 107, endPoint x: 901, endPoint y: 165, distance: 382.4
click at [901, 165] on div "[DATE] 00:00 Free Slot 01:00 Free Slot 02:00 Free Slot 03:00 Free Slot 04:00 Fr…" at bounding box center [663, 441] width 1309 height 703
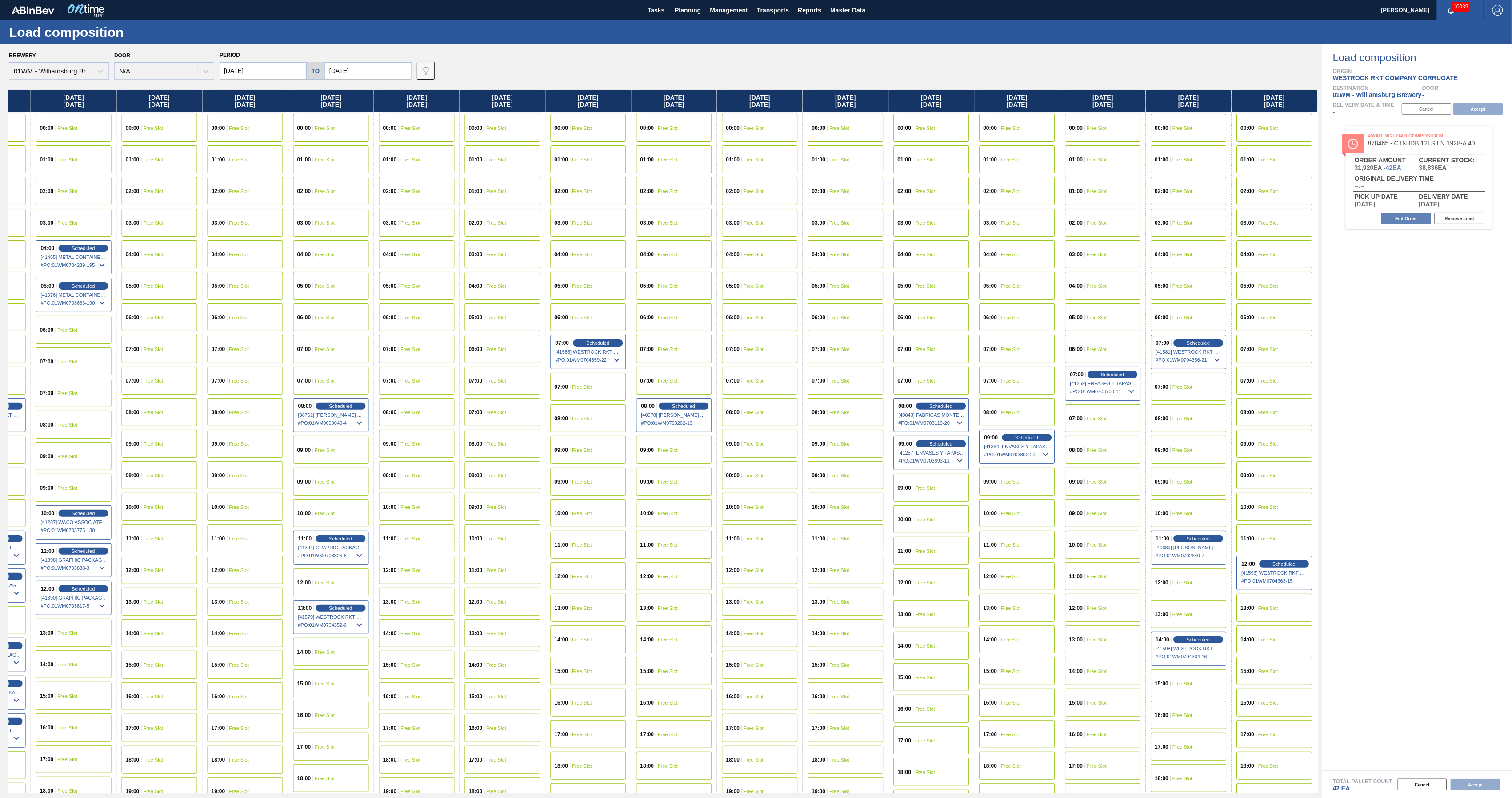
drag, startPoint x: 1164, startPoint y: 103, endPoint x: 763, endPoint y: 151, distance: 403.9
click at [763, 155] on div "[DATE] 00:00 Free Slot 01:00 Free Slot 02:00 Free Slot 03:00 Free Slot 04:00 Fr…" at bounding box center [663, 441] width 1309 height 703
click at [1274, 443] on span "Free Slot" at bounding box center [1268, 443] width 20 height 5
click at [1480, 107] on button "Accept" at bounding box center [1478, 109] width 50 height 12
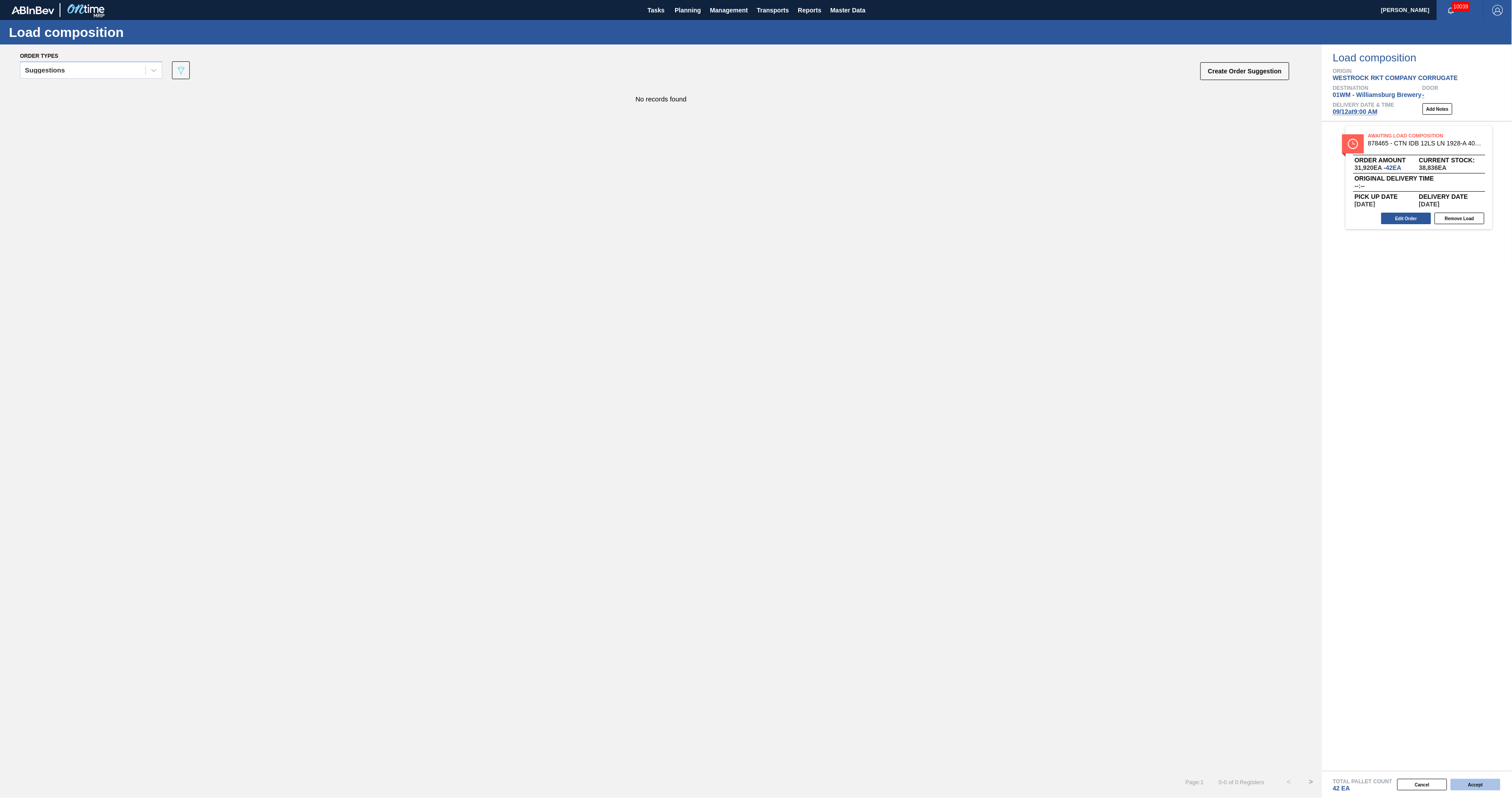
click at [1488, 782] on button "Accept" at bounding box center [1475, 785] width 50 height 12
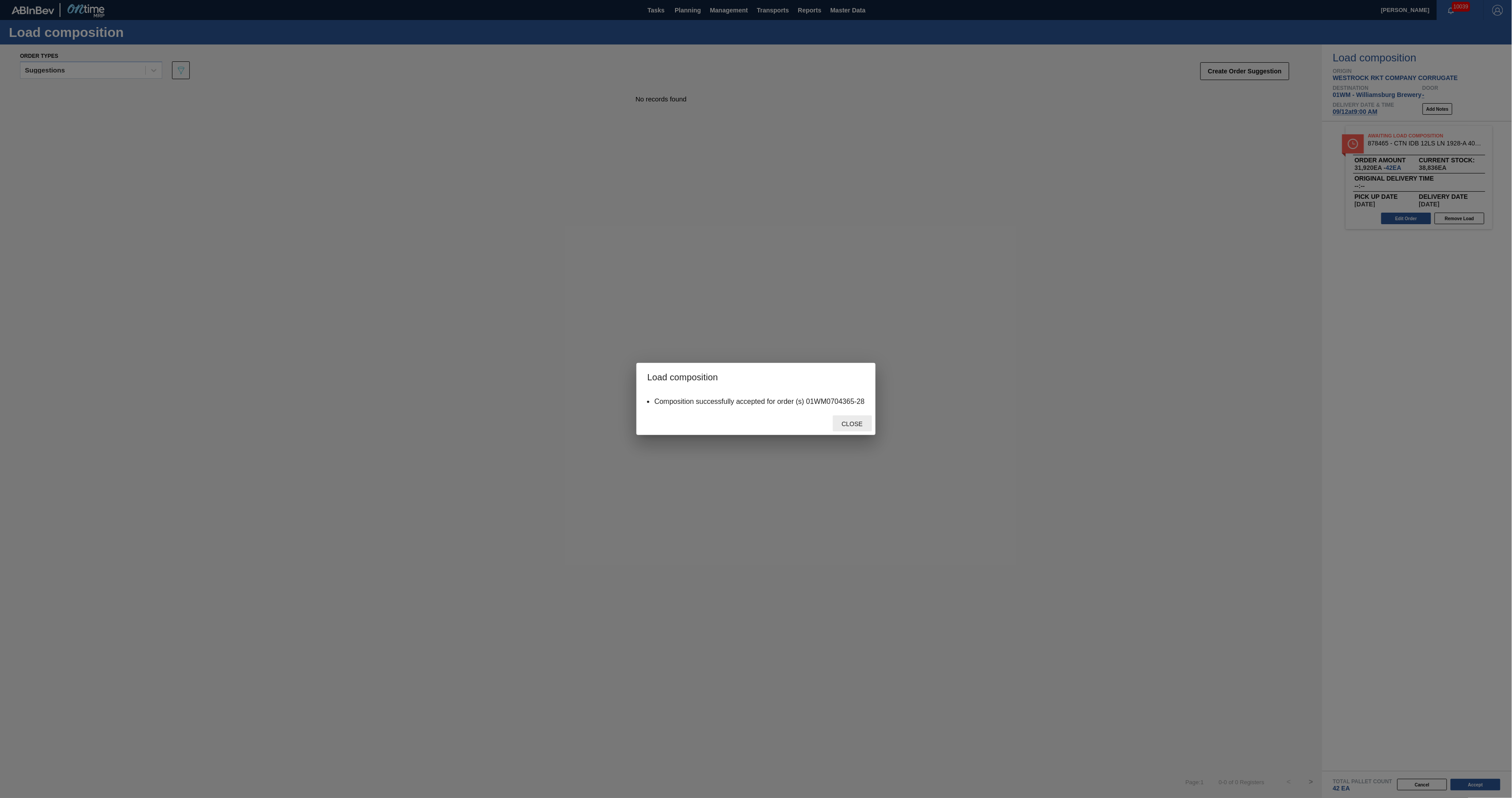
click at [852, 426] on span "Close" at bounding box center [852, 424] width 35 height 7
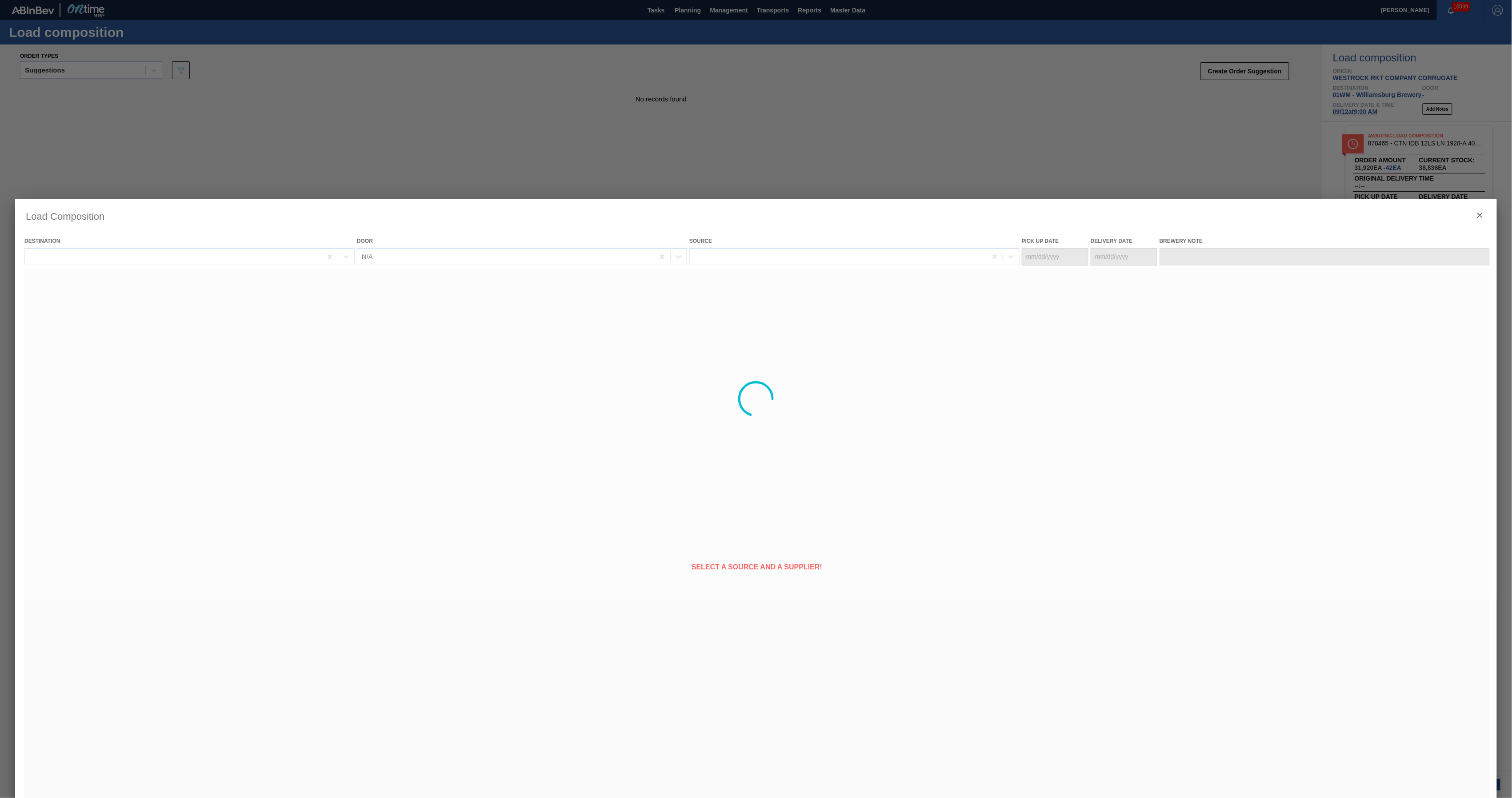
type Date "[DATE]"
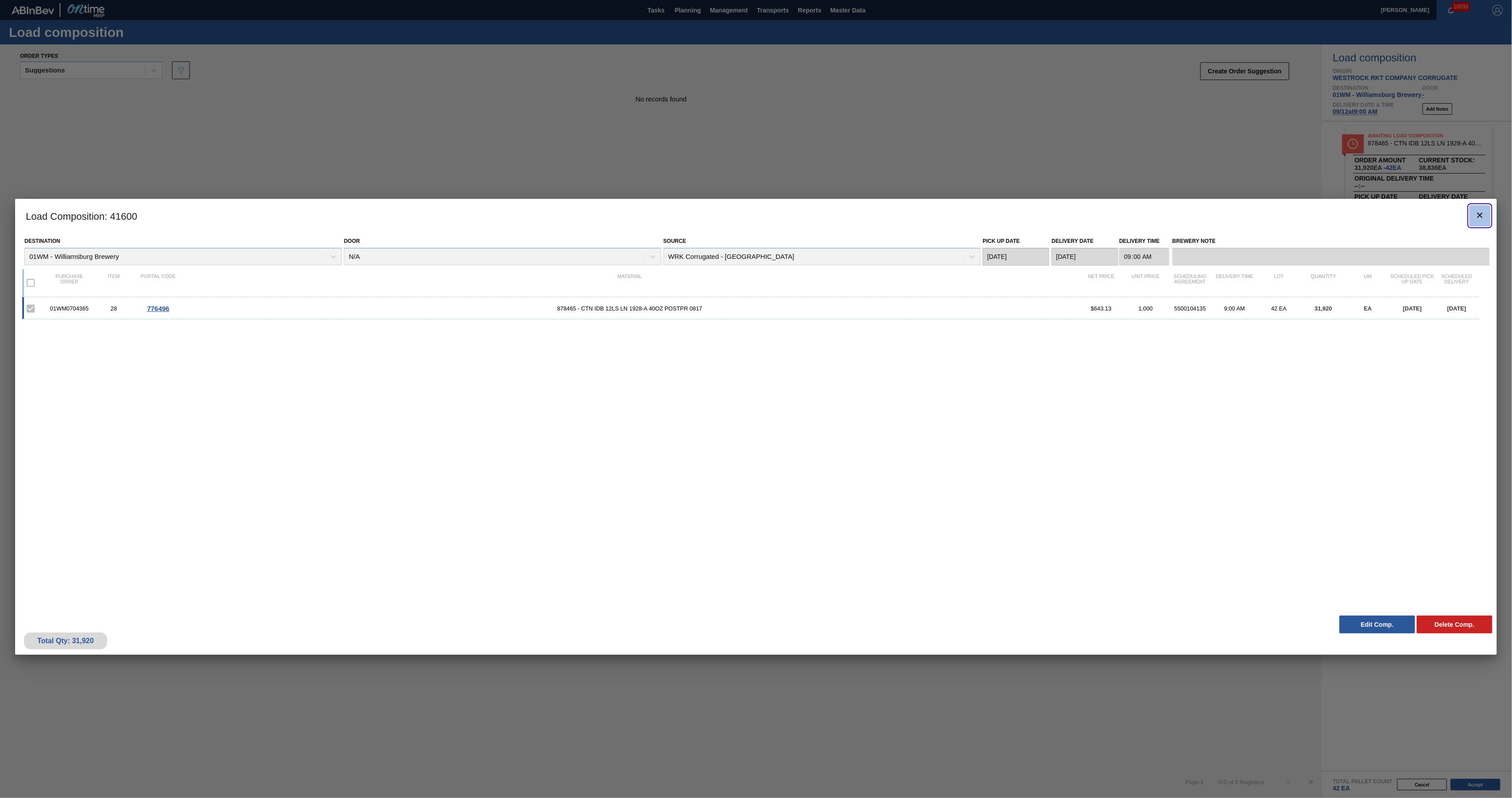
click at [1476, 216] on icon "botão de ícone" at bounding box center [1480, 215] width 10 height 10
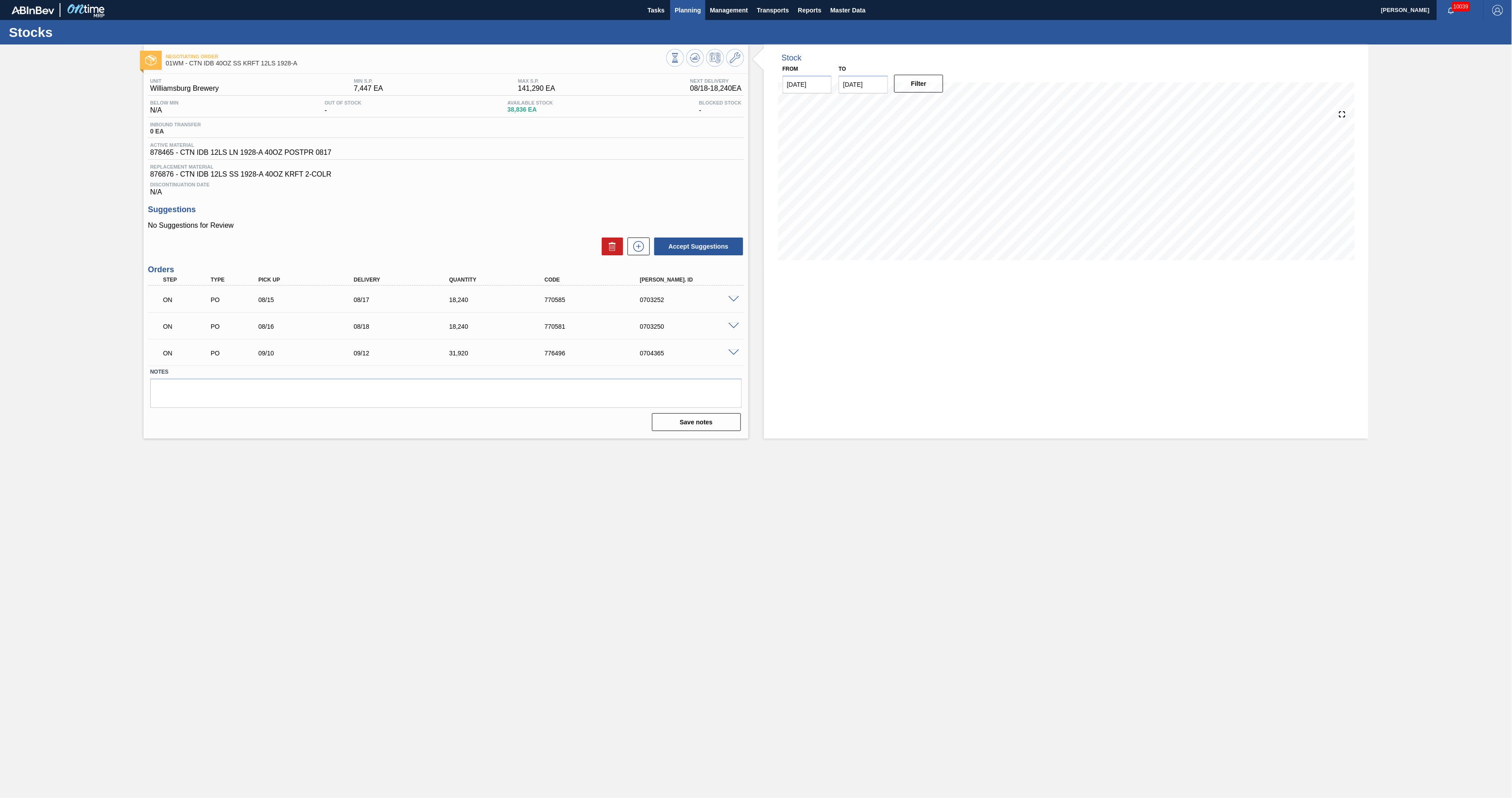
click at [694, 15] on button "Planning" at bounding box center [687, 10] width 35 height 20
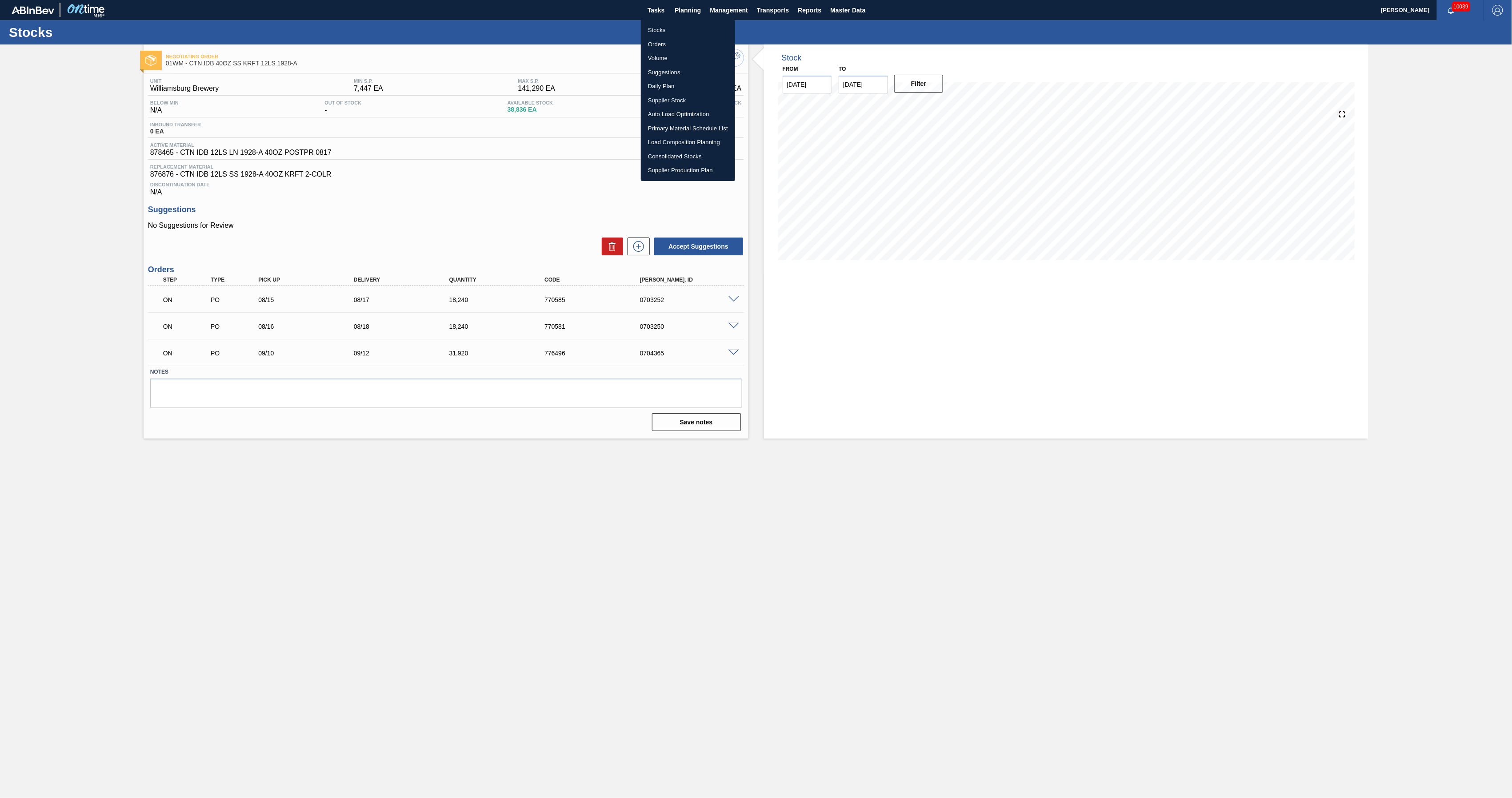
click at [673, 72] on li "Suggestions" at bounding box center [688, 72] width 94 height 14
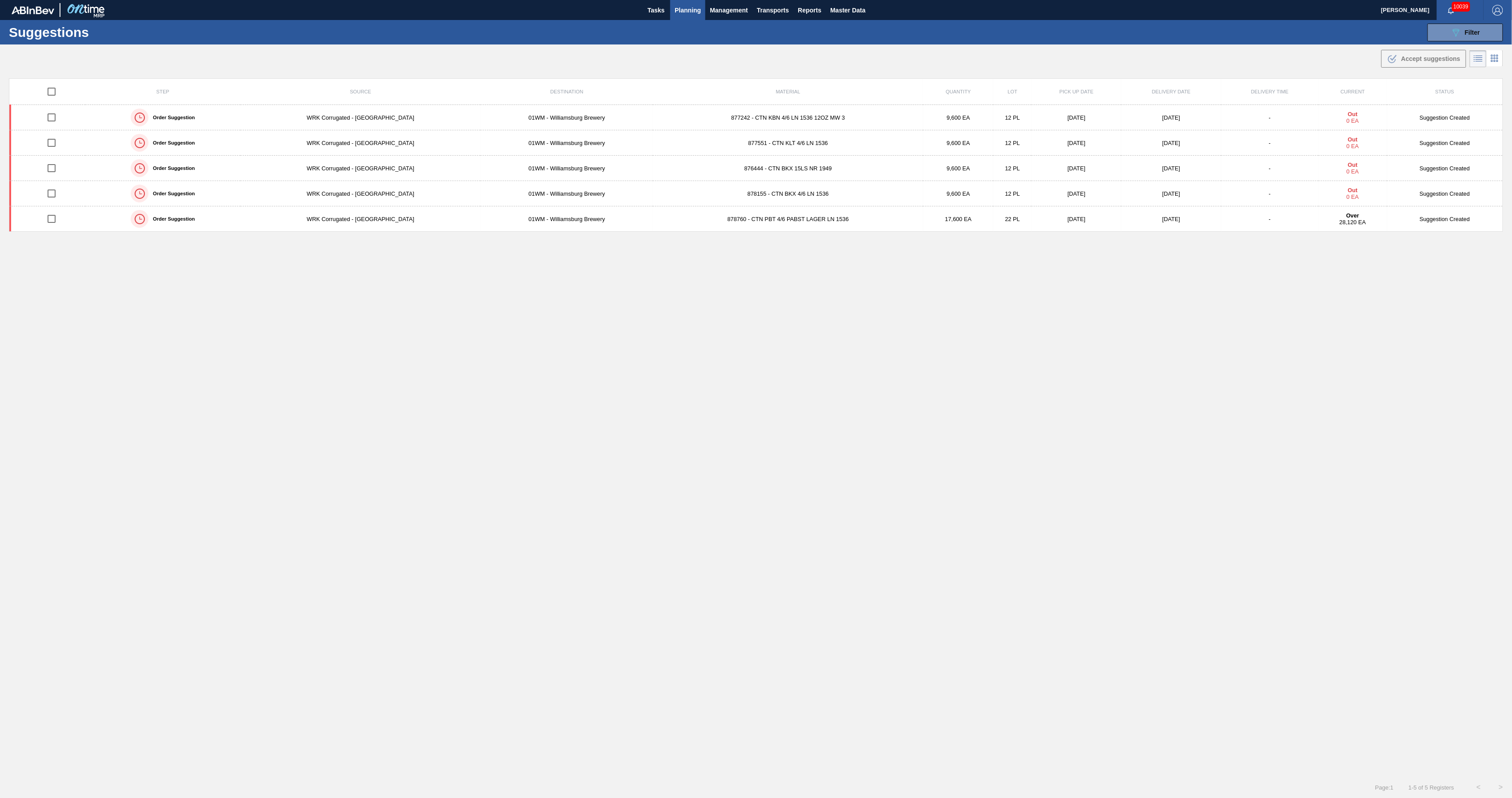
click at [687, 5] on span "Planning" at bounding box center [687, 10] width 26 height 10
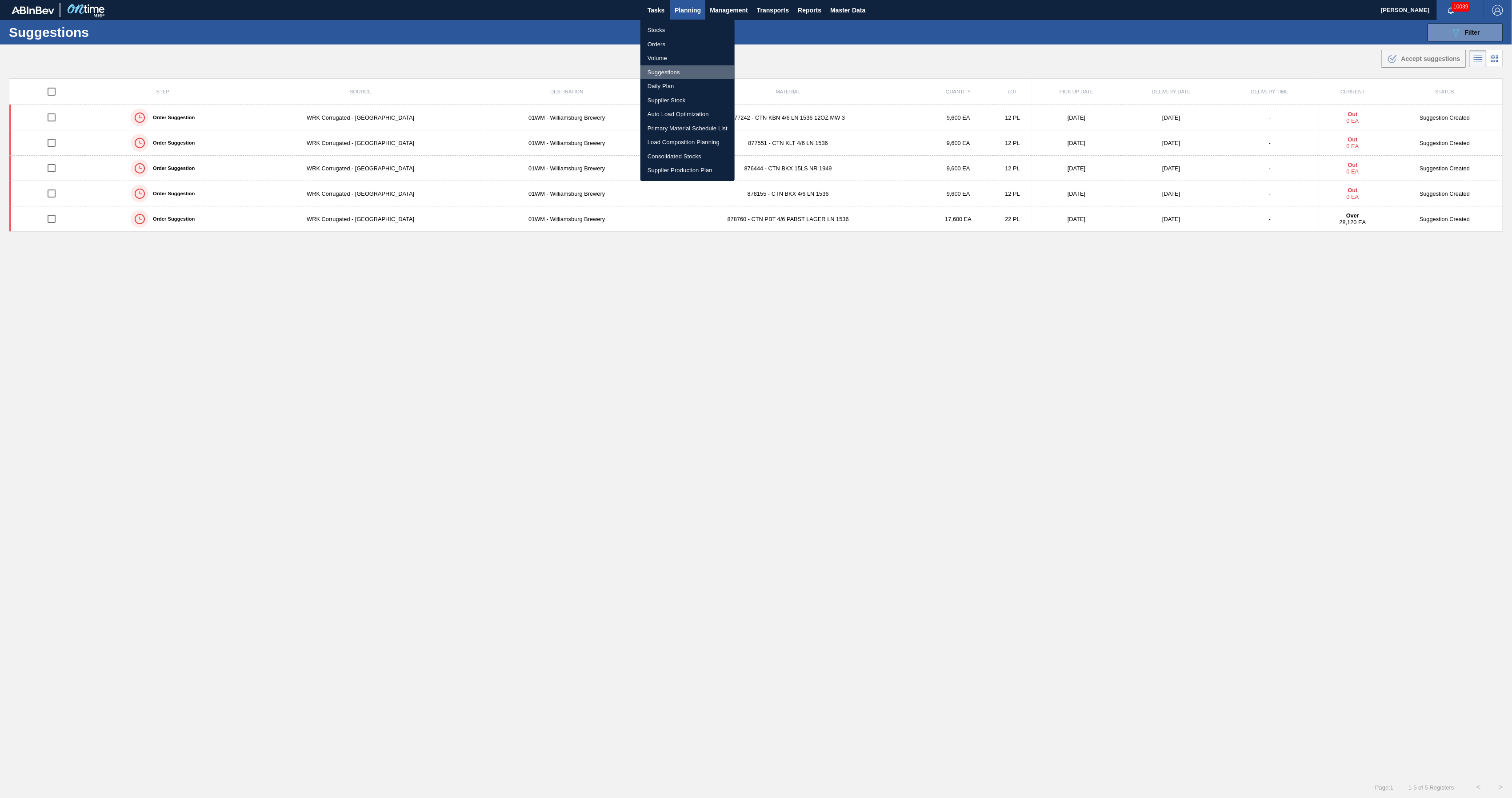
click at [671, 72] on li "Suggestions" at bounding box center [687, 72] width 94 height 14
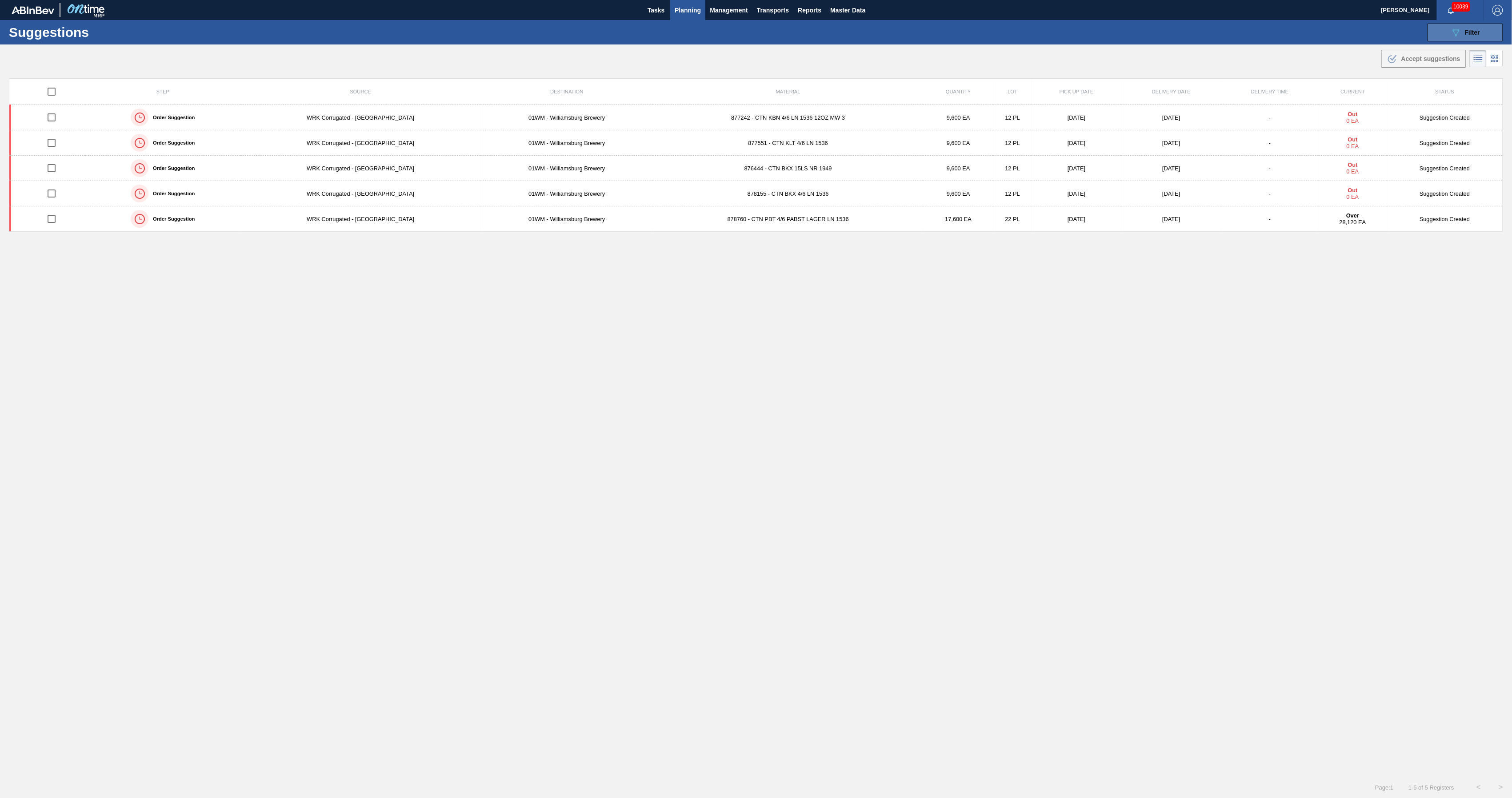
click at [1450, 26] on button "089F7B8B-B2A5-4AFE-B5C0-19BA573D28AC Filter" at bounding box center [1465, 33] width 76 height 18
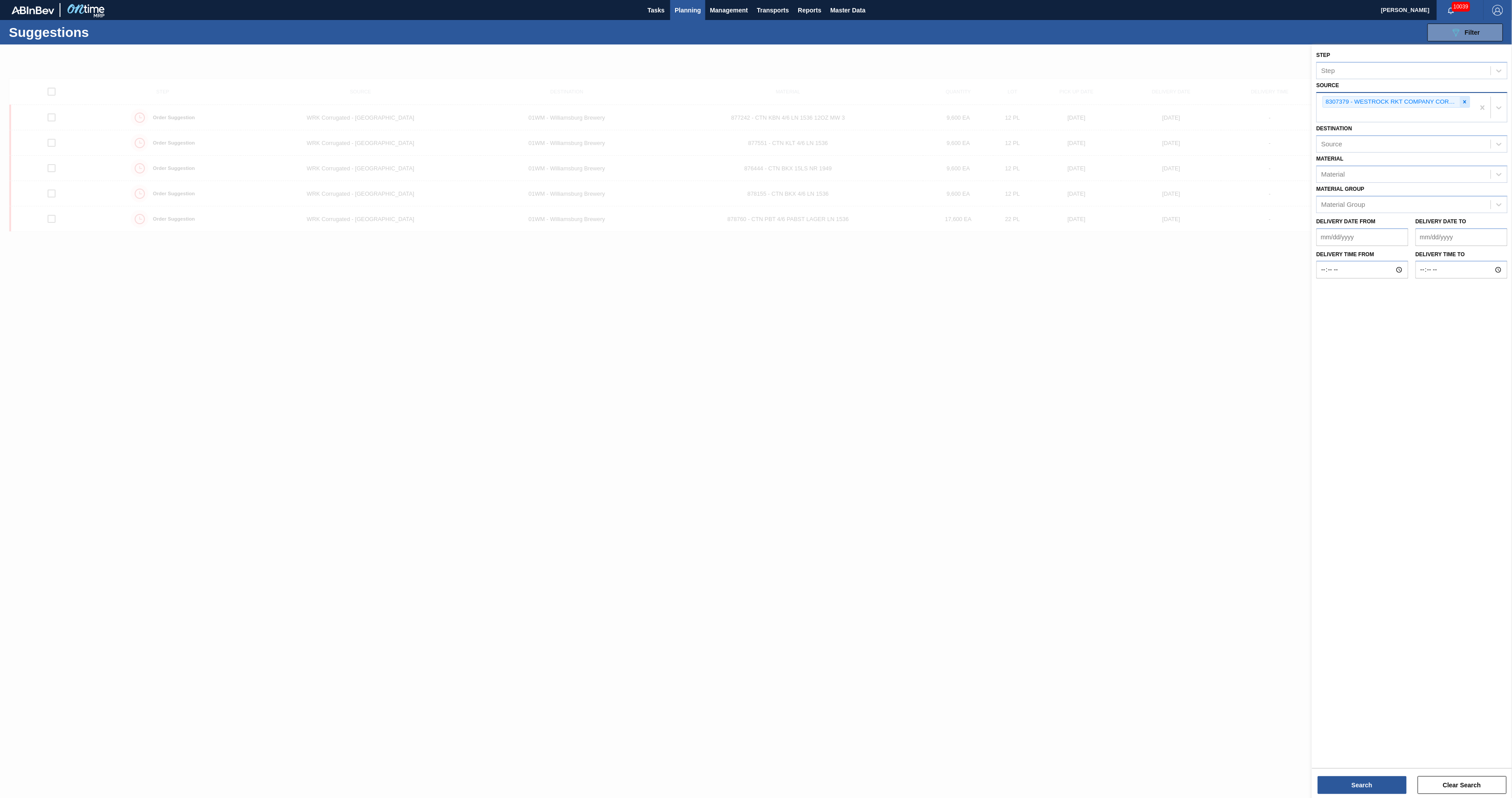
click at [1465, 101] on icon at bounding box center [1465, 102] width 6 height 6
click at [1496, 103] on icon at bounding box center [1499, 101] width 9 height 9
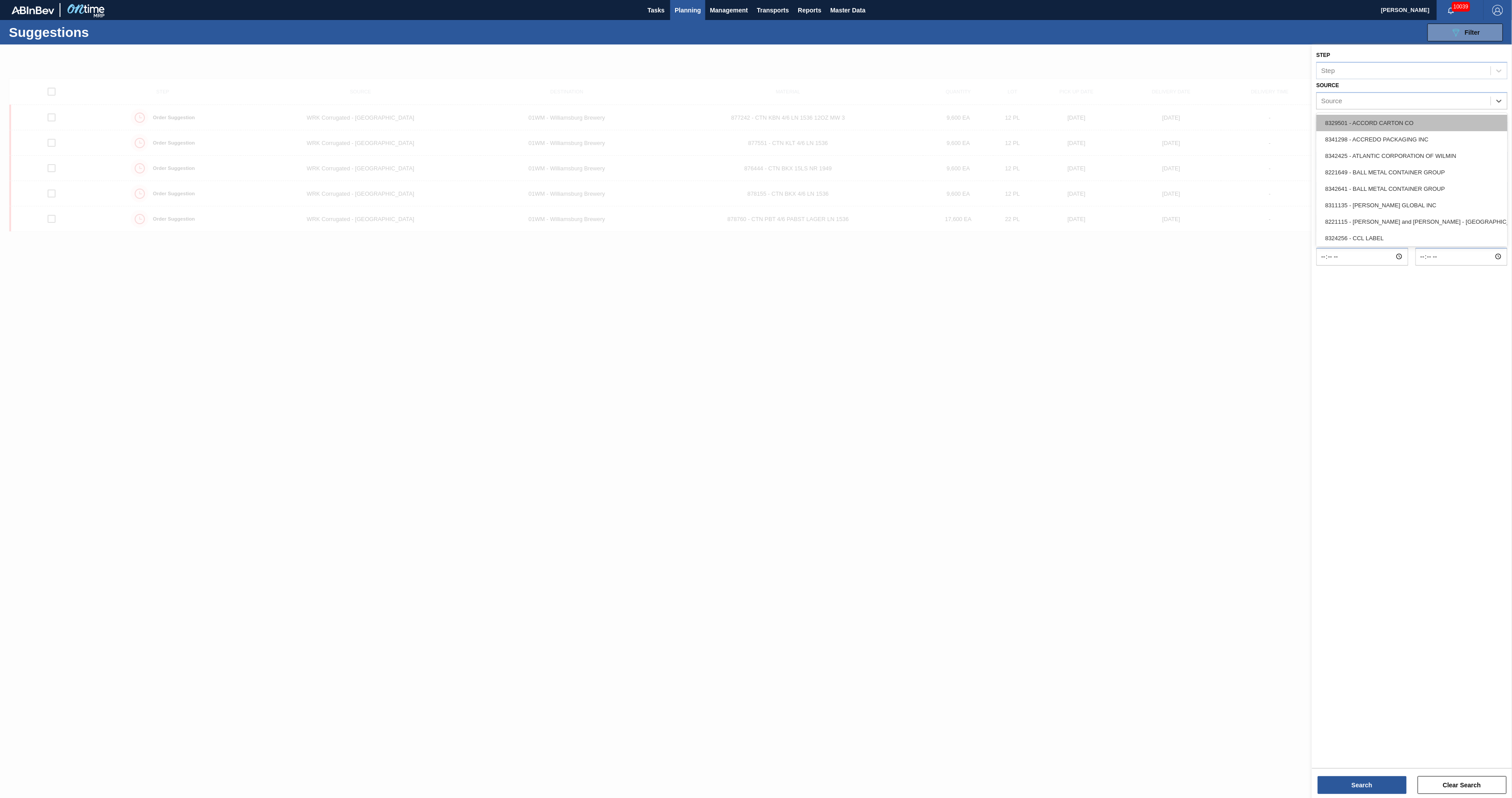
click at [1476, 123] on div "8329501 - ACCORD CARTON CO" at bounding box center [1412, 123] width 191 height 16
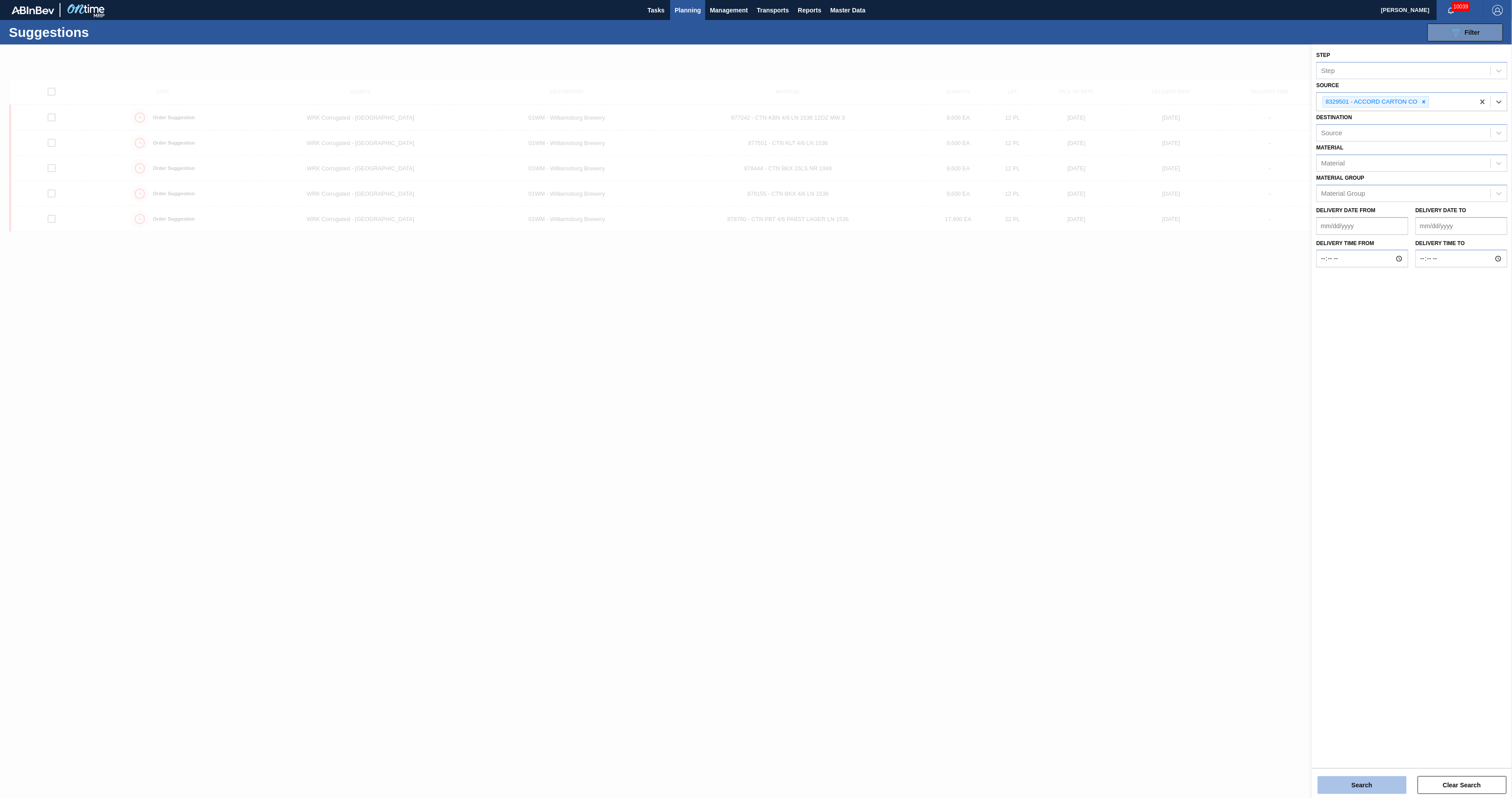
click at [1341, 790] on button "Search" at bounding box center [1362, 785] width 89 height 18
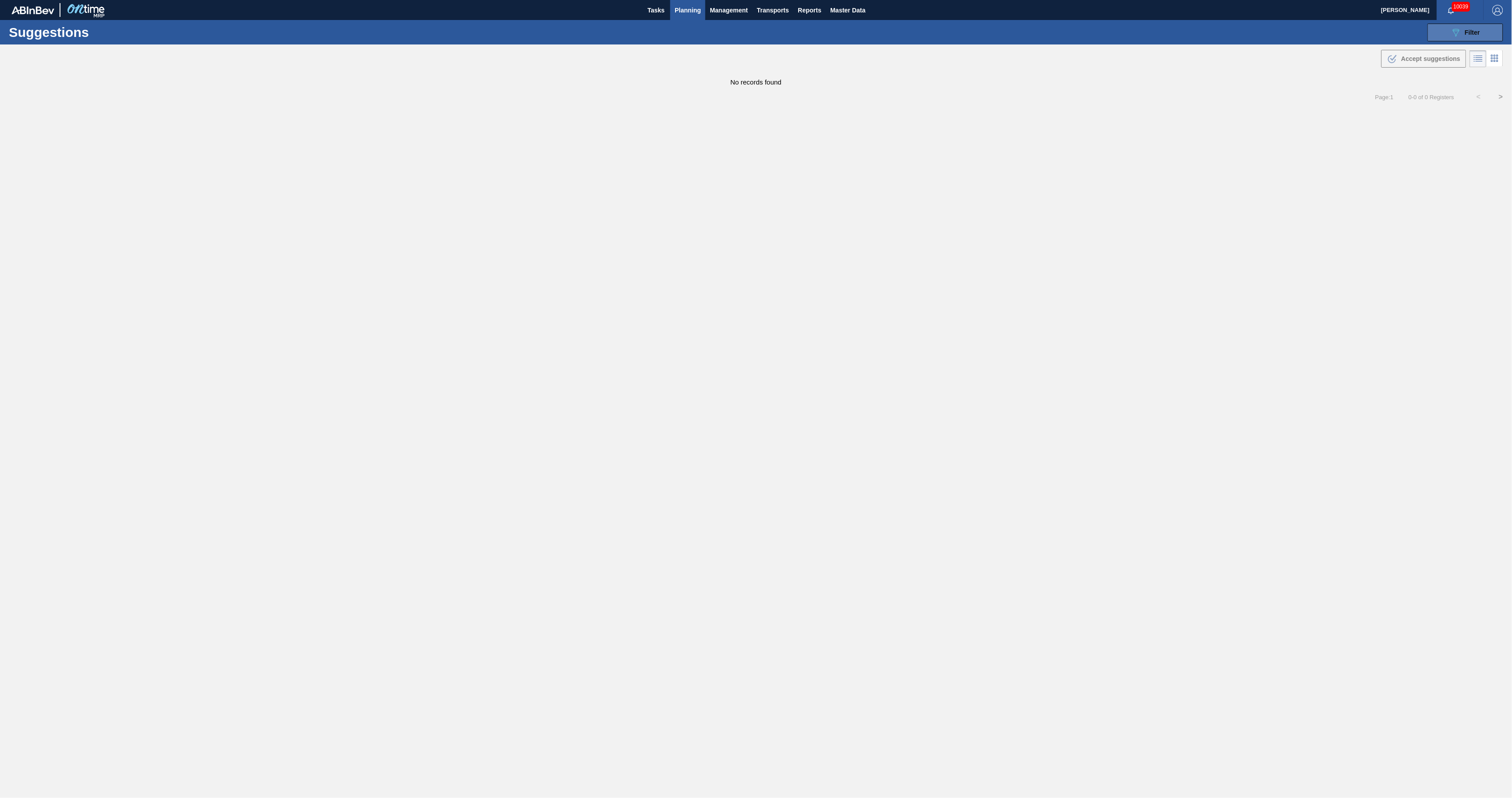
click at [1462, 26] on button "089F7B8B-B2A5-4AFE-B5C0-19BA573D28AC Filter" at bounding box center [1465, 33] width 76 height 18
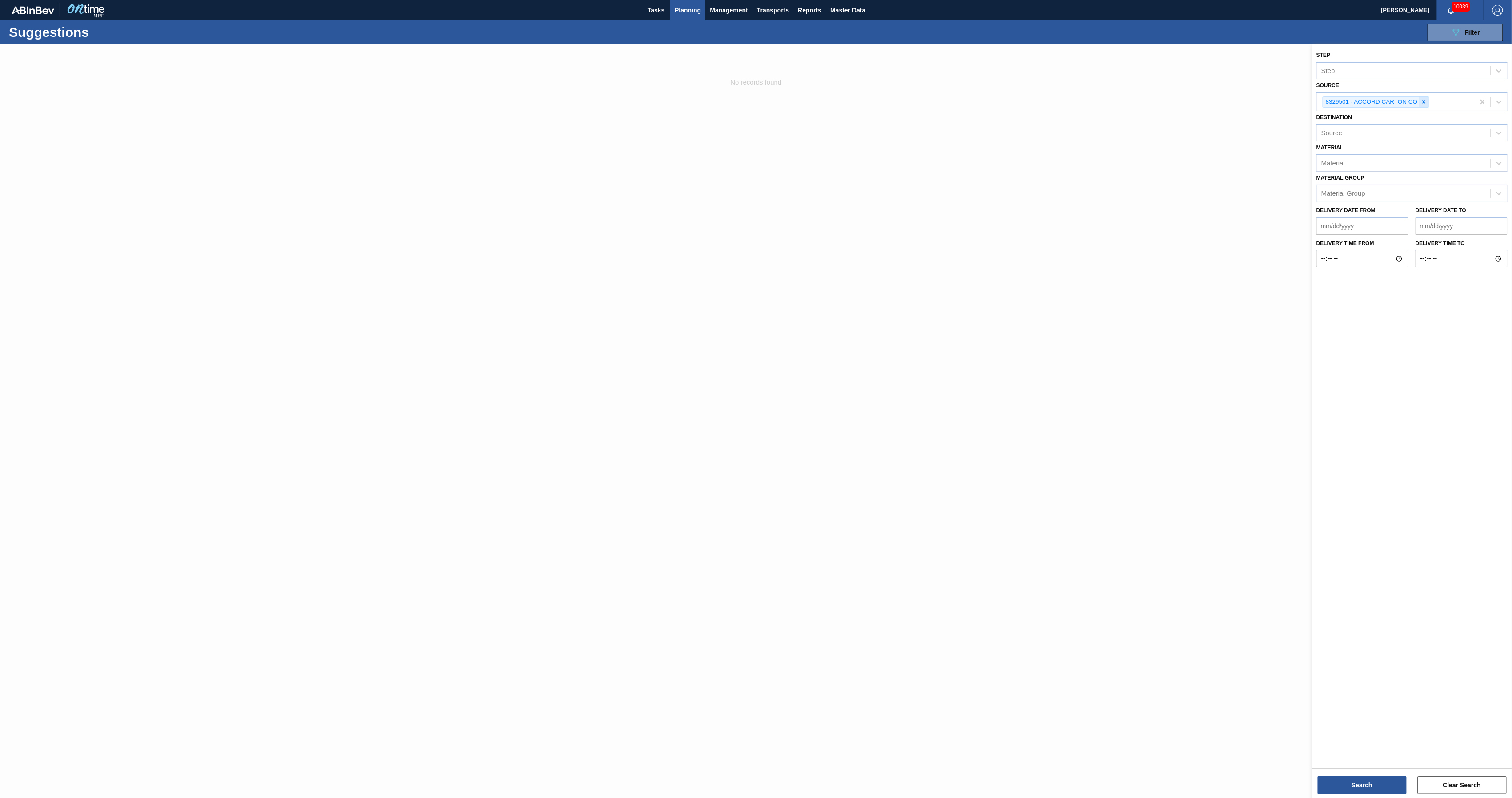
click at [1426, 103] on icon at bounding box center [1424, 102] width 6 height 6
click at [1496, 103] on icon at bounding box center [1499, 101] width 9 height 9
click at [1446, 156] on div "8342425 - ATLANTIC CORPORATION OF WILMIN" at bounding box center [1412, 156] width 191 height 16
click at [1338, 788] on button "Search" at bounding box center [1362, 785] width 89 height 18
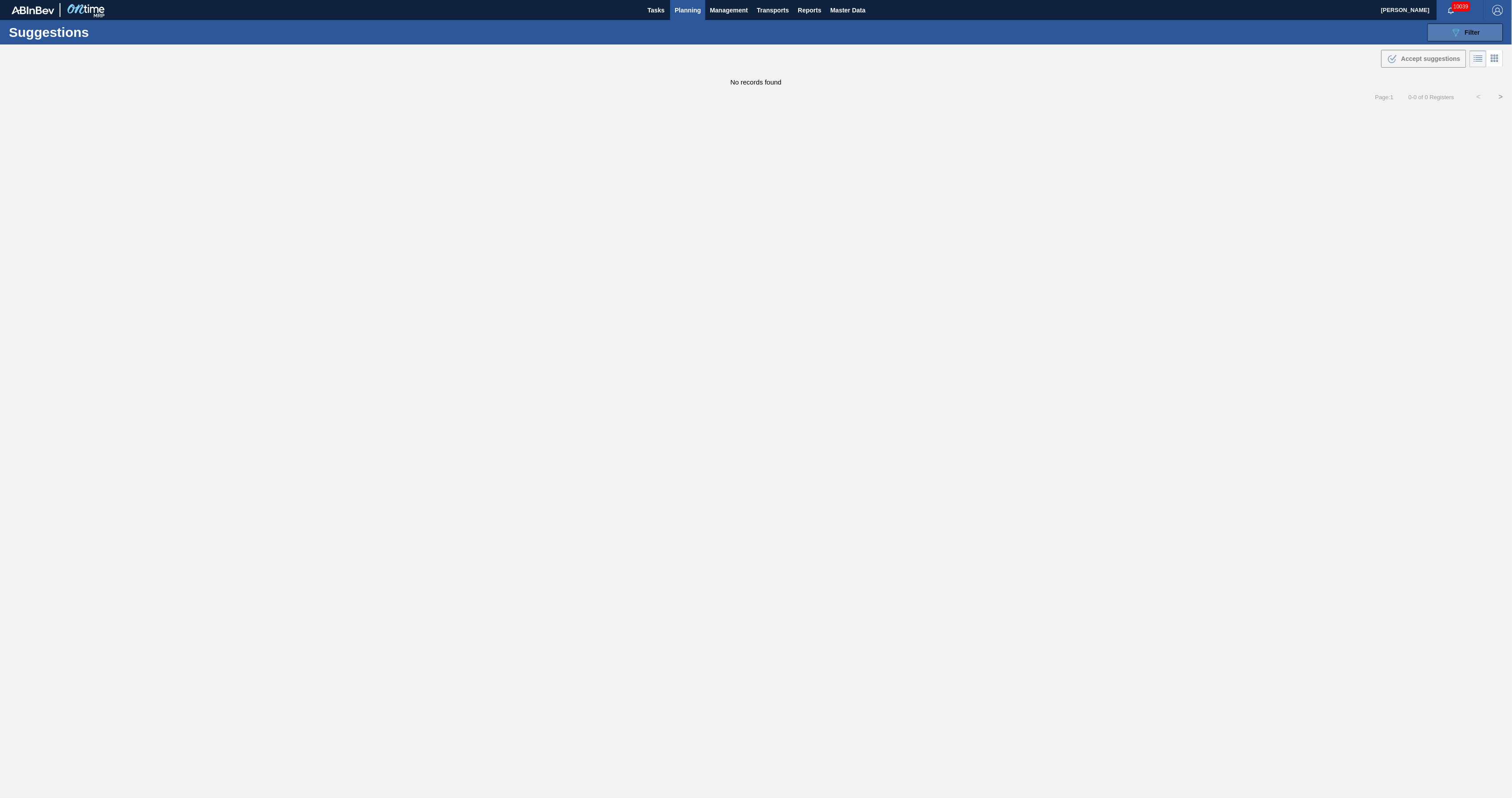
click at [1459, 27] on icon "089F7B8B-B2A5-4AFE-B5C0-19BA573D28AC" at bounding box center [1456, 33] width 10 height 10
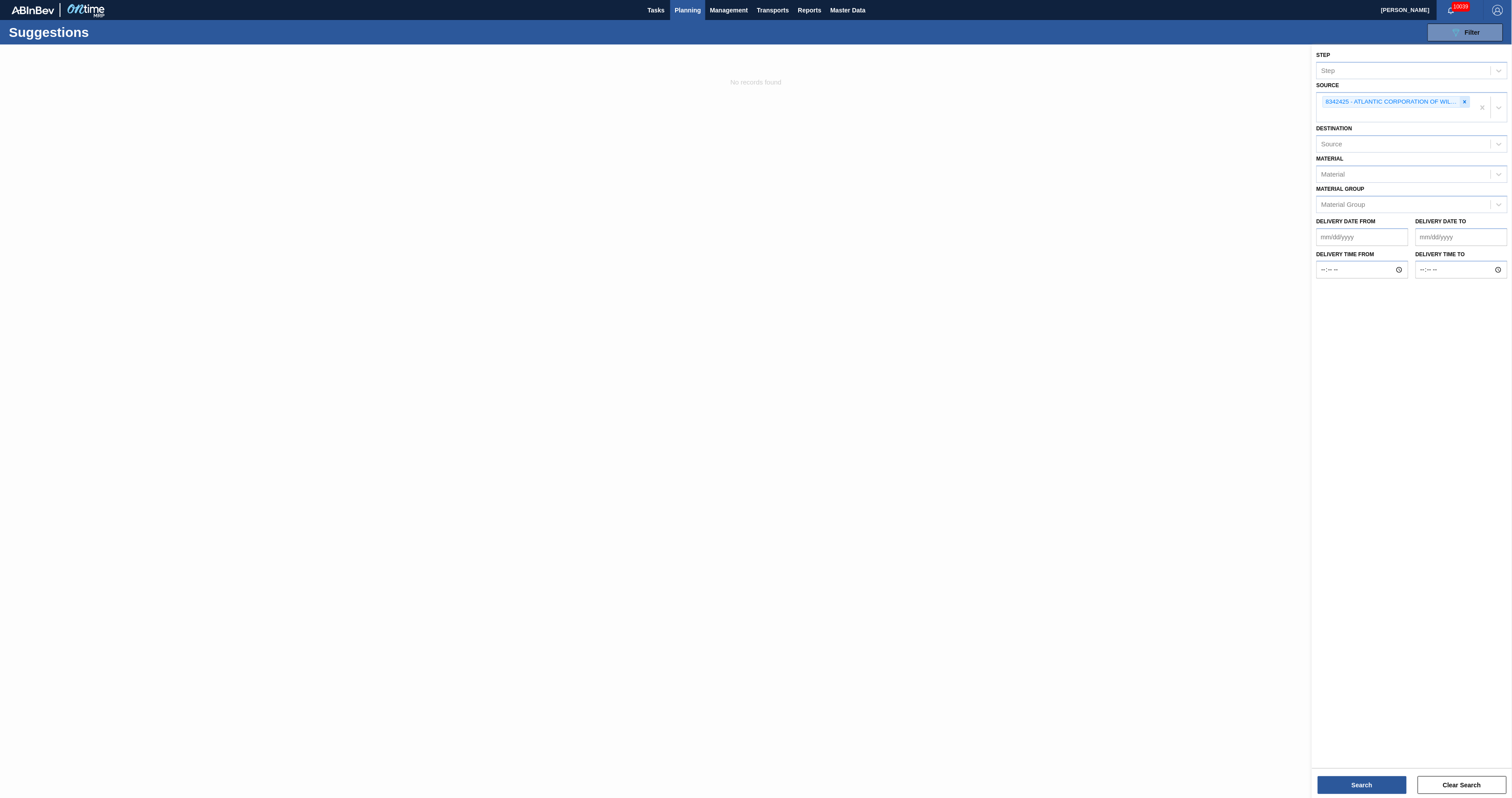
click at [1468, 103] on icon at bounding box center [1465, 102] width 6 height 6
click at [1496, 104] on icon at bounding box center [1499, 101] width 9 height 9
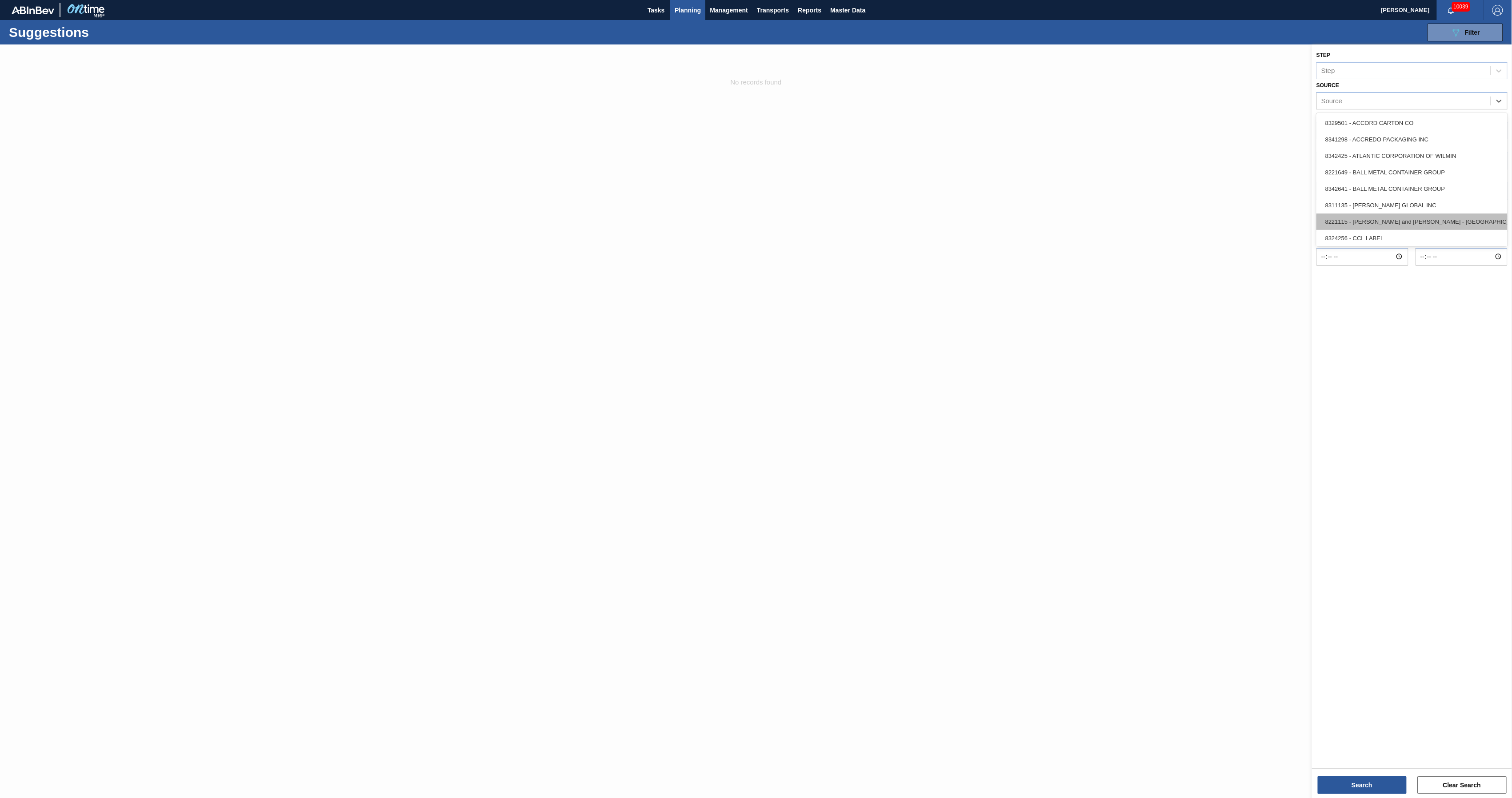
click at [1450, 218] on div "8221115 - [PERSON_NAME] and [PERSON_NAME] - [GEOGRAPHIC_DATA]" at bounding box center [1412, 222] width 191 height 16
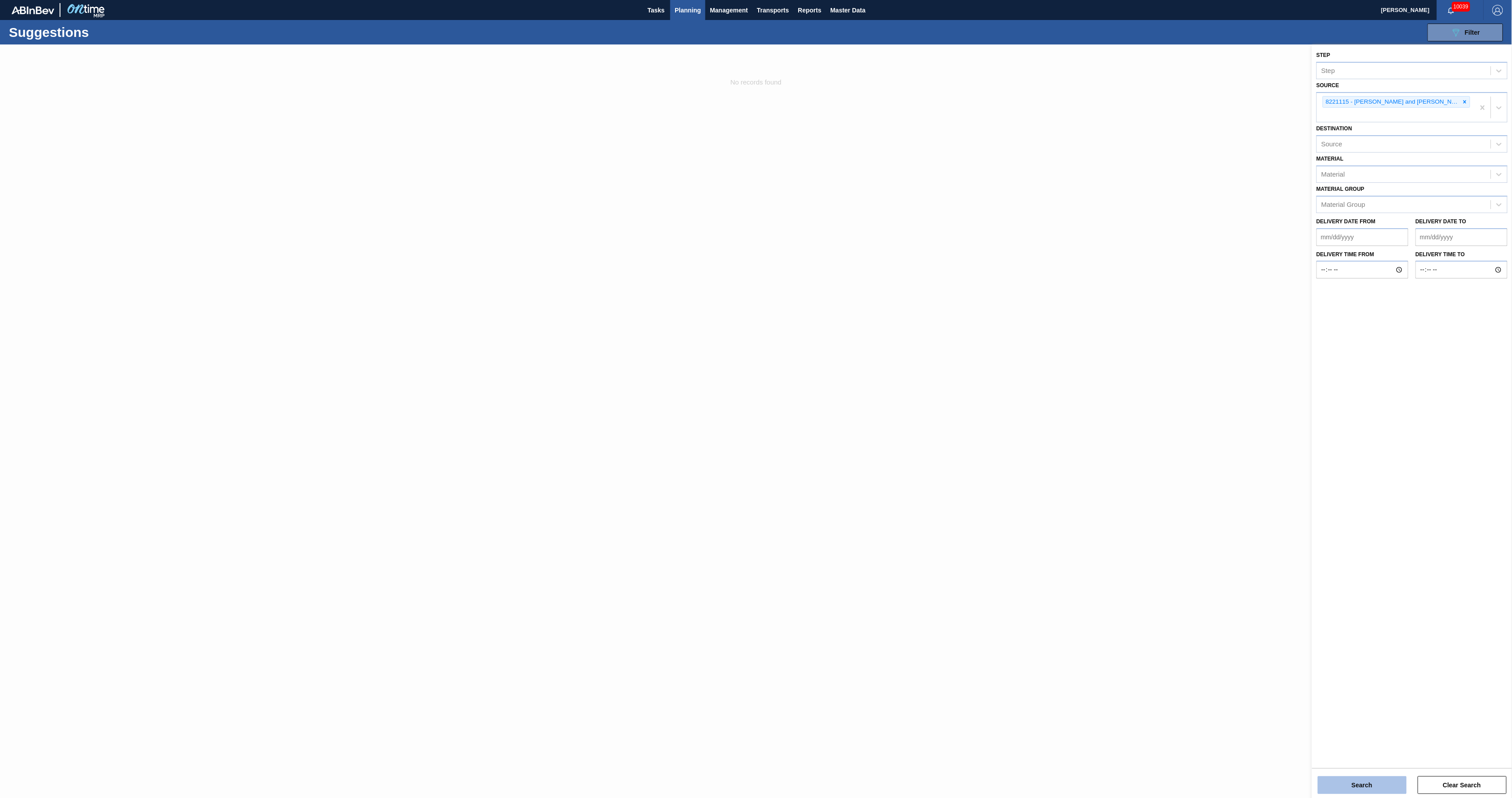
click at [1346, 786] on button "Search" at bounding box center [1362, 785] width 89 height 18
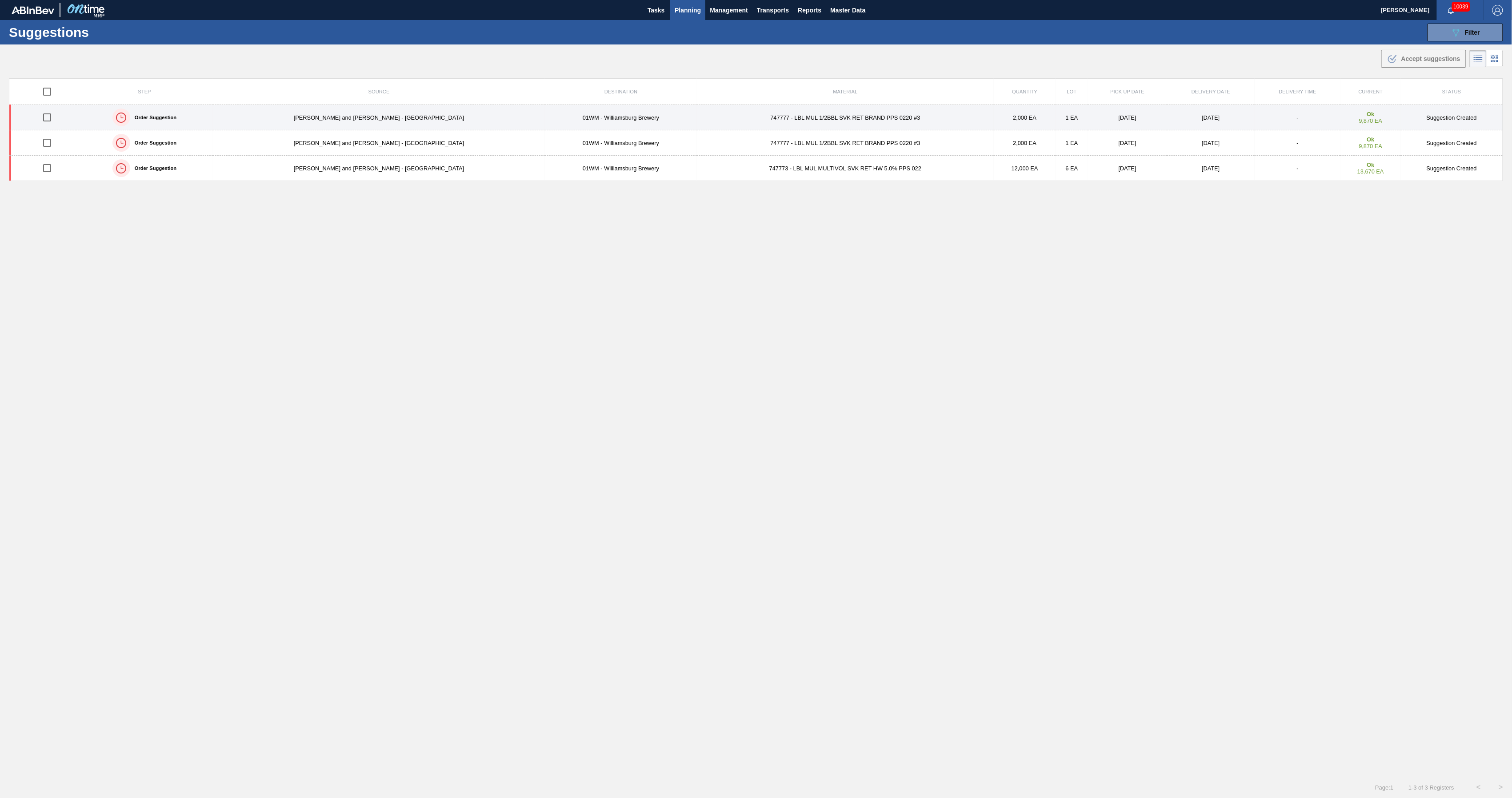
click at [48, 116] on input "checkbox" at bounding box center [47, 117] width 19 height 19
checkbox input "true"
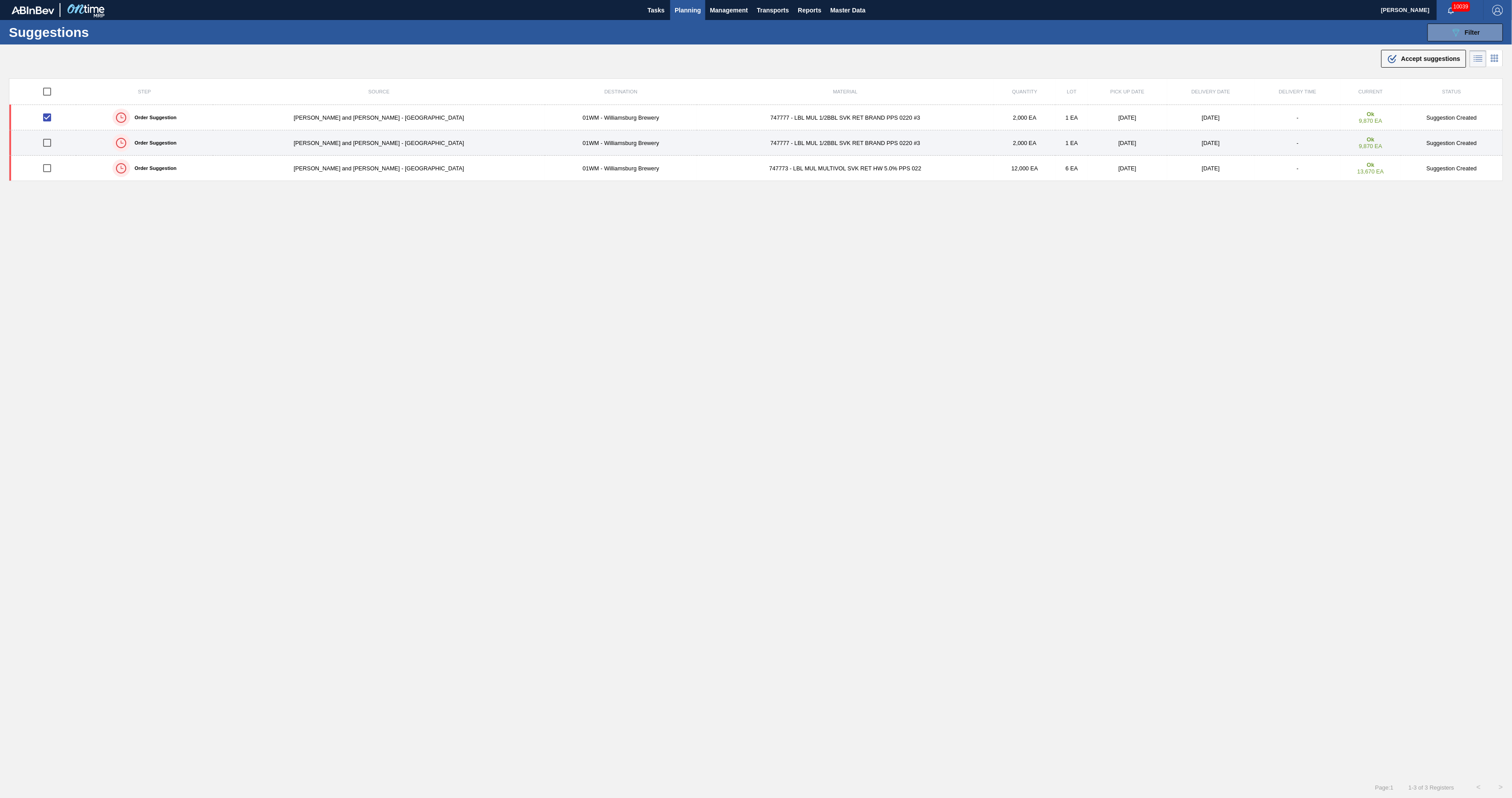
click at [50, 142] on input "checkbox" at bounding box center [47, 142] width 19 height 19
checkbox input "true"
click at [50, 169] on input "checkbox" at bounding box center [47, 168] width 19 height 19
checkbox input "true"
click at [1419, 58] on span "Accept suggestions" at bounding box center [1431, 59] width 59 height 7
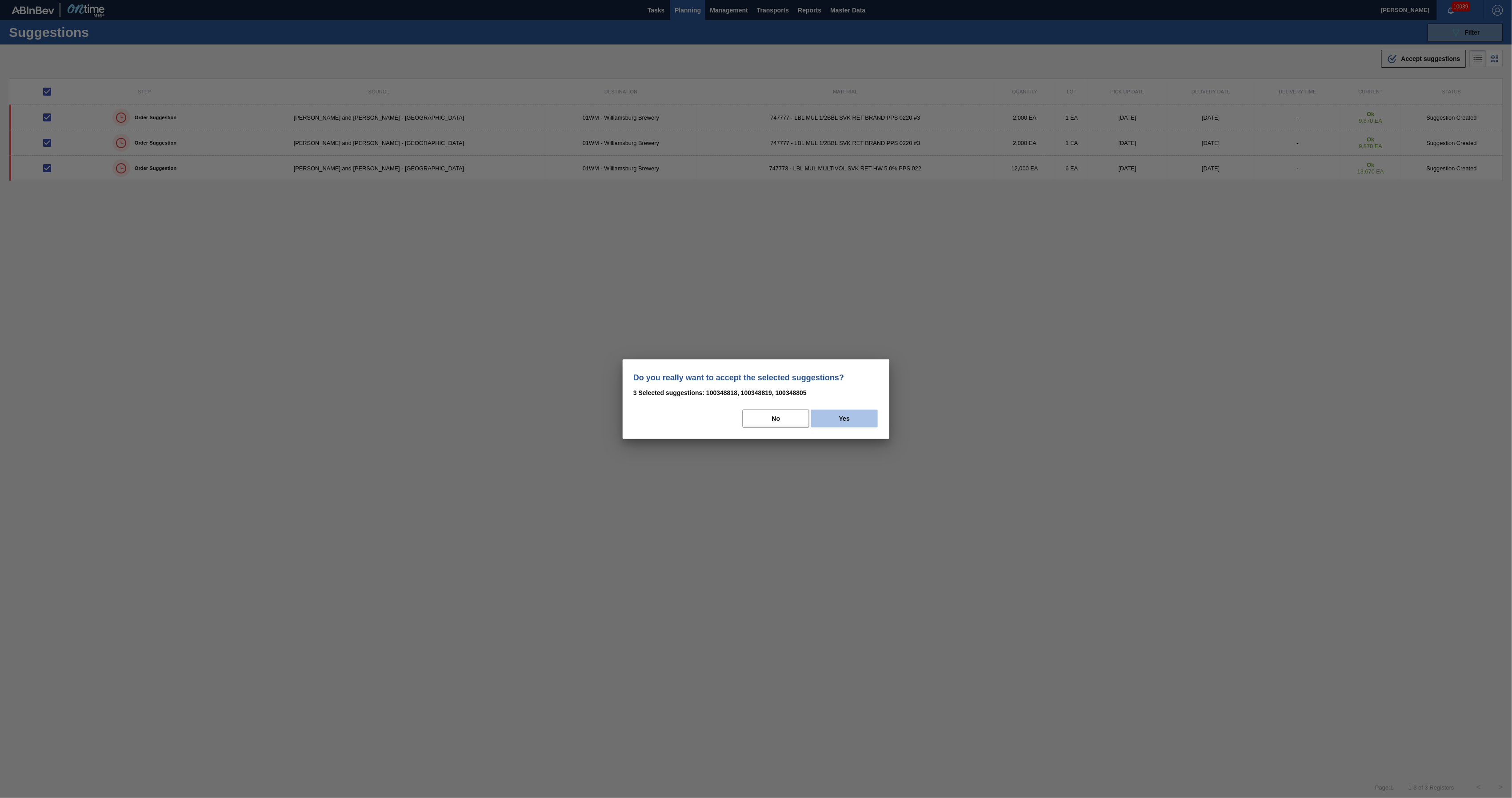
click at [861, 416] on button "Yes" at bounding box center [844, 418] width 67 height 18
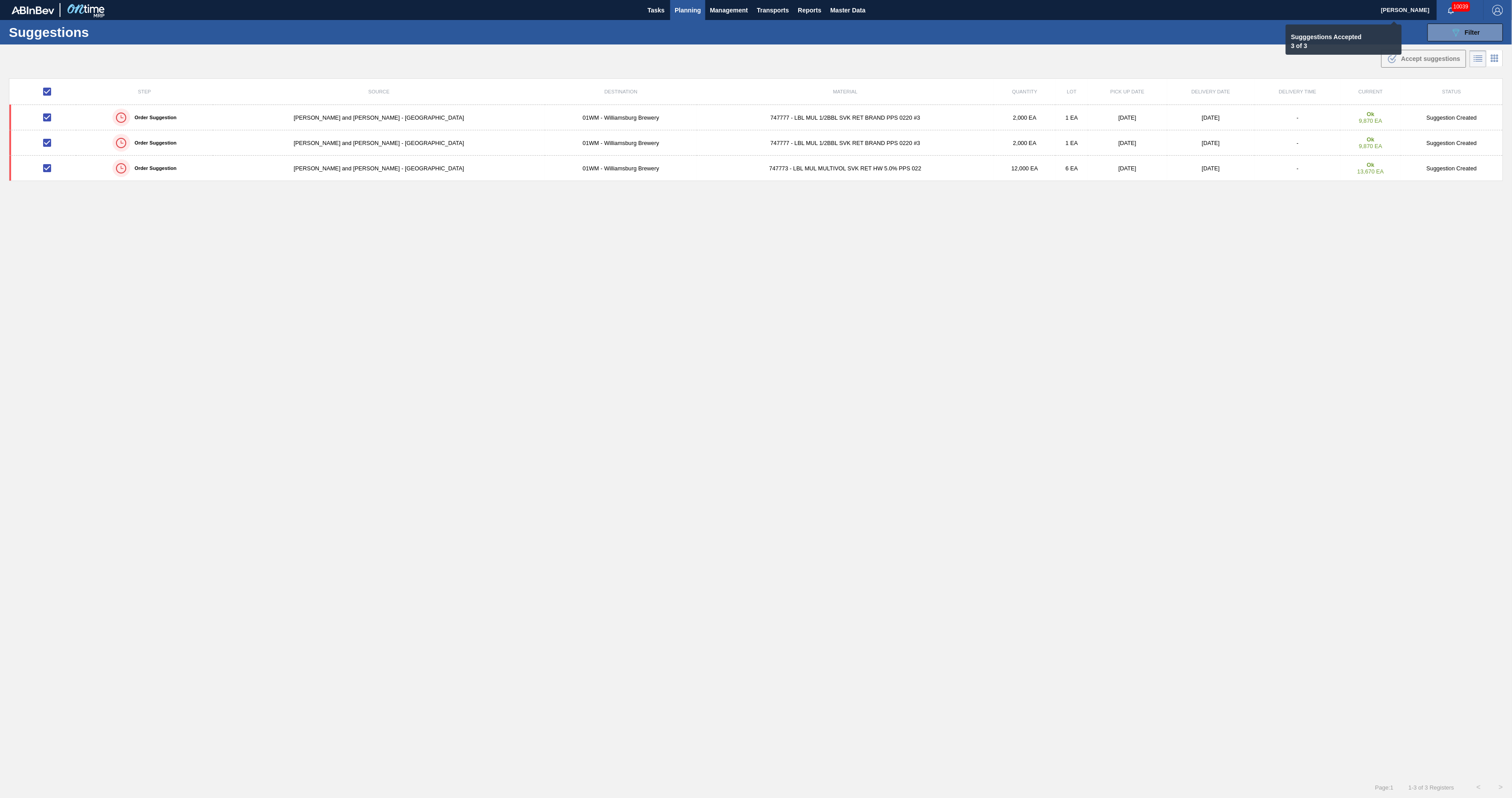
checkbox input "false"
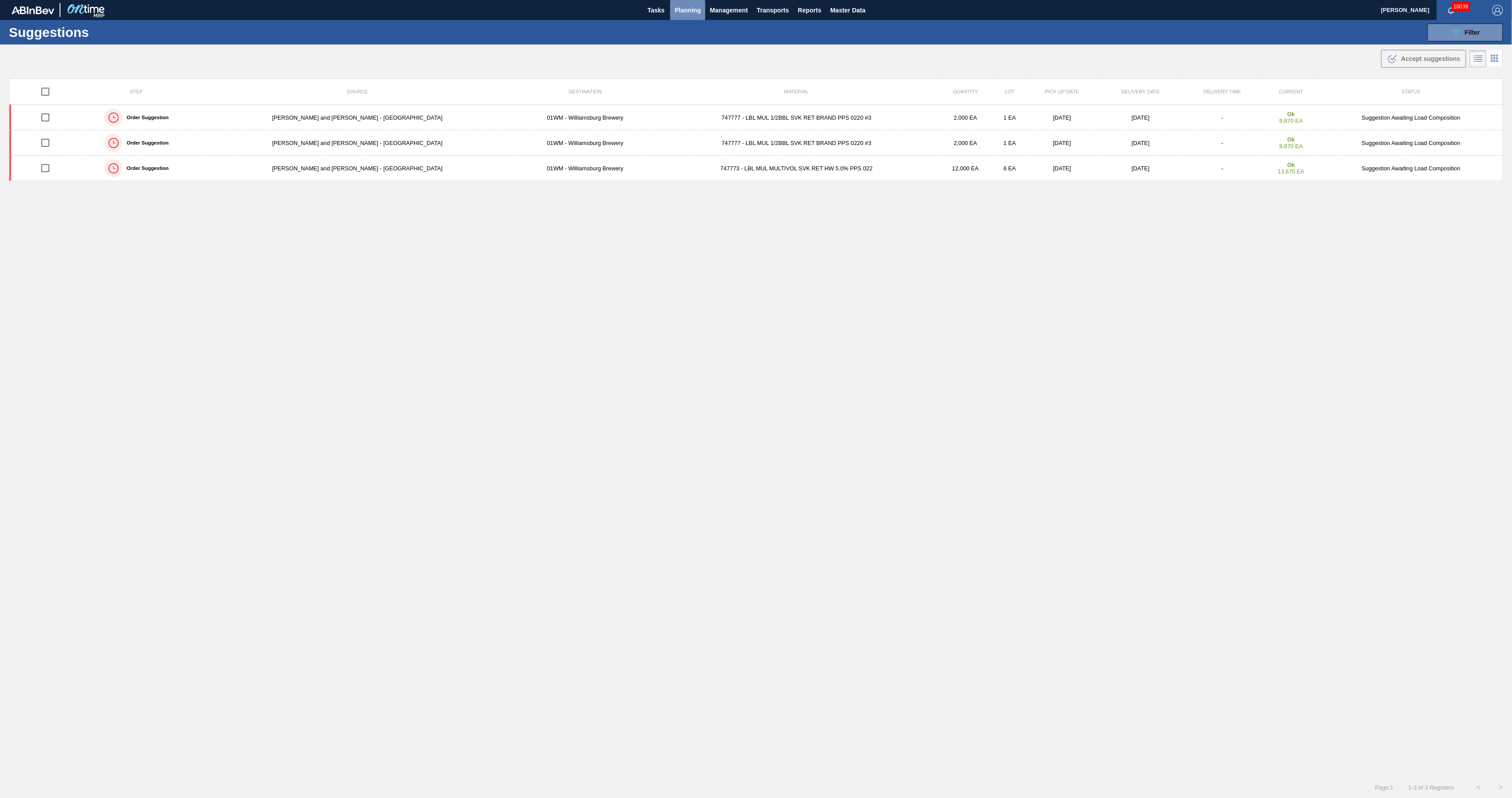
click at [683, 13] on span "Planning" at bounding box center [687, 10] width 26 height 10
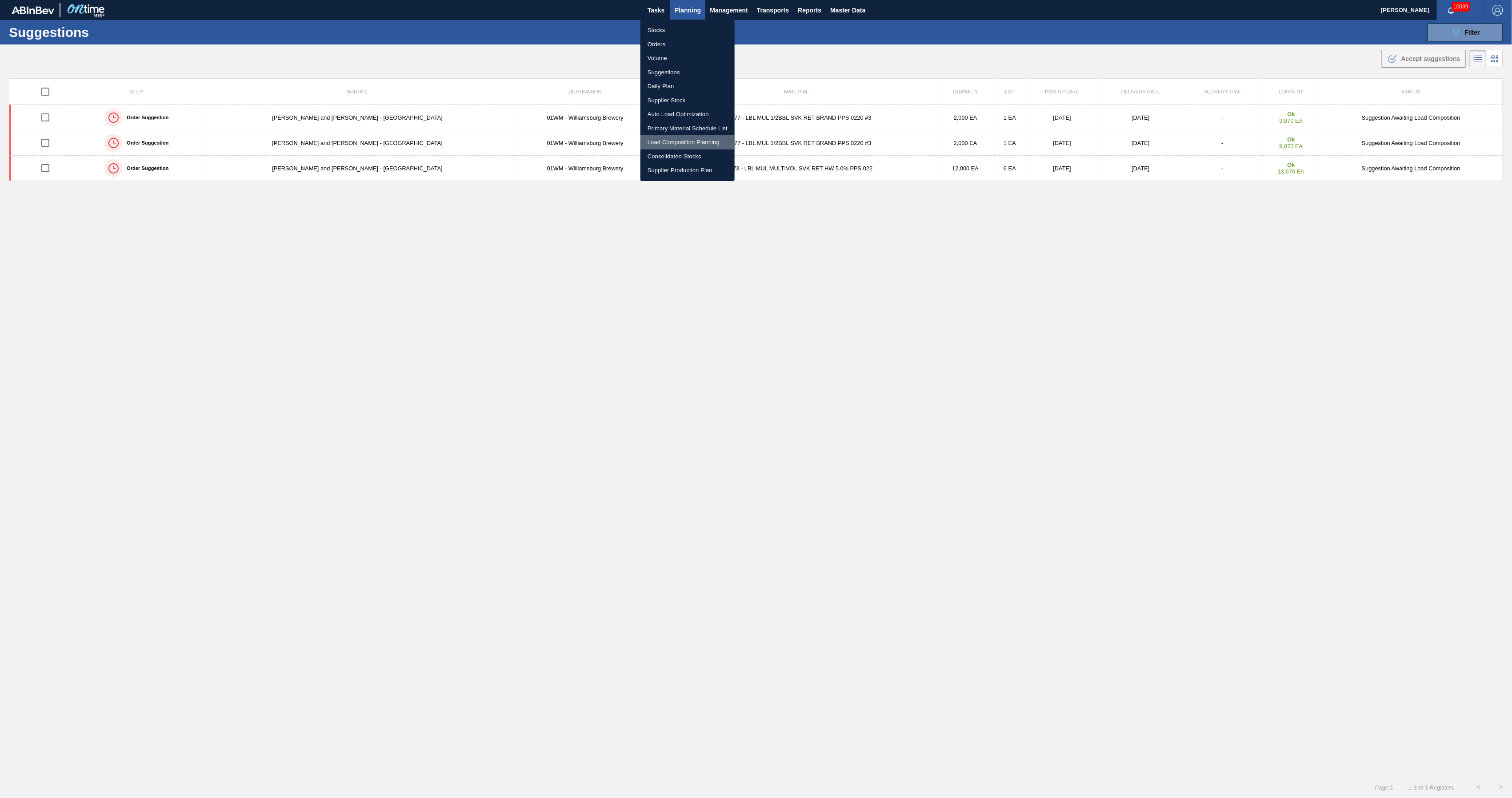
click at [673, 142] on li "Load Composition Planning" at bounding box center [687, 142] width 94 height 14
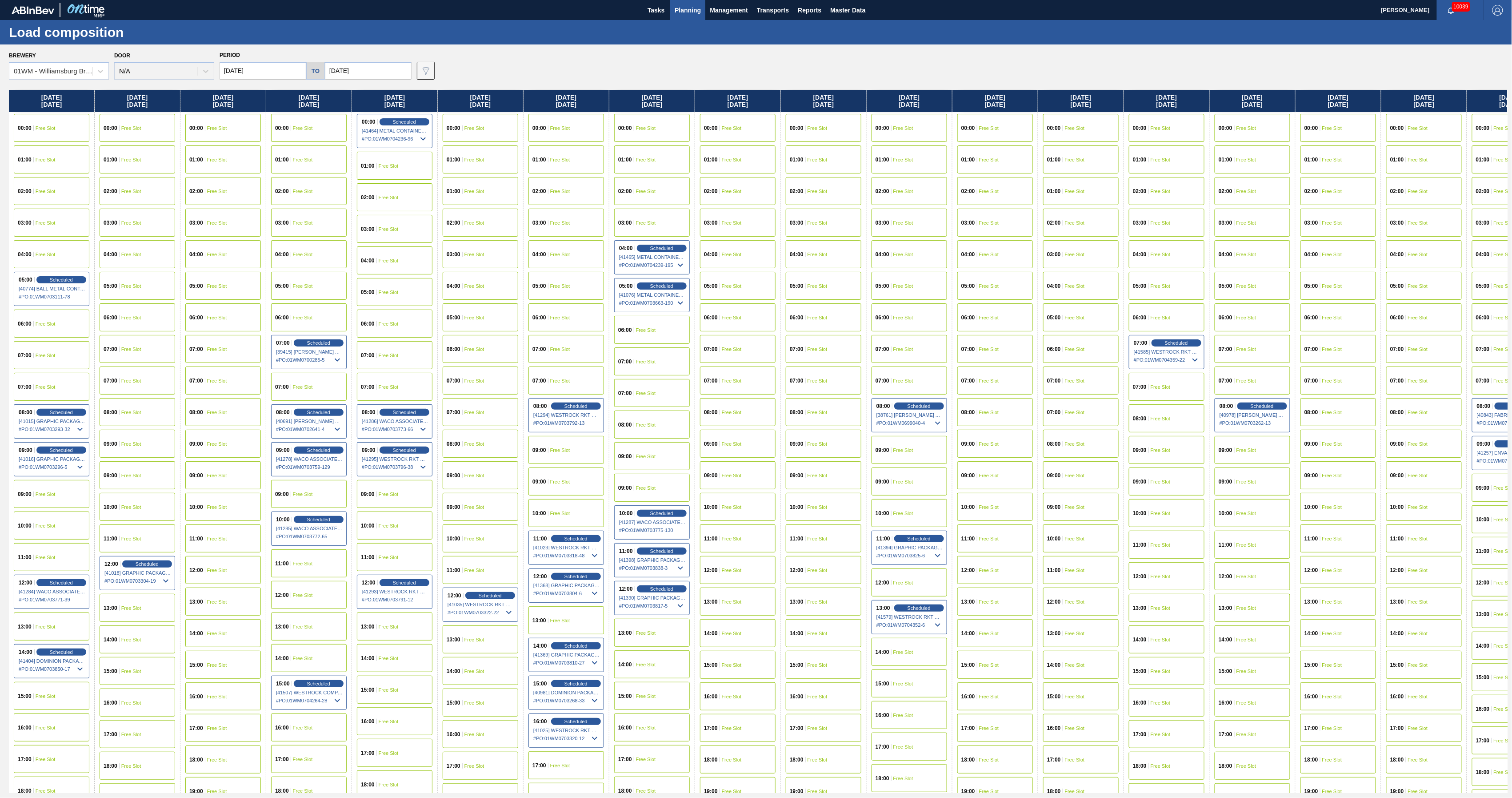
click at [273, 75] on input "[DATE]" at bounding box center [262, 70] width 87 height 18
click at [267, 70] on input "[DATE]" at bounding box center [262, 70] width 87 height 18
click at [317, 93] on button "Next Month" at bounding box center [319, 92] width 6 height 6
click at [244, 119] on div "29" at bounding box center [245, 121] width 12 height 12
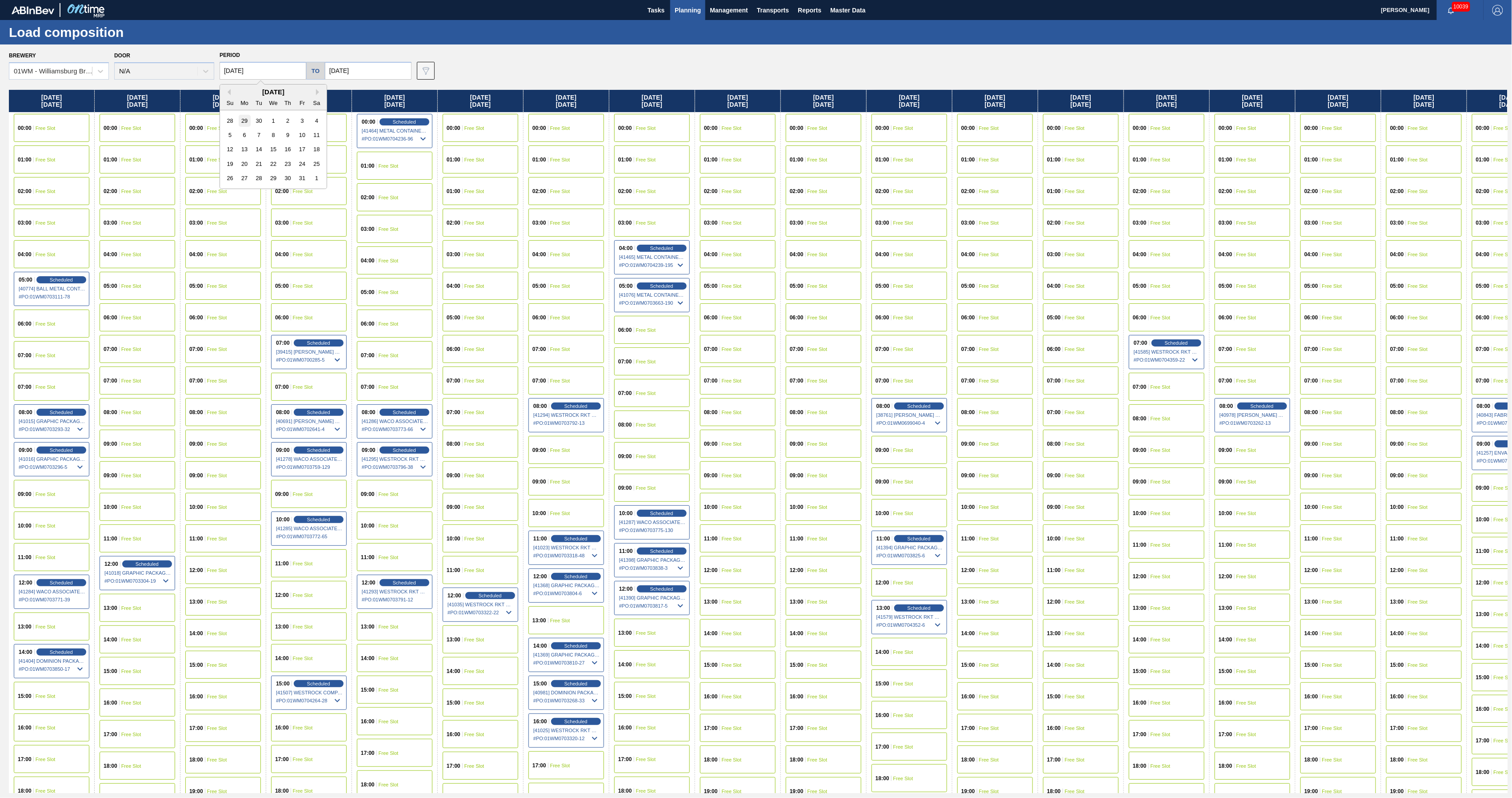
type input "[DATE]"
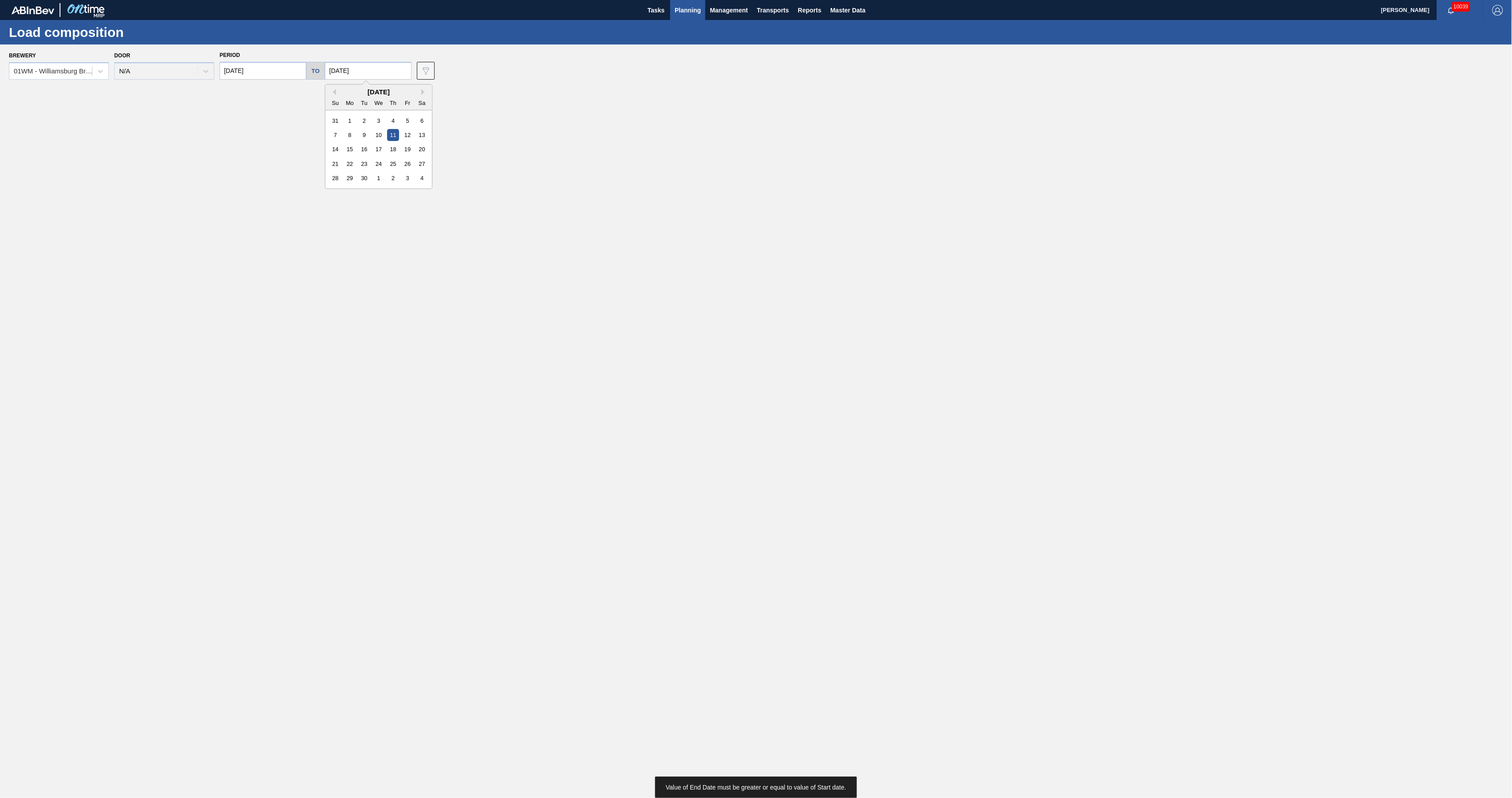
click at [367, 63] on input "[DATE]" at bounding box center [368, 70] width 87 height 18
click at [291, 71] on input "[DATE]" at bounding box center [262, 70] width 87 height 18
click at [317, 93] on button "Next Month" at bounding box center [319, 92] width 6 height 6
click at [240, 121] on div "29" at bounding box center [245, 121] width 12 height 12
click at [378, 75] on input "[DATE]" at bounding box center [368, 70] width 87 height 18
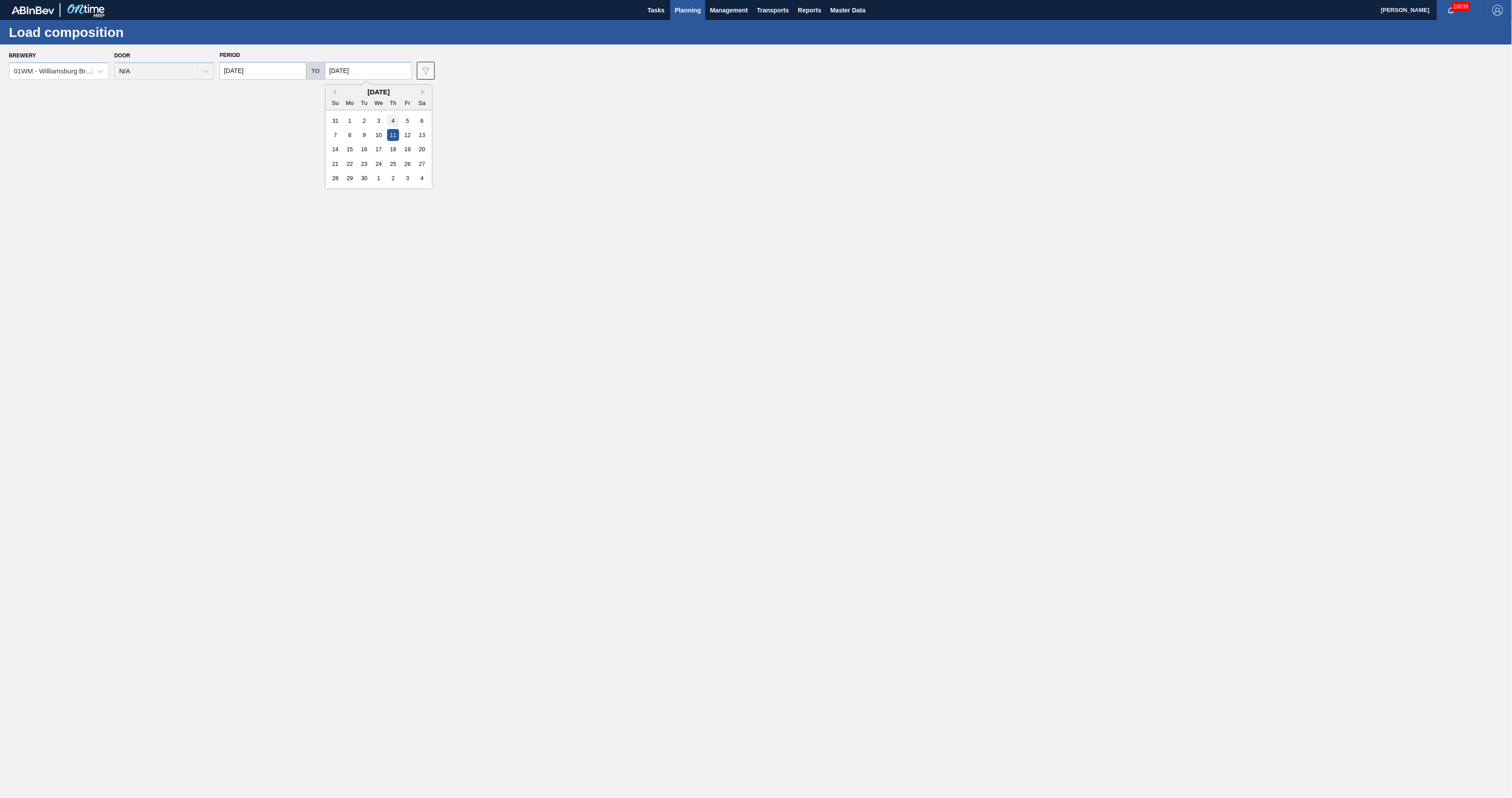
click at [395, 117] on div "4" at bounding box center [393, 121] width 12 height 12
click at [395, 71] on input "[DATE]" at bounding box center [368, 70] width 87 height 18
click at [422, 91] on button "Next Month" at bounding box center [425, 92] width 6 height 6
click at [418, 119] on div "4" at bounding box center [422, 121] width 12 height 12
type input "[DATE]"
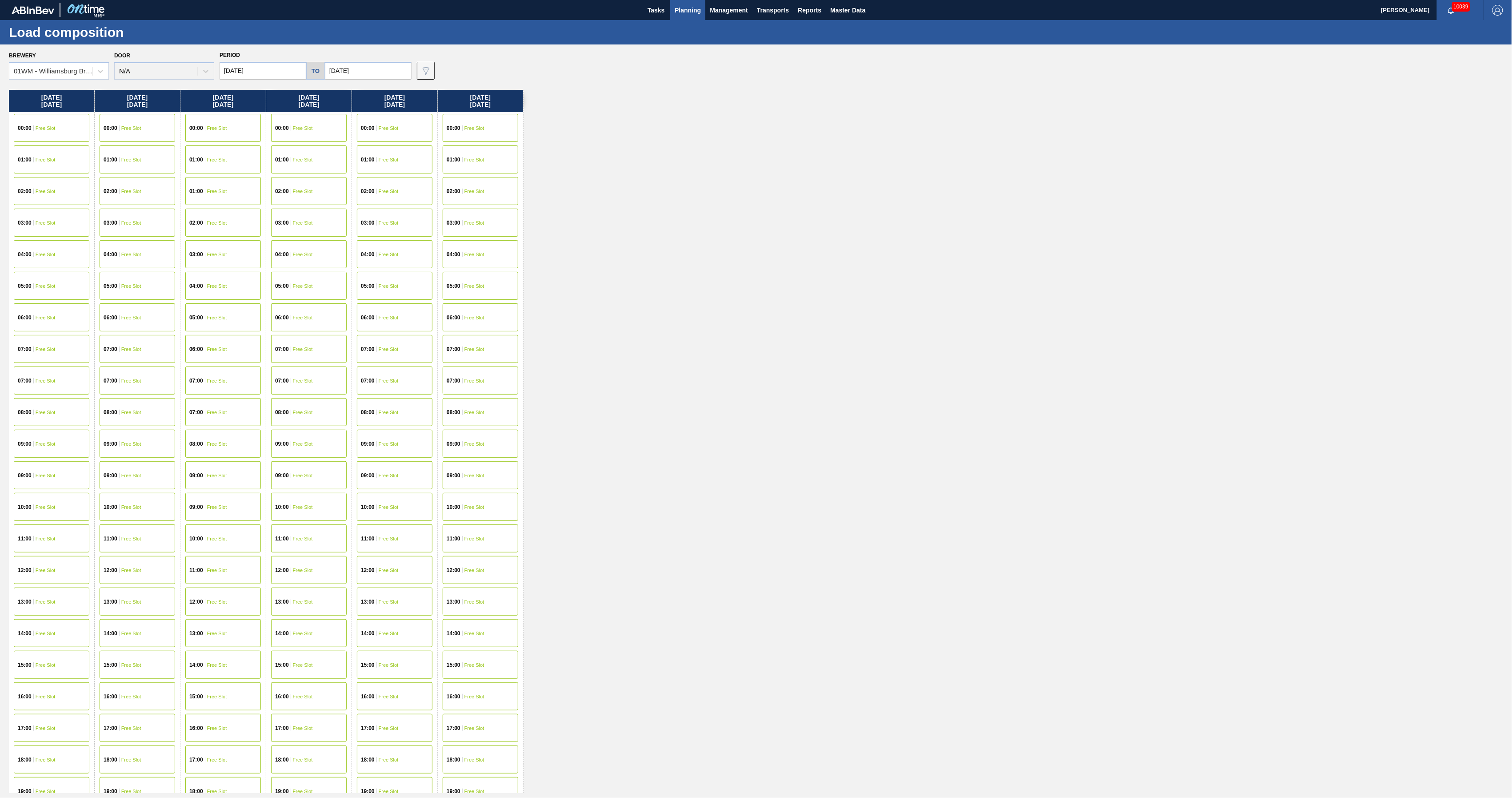
click at [392, 447] on div "09:00 Free Slot" at bounding box center [395, 443] width 76 height 28
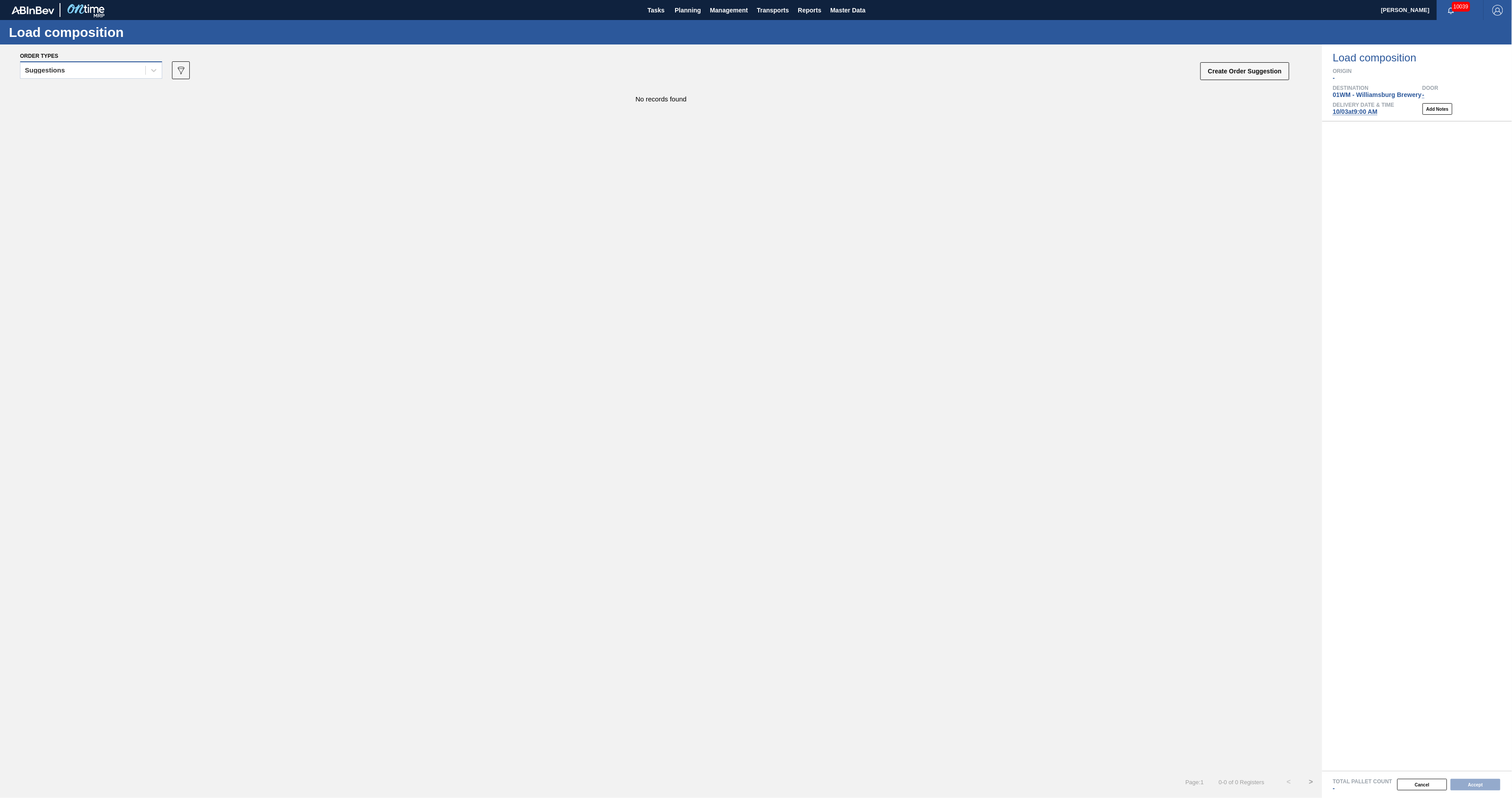
click at [145, 64] on div "Suggestions" at bounding box center [83, 70] width 125 height 13
click at [143, 86] on div "Awaiting load composition" at bounding box center [91, 92] width 142 height 16
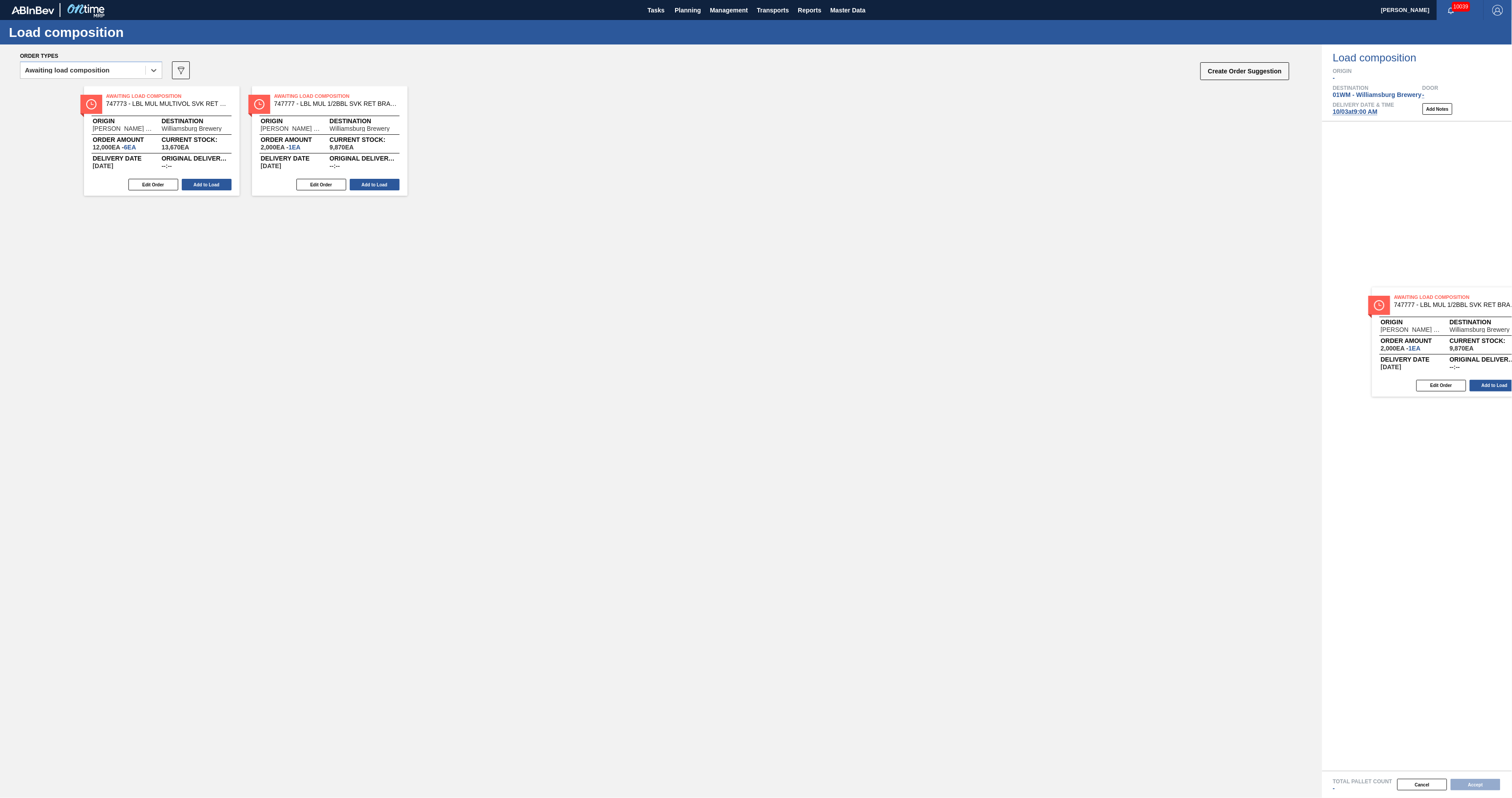
drag, startPoint x: 468, startPoint y: 122, endPoint x: 1430, endPoint y: 323, distance: 982.8
click at [1430, 323] on div "Order types option Awaiting load composition, selected. Select is focused ,type…" at bounding box center [756, 421] width 1512 height 754
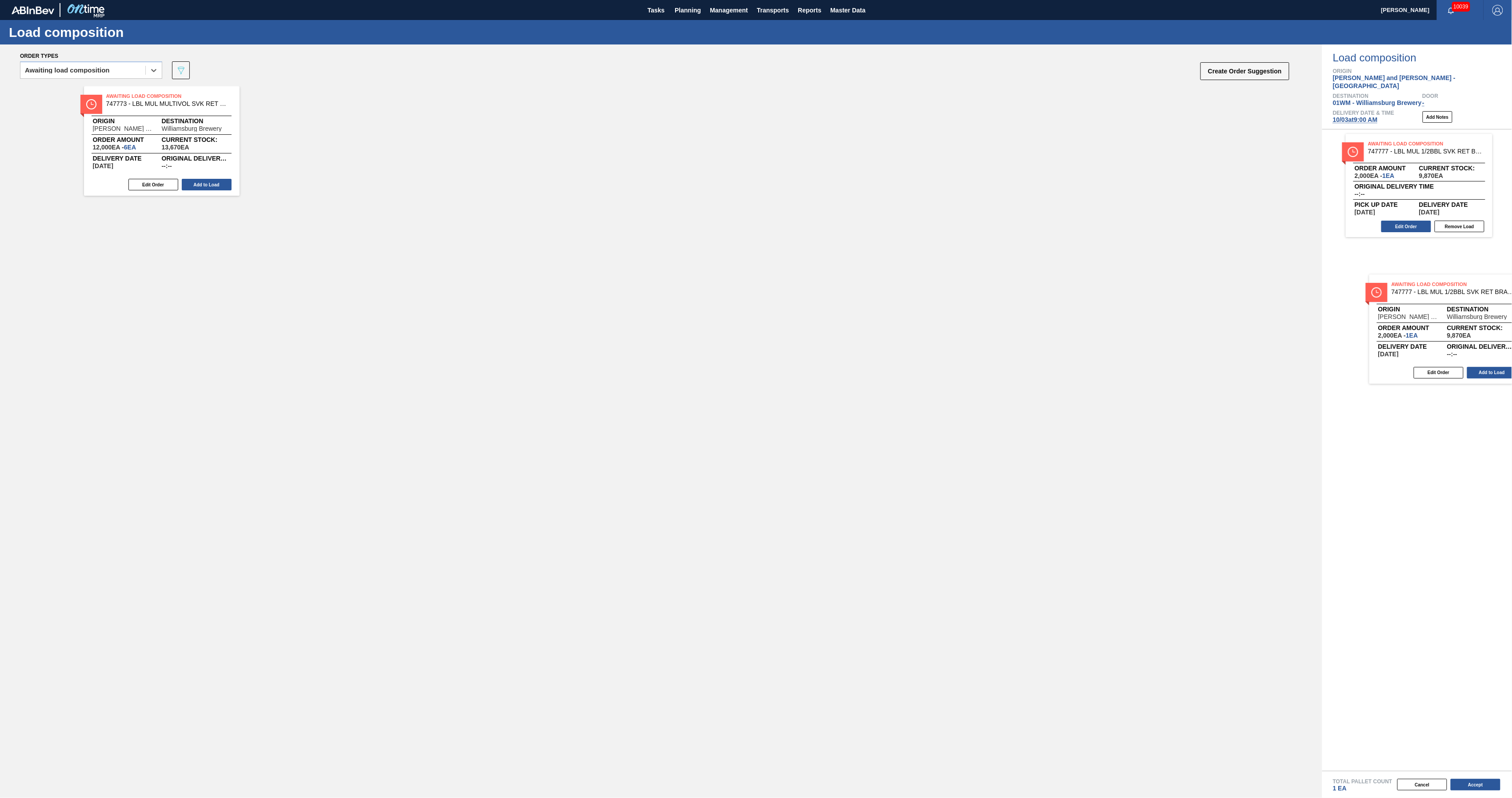
drag, startPoint x: 325, startPoint y: 139, endPoint x: 1445, endPoint y: 327, distance: 1135.7
click at [1445, 327] on div "Order types option Awaiting load composition, selected. Select is focused ,type…" at bounding box center [756, 421] width 1512 height 754
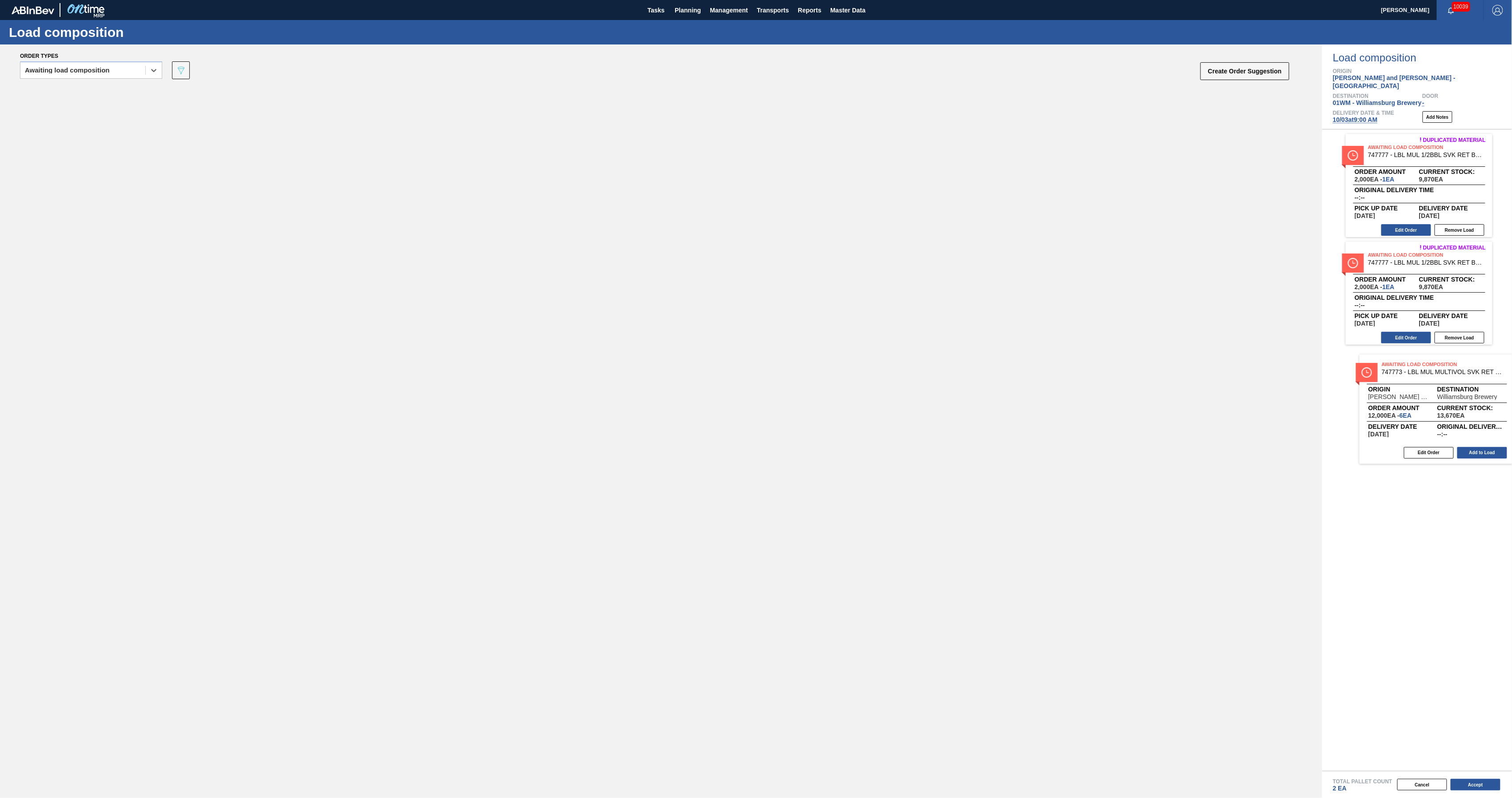
drag, startPoint x: 119, startPoint y: 121, endPoint x: 1402, endPoint y: 396, distance: 1312.1
click at [1402, 396] on div "Order types option Awaiting load composition, selected. Select is focused ,type…" at bounding box center [756, 421] width 1512 height 754
click at [1472, 784] on button "Accept" at bounding box center [1475, 785] width 50 height 12
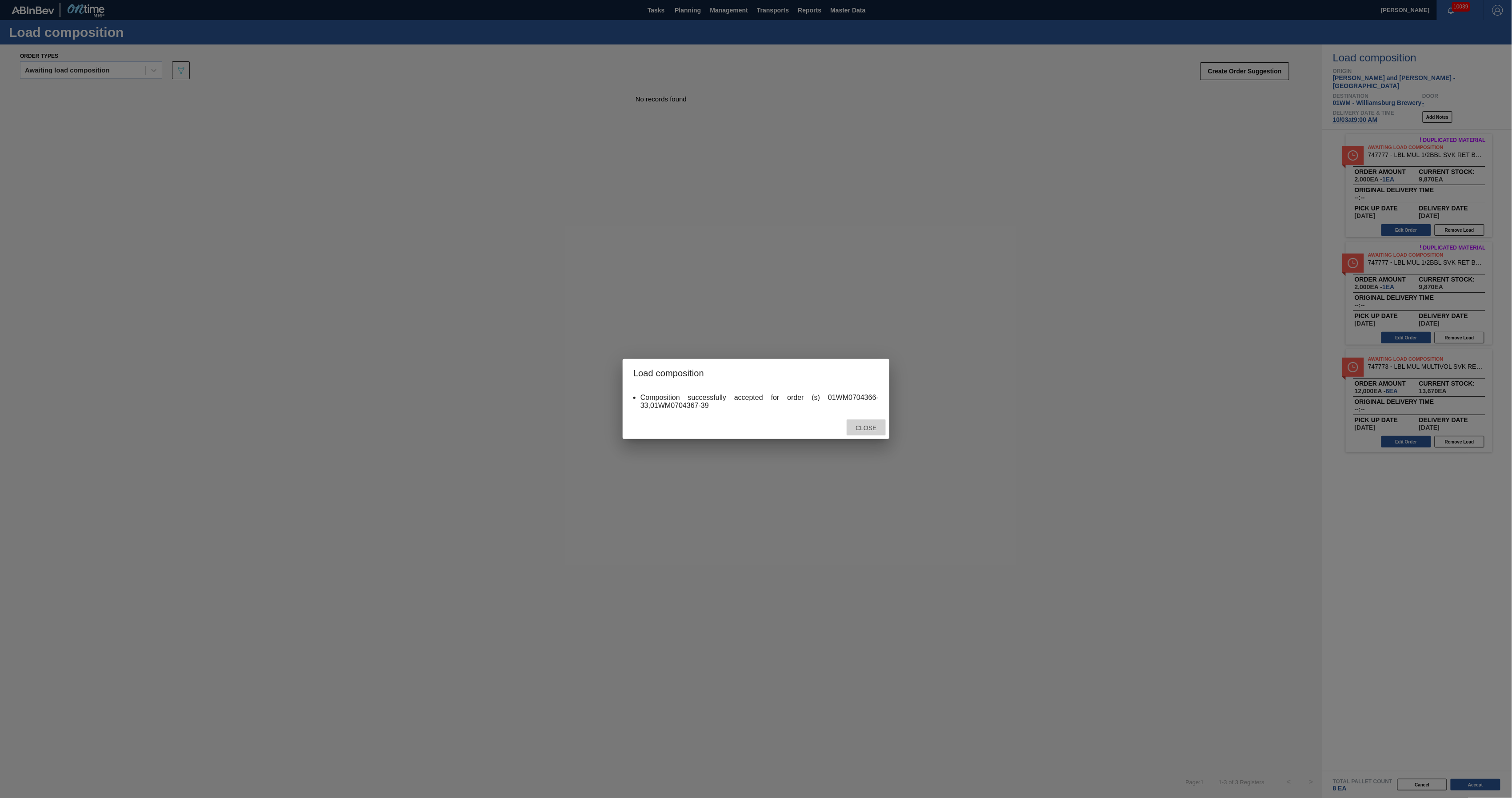
click at [858, 422] on div "Close" at bounding box center [866, 428] width 39 height 16
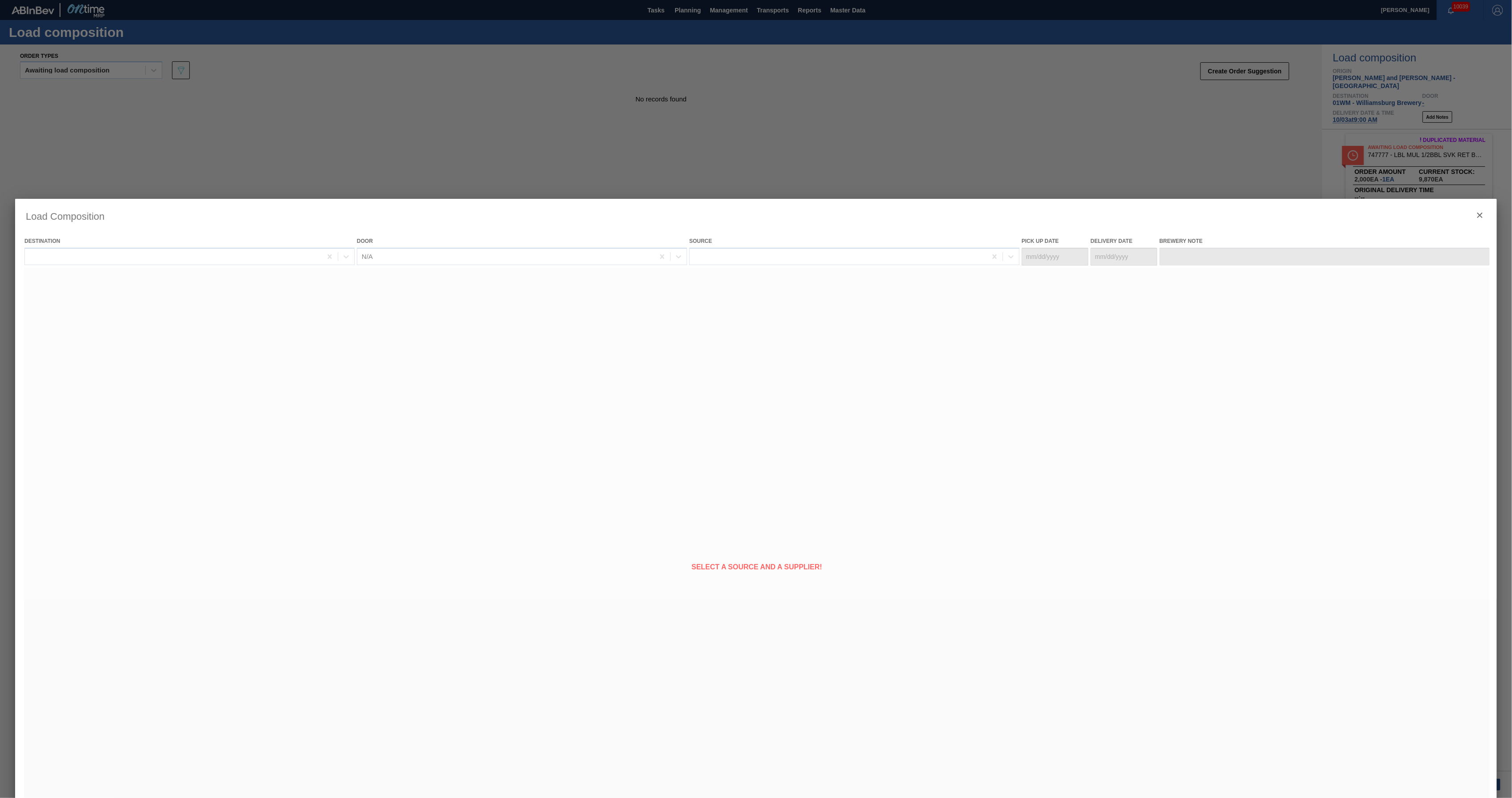
type Date "[DATE]"
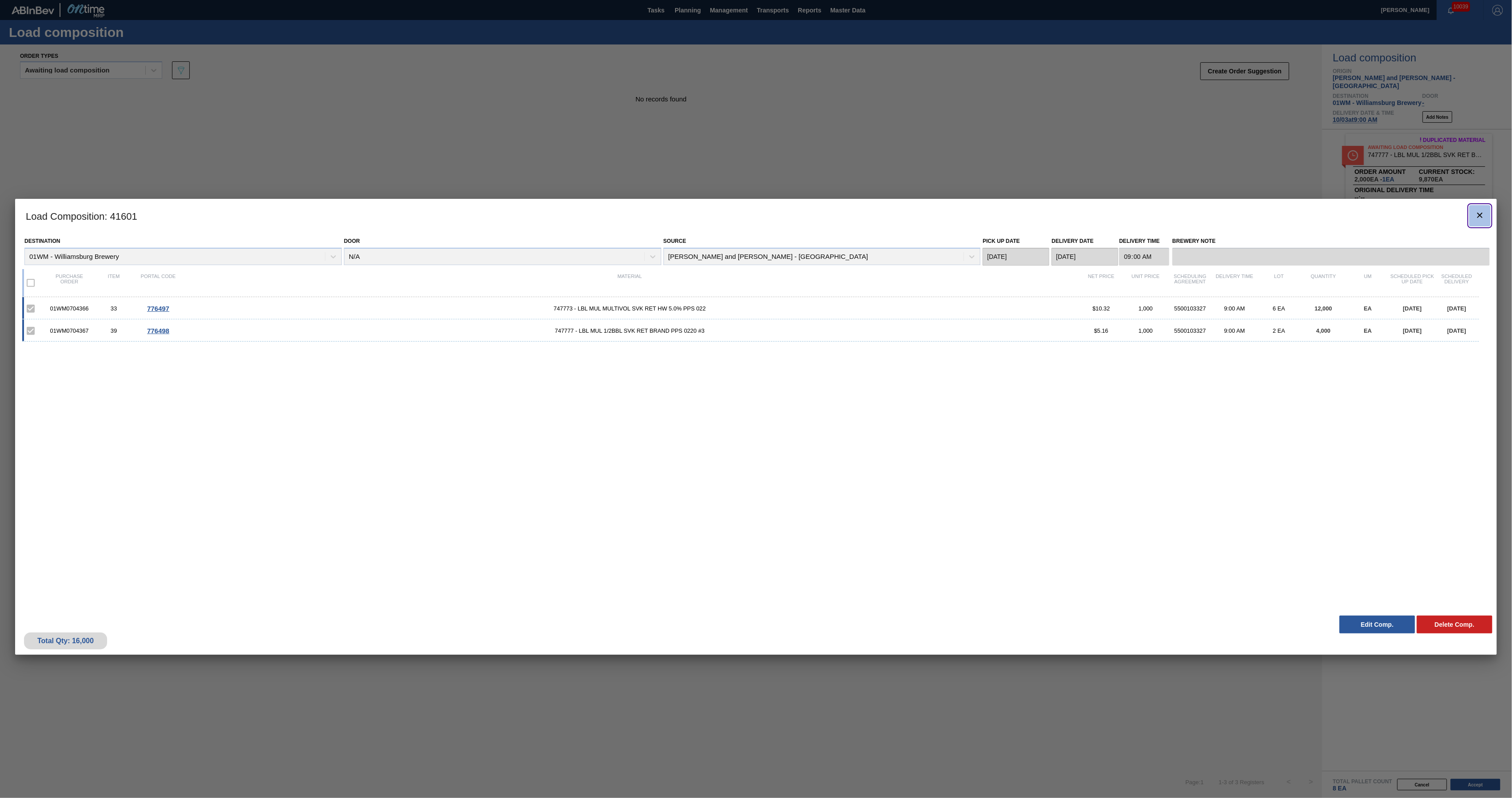
click at [1480, 216] on icon "botão de ícone" at bounding box center [1480, 215] width 10 height 10
